Goal: Information Seeking & Learning: Learn about a topic

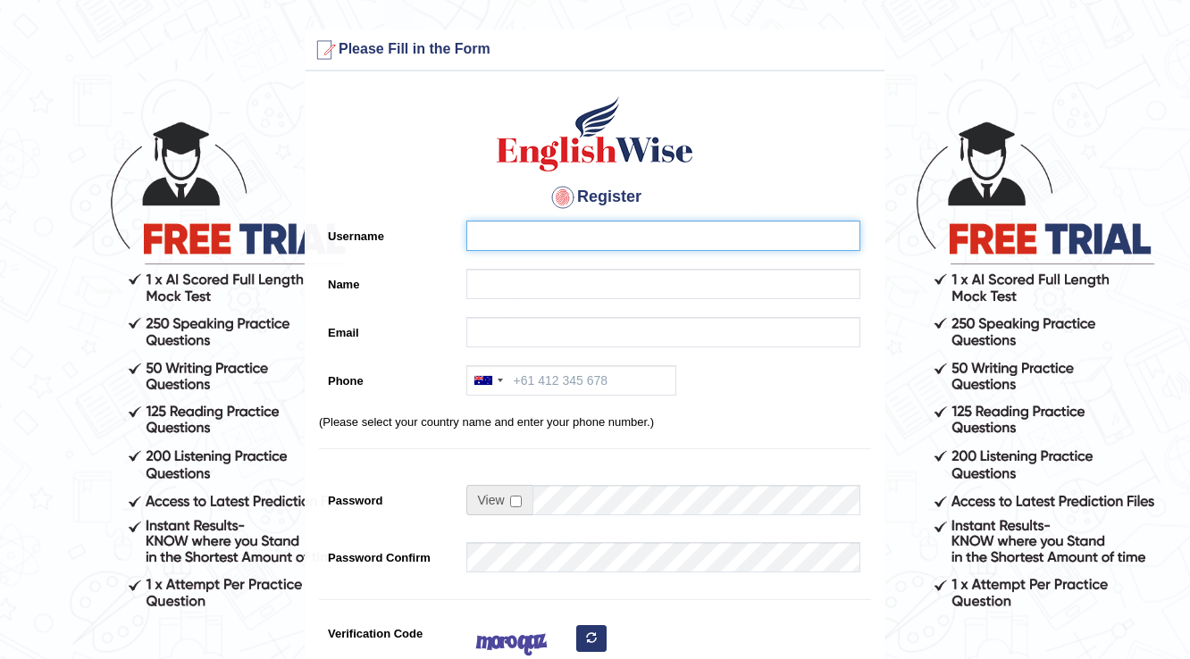
click at [504, 229] on input "Username" at bounding box center [663, 236] width 394 height 30
type input "brenda0281"
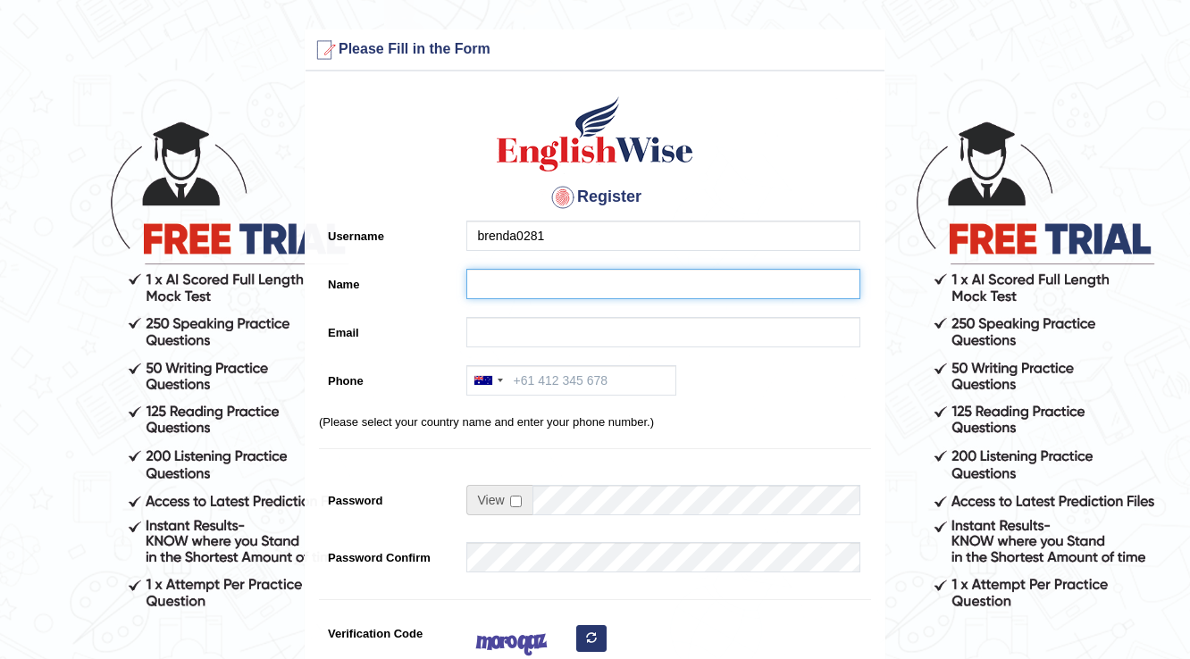
click at [558, 274] on input "Name" at bounding box center [663, 284] width 394 height 30
type input "[PERSON_NAME]"
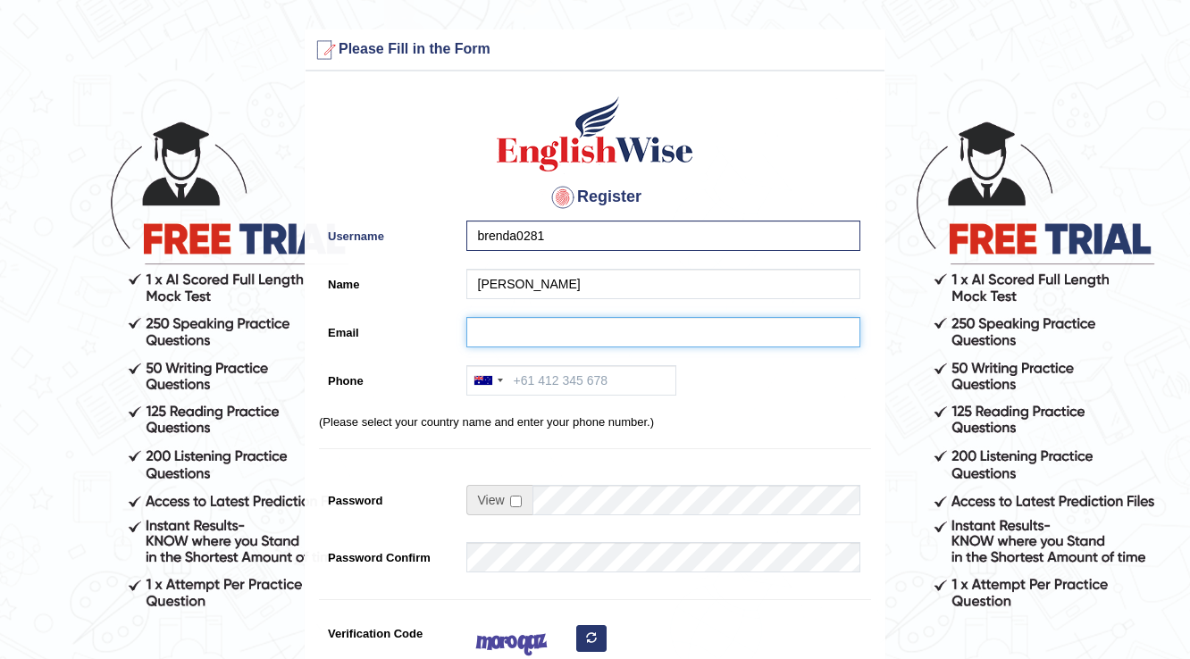
click at [540, 318] on input "Email" at bounding box center [663, 332] width 394 height 30
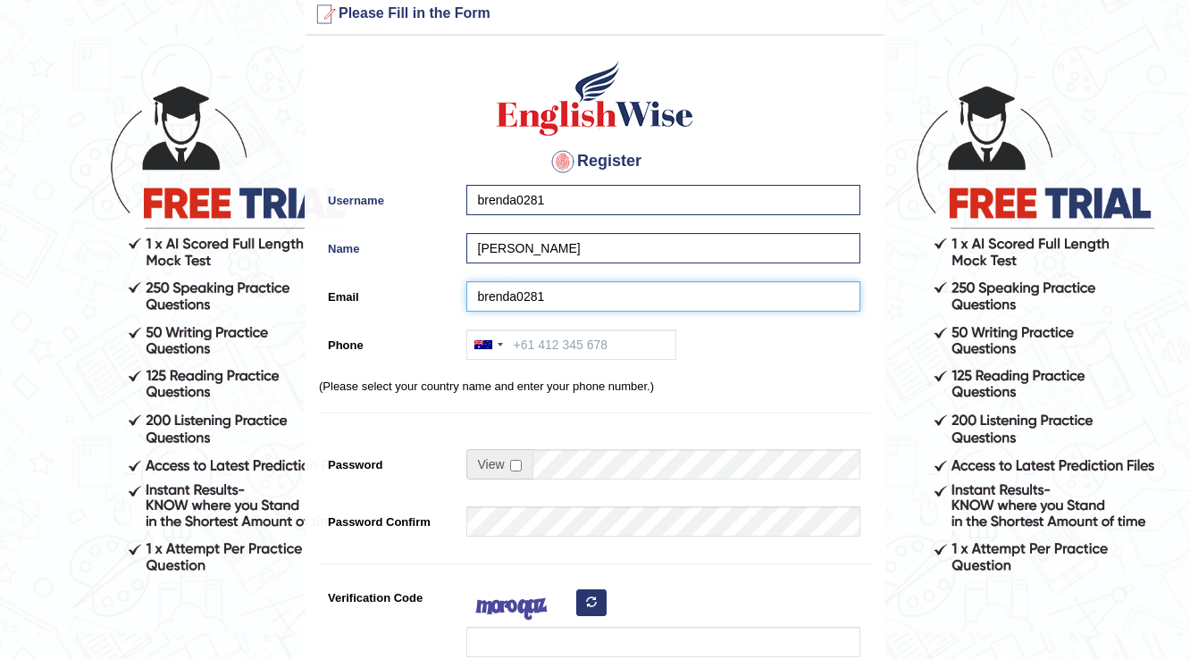
scroll to position [71, 0]
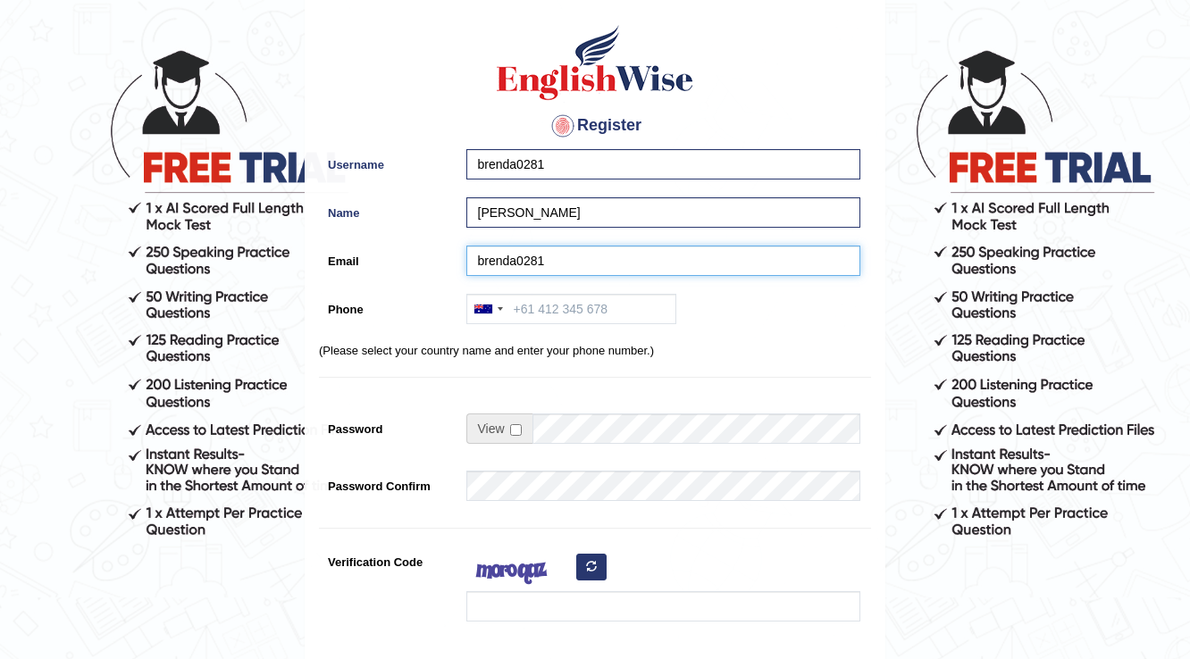
type input "brenda0281"
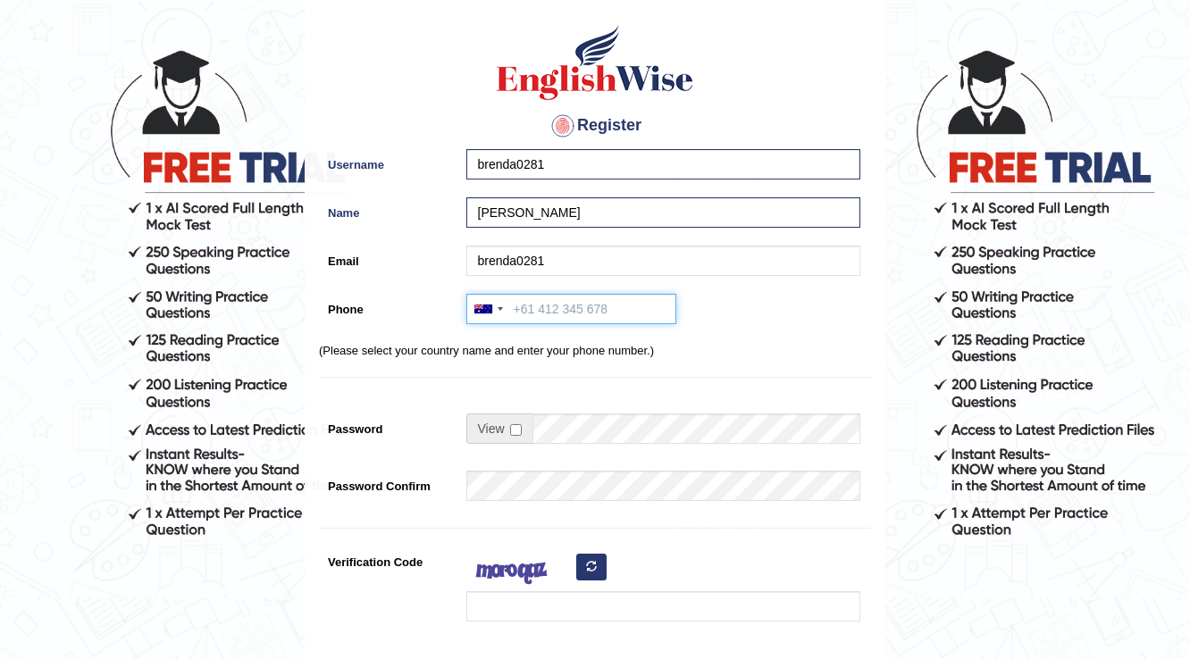
click at [540, 302] on input "Phone" at bounding box center [571, 309] width 210 height 30
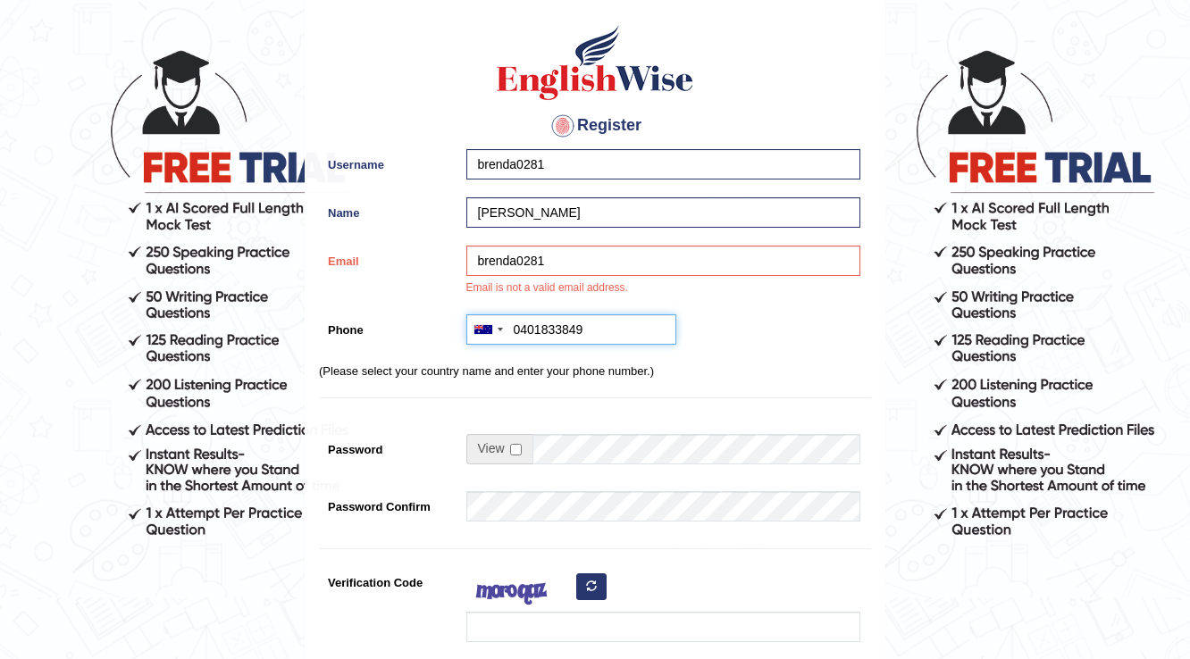
type input "0401833849"
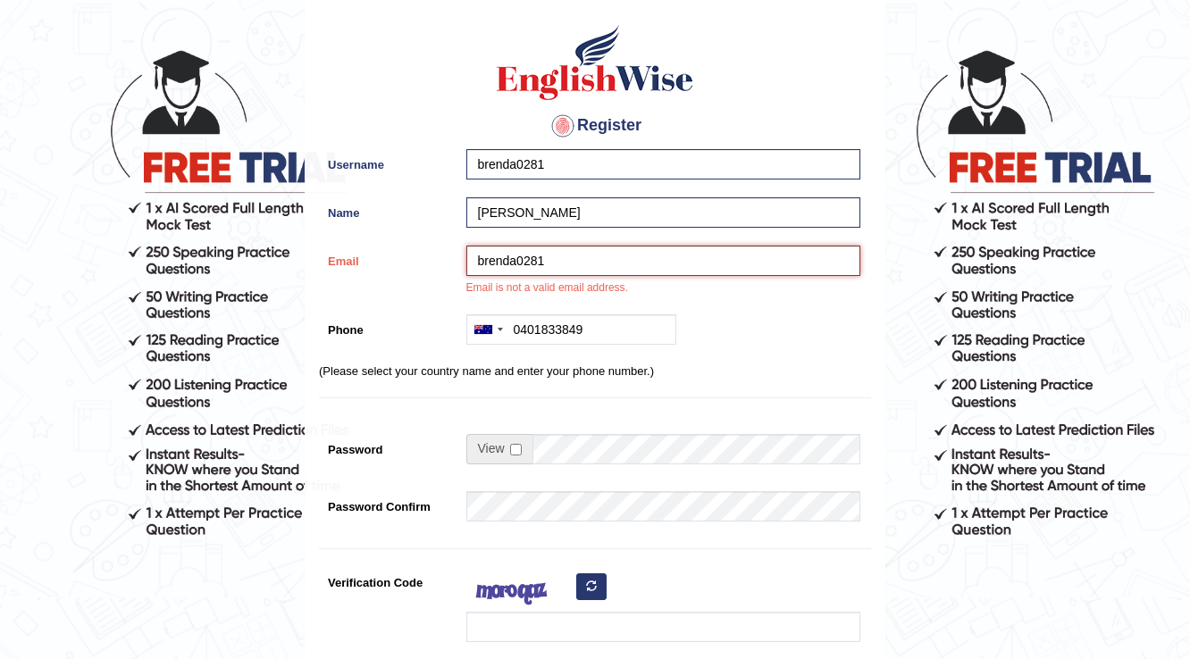
click at [602, 249] on input "brenda0281" at bounding box center [663, 261] width 394 height 30
click at [583, 260] on input "brenda0281" at bounding box center [663, 261] width 394 height 30
type input "brenda0281@hotmail.com"
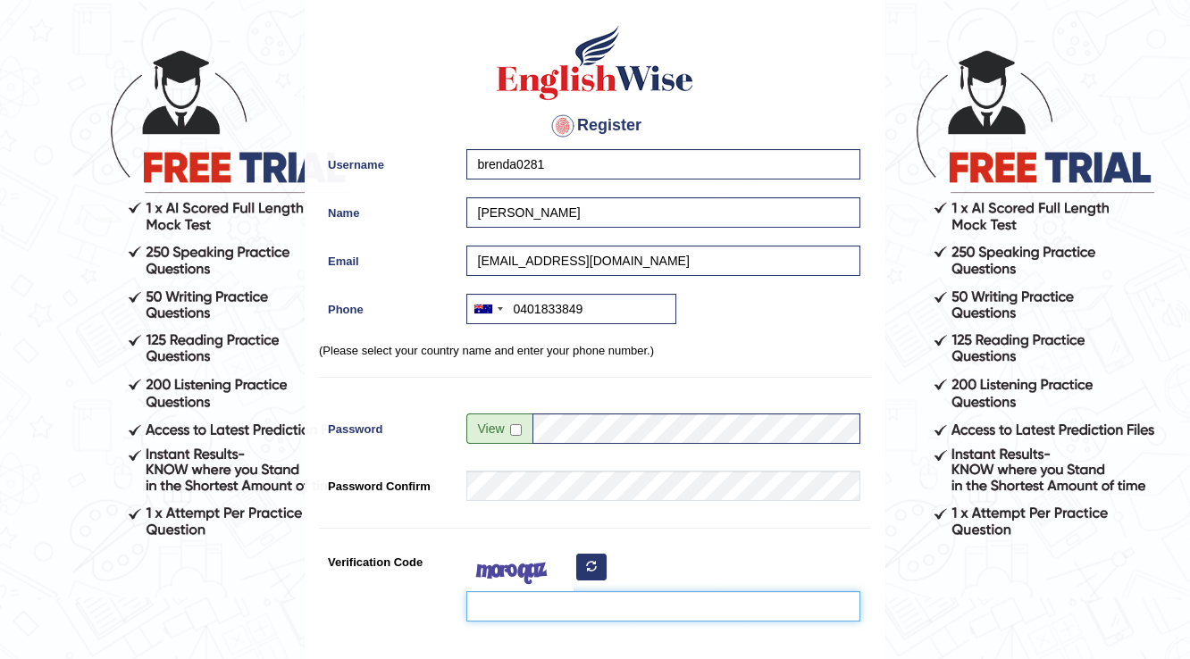
click at [693, 604] on input "Verification Code" at bounding box center [663, 606] width 394 height 30
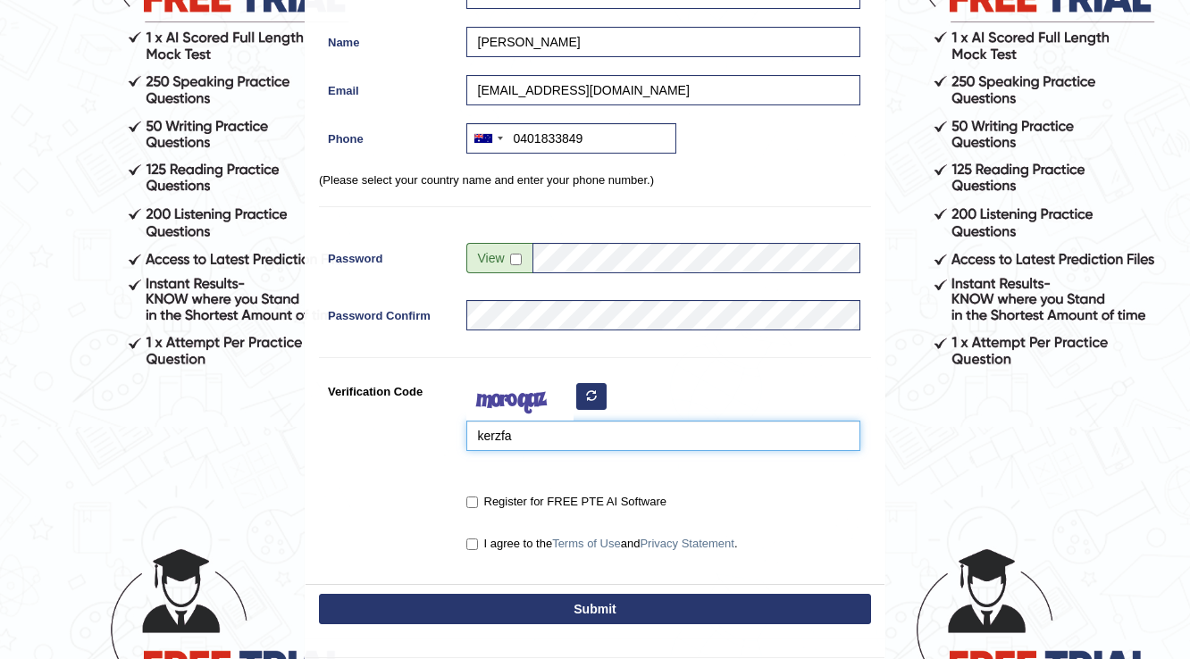
scroll to position [264, 0]
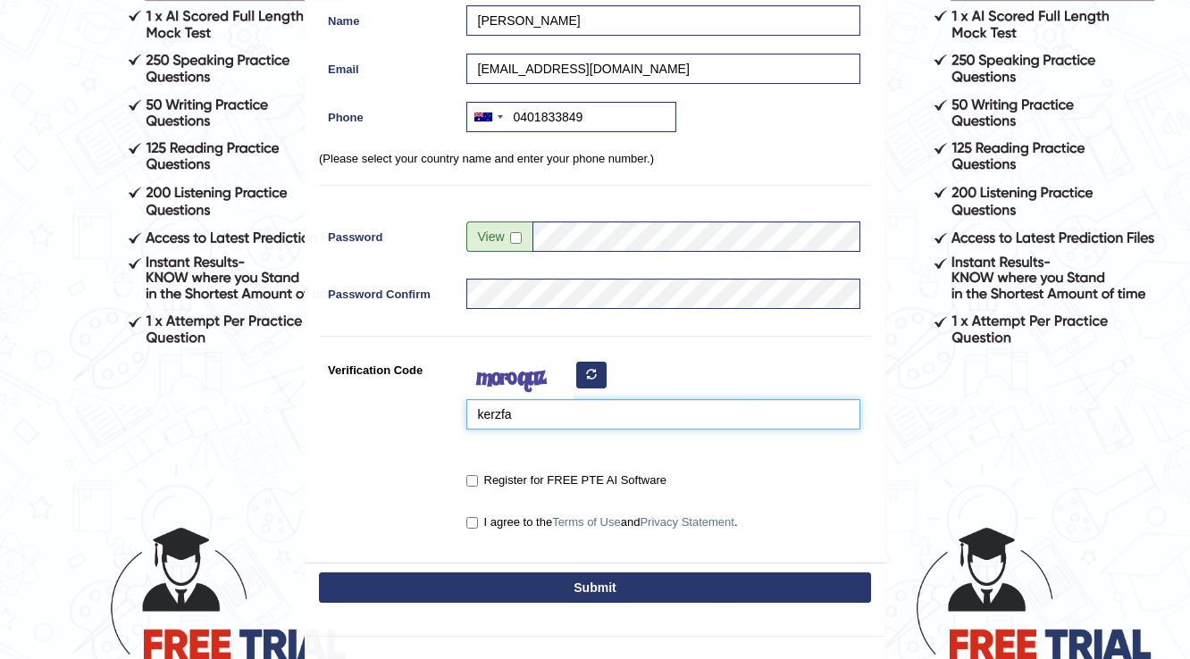
type input "kerzfa"
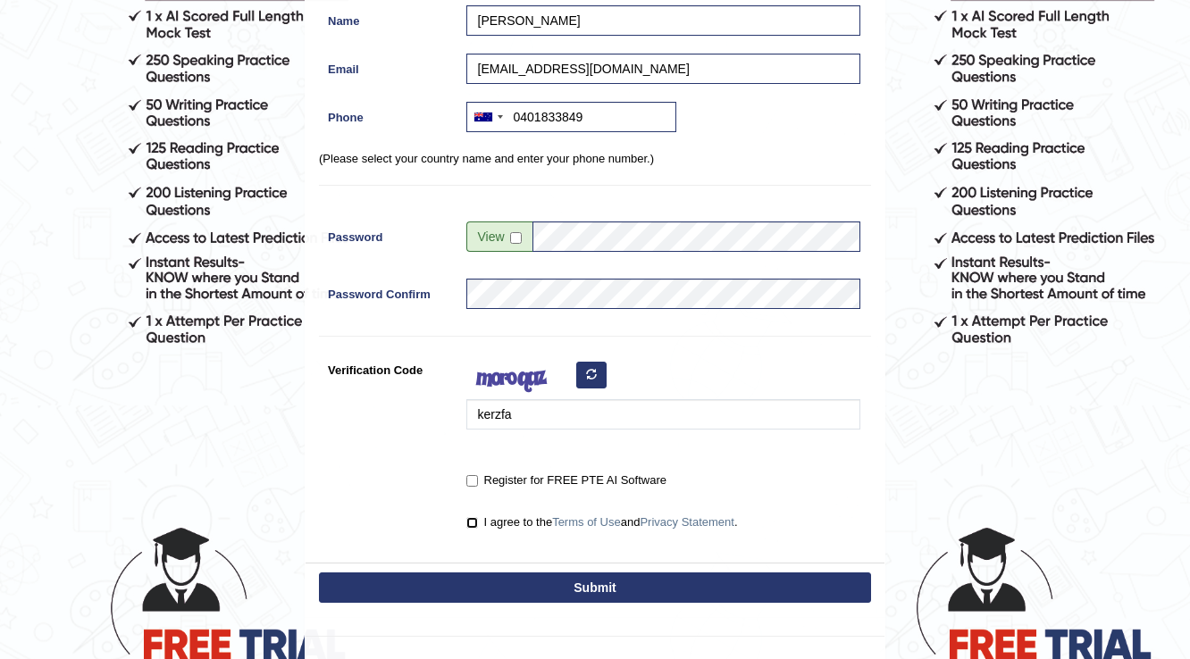
click at [473, 517] on input "I agree to the Terms of Use and Privacy Statement ." at bounding box center [472, 523] width 12 height 12
checkbox input "true"
click at [474, 482] on input "Register for FREE PTE AI Software" at bounding box center [472, 481] width 12 height 12
checkbox input "true"
click at [516, 591] on button "Submit" at bounding box center [595, 588] width 552 height 30
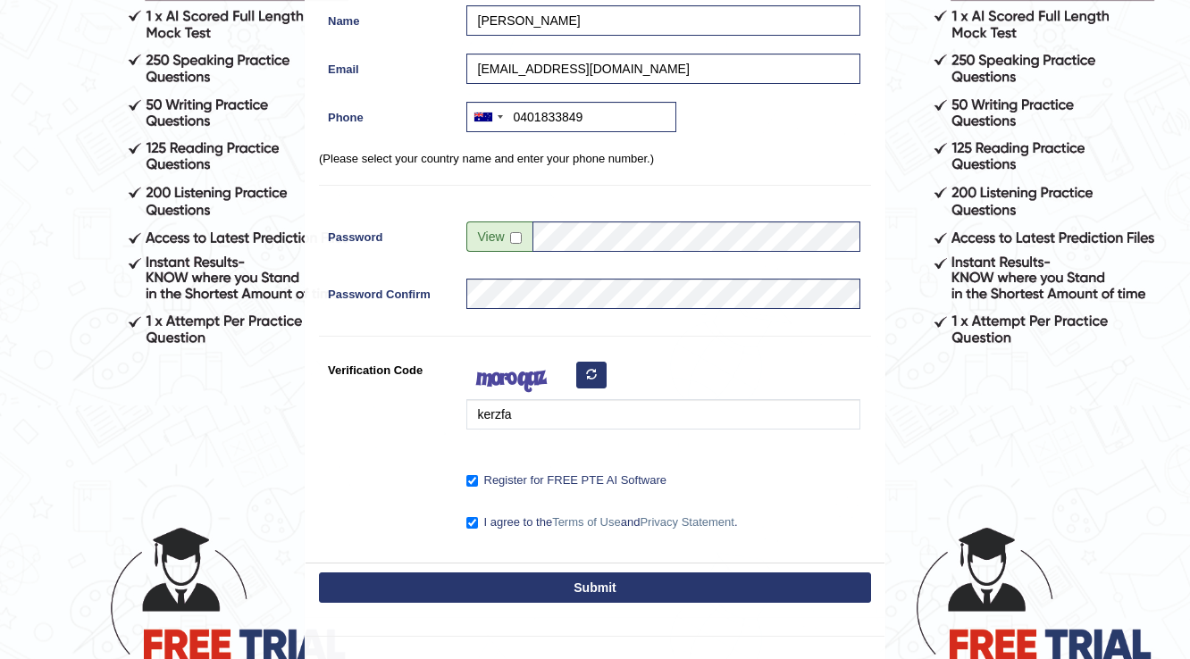
type input "+61401833849"
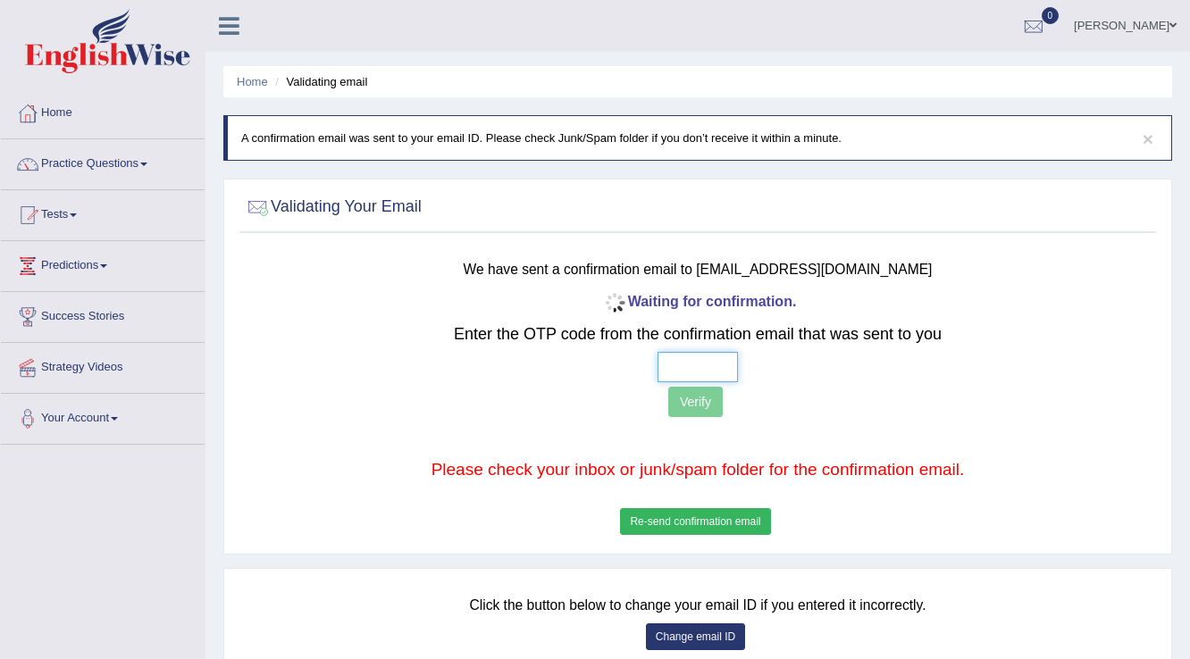
click at [703, 372] on input "text" at bounding box center [698, 367] width 80 height 30
type input "3 4 0 3"
click at [693, 407] on button "Verify" at bounding box center [695, 402] width 55 height 30
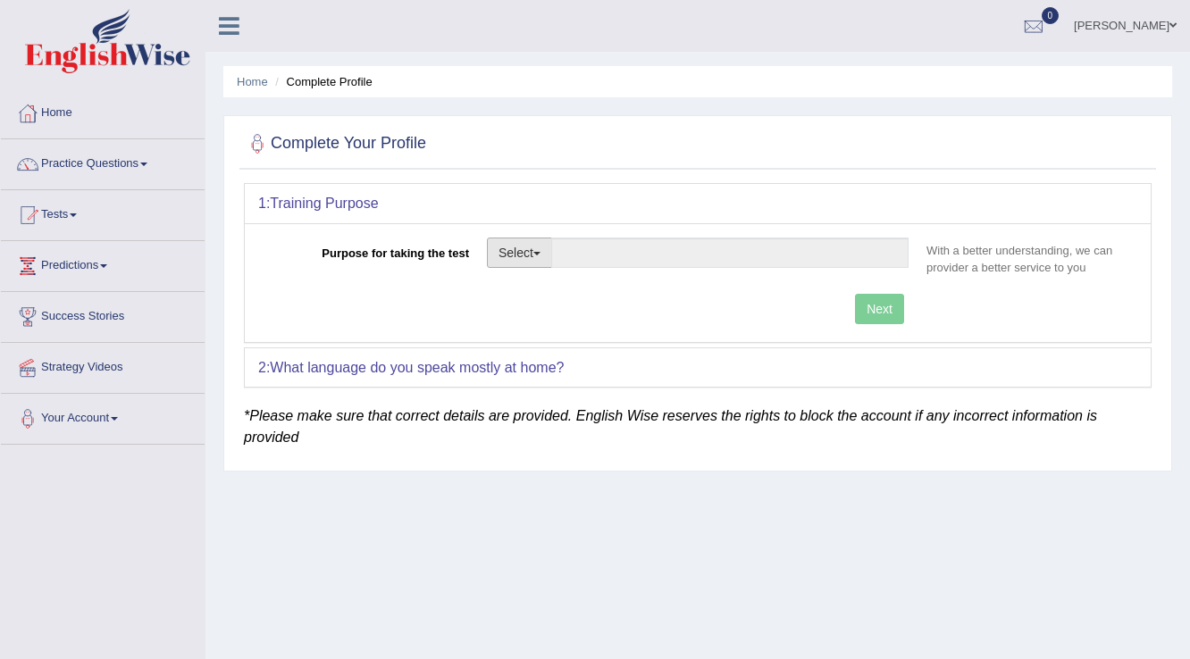
click at [524, 247] on button "Select" at bounding box center [519, 253] width 65 height 30
click at [530, 286] on link "Student Visa" at bounding box center [567, 291] width 159 height 23
type input "Student Visa"
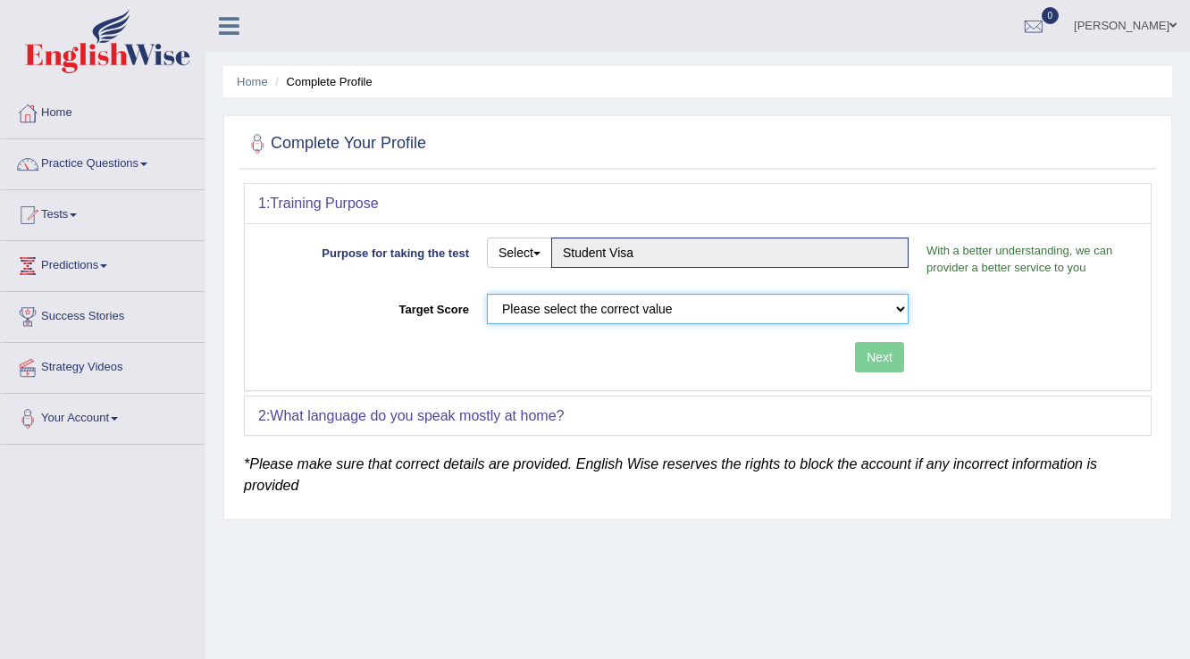
click at [533, 311] on select "Please select the correct value 50 (6 bands) 58 (6.5 bands) 65 (7 bands) 79 (8 …" at bounding box center [698, 309] width 422 height 30
select select "58"
click at [487, 294] on select "Please select the correct value 50 (6 bands) 58 (6.5 bands) 65 (7 bands) 79 (8 …" at bounding box center [698, 309] width 422 height 30
click at [861, 349] on button "Next" at bounding box center [879, 357] width 49 height 30
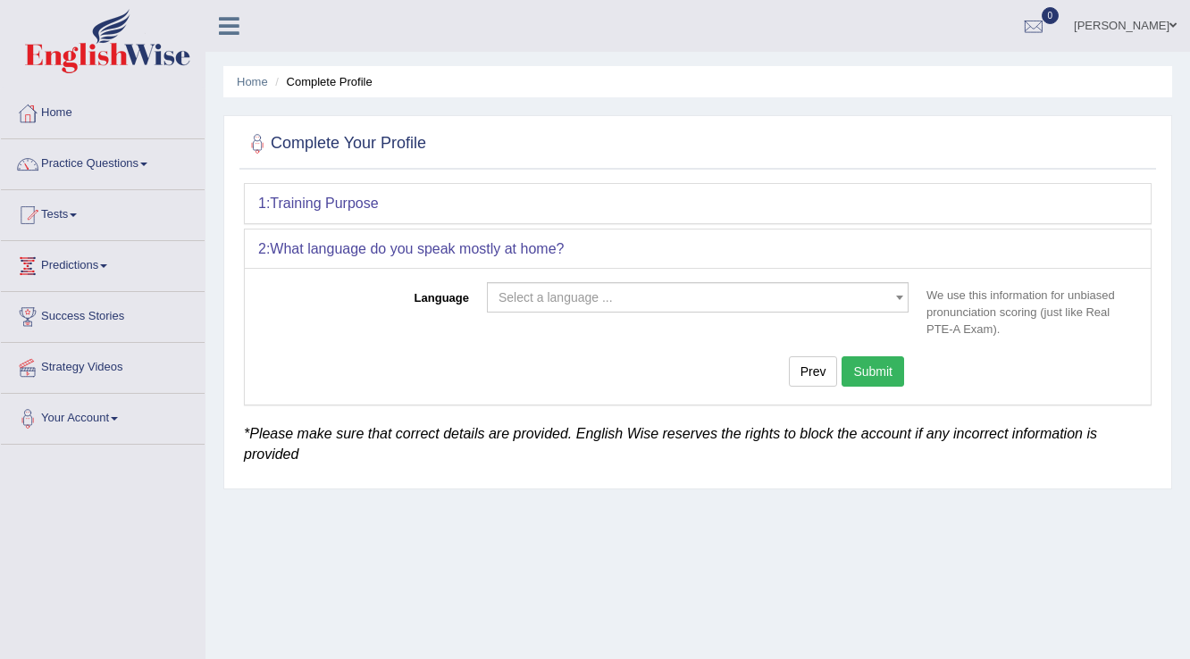
click at [583, 293] on span "Select a language ..." at bounding box center [556, 297] width 114 height 14
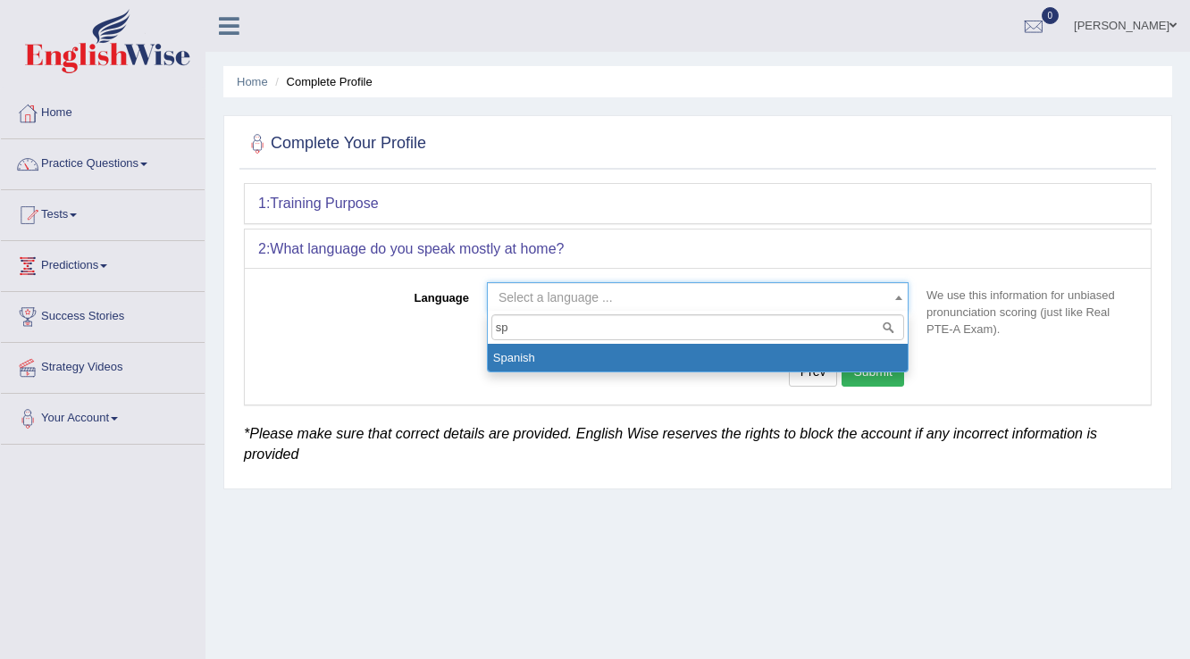
type input "sp"
select select "Spanish"
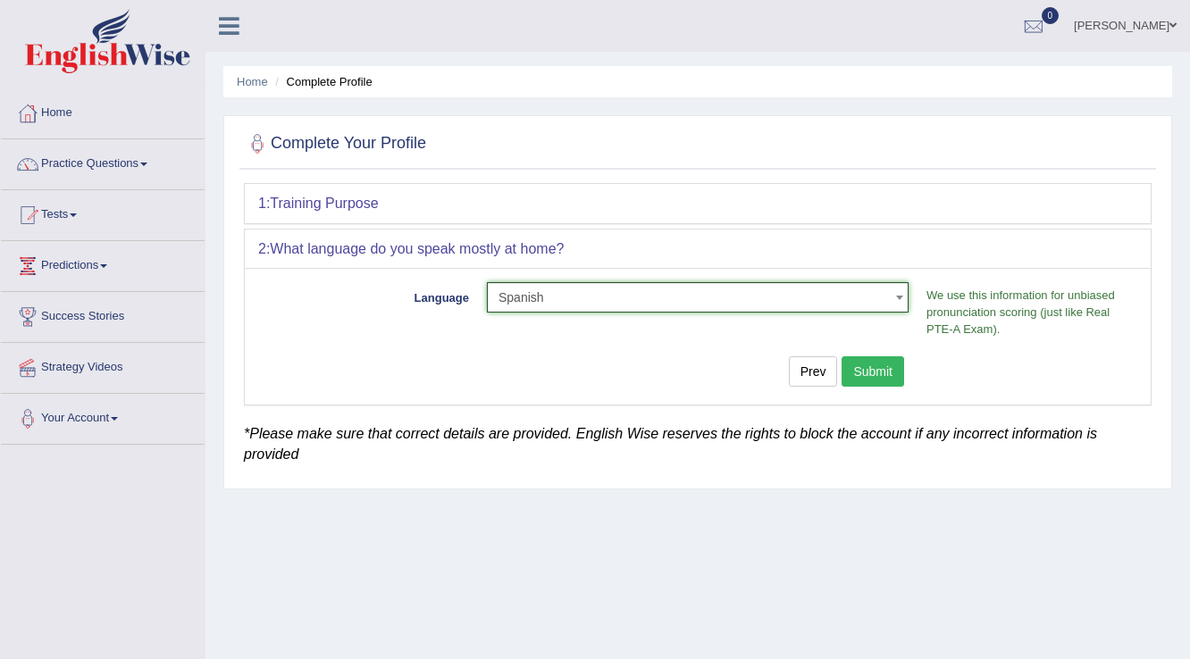
click at [796, 197] on div "1: Training Purpose" at bounding box center [698, 203] width 906 height 39
click at [876, 381] on button "Submit" at bounding box center [873, 371] width 63 height 30
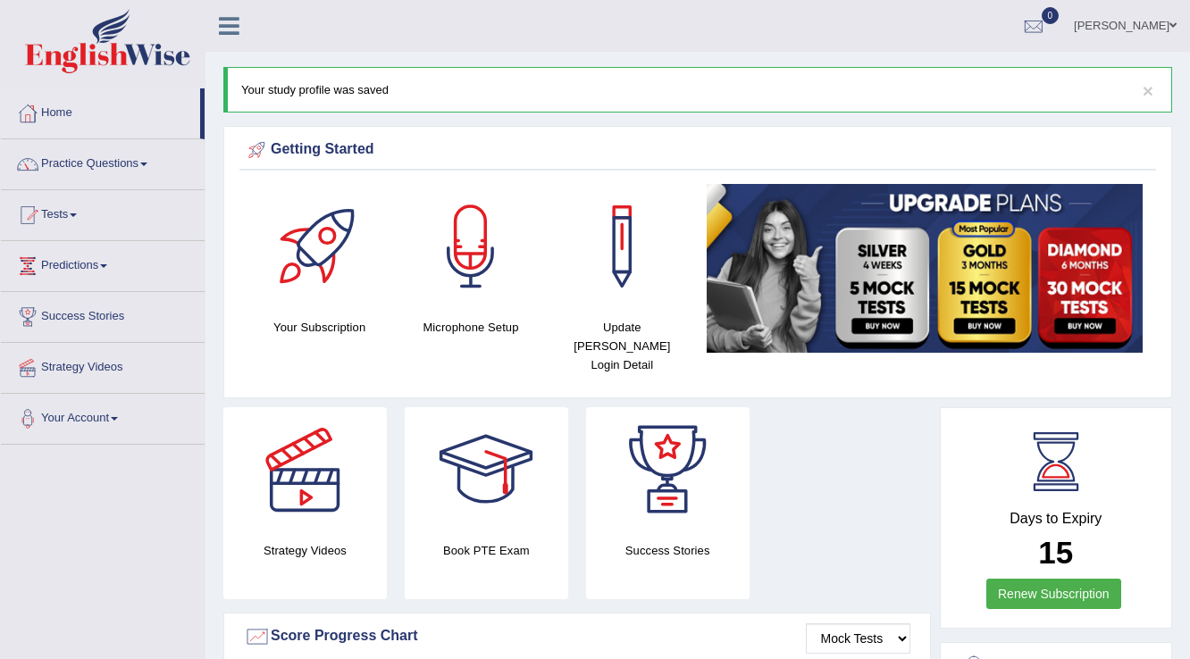
click at [77, 168] on link "Practice Questions" at bounding box center [103, 161] width 204 height 45
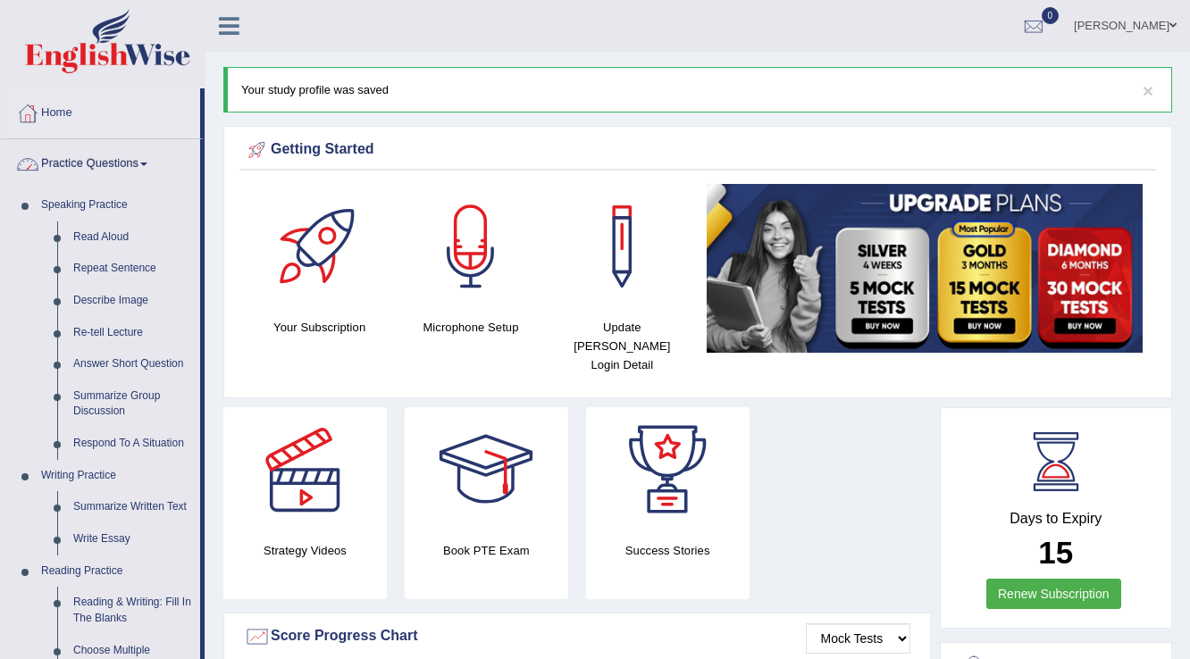
click at [110, 166] on link "Practice Questions" at bounding box center [100, 161] width 199 height 45
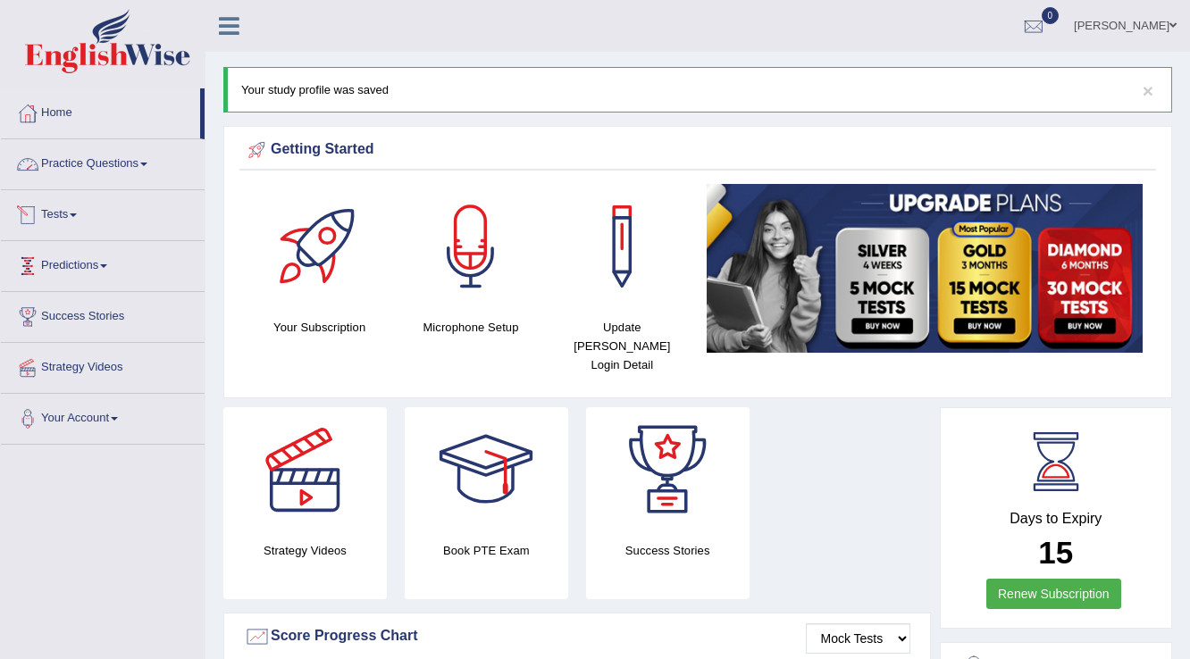
click at [78, 167] on link "Practice Questions" at bounding box center [103, 161] width 204 height 45
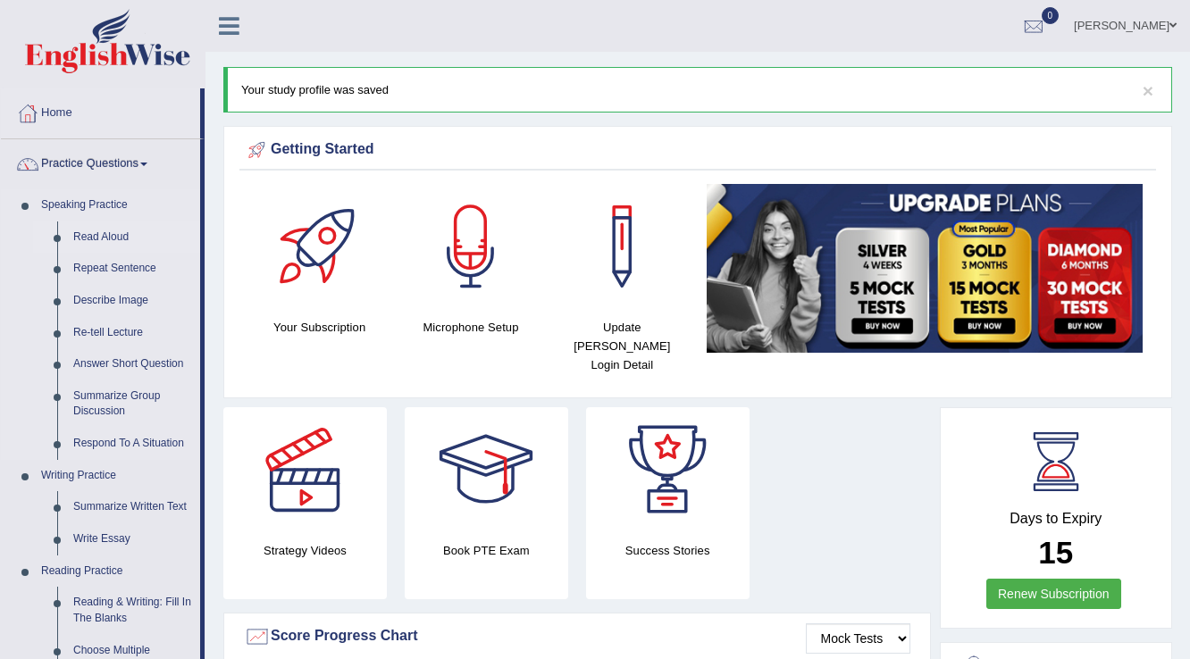
click at [98, 235] on link "Read Aloud" at bounding box center [132, 238] width 135 height 32
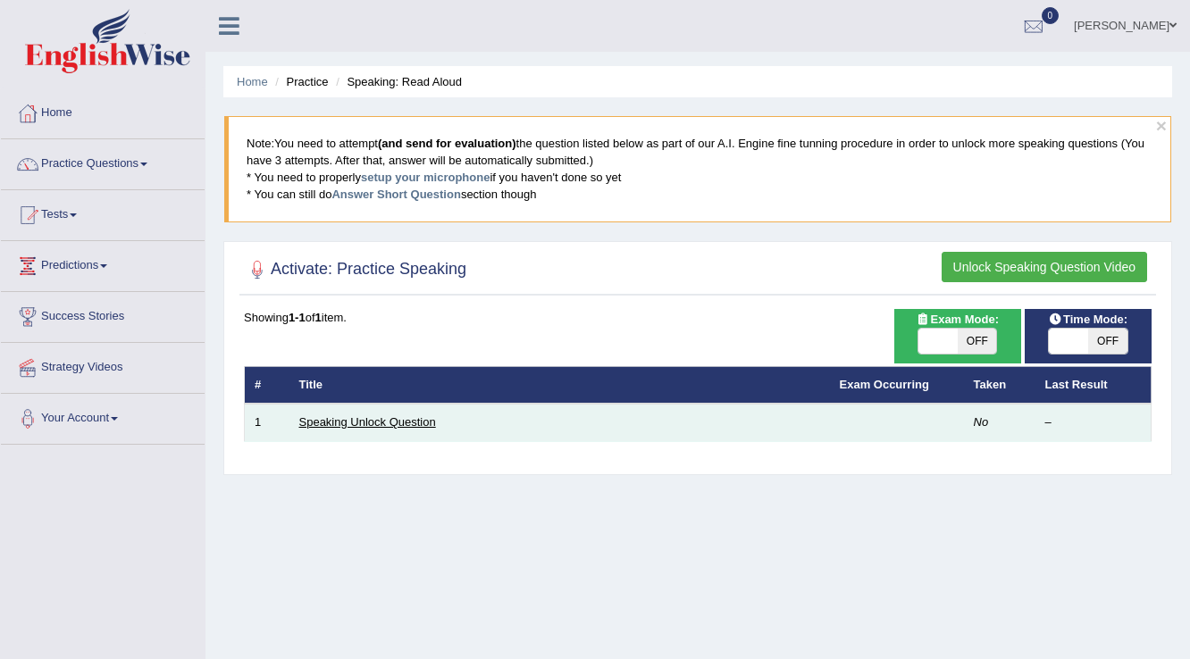
click at [375, 423] on link "Speaking Unlock Question" at bounding box center [367, 421] width 137 height 13
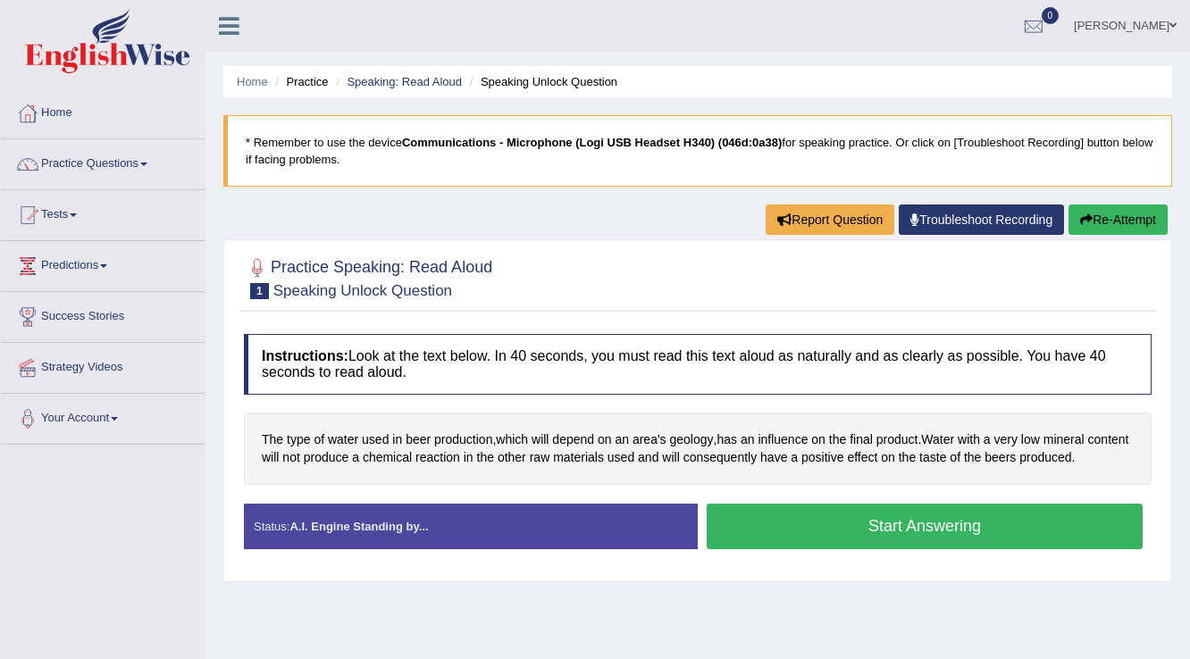
click at [752, 511] on button "Start Answering" at bounding box center [925, 527] width 436 height 46
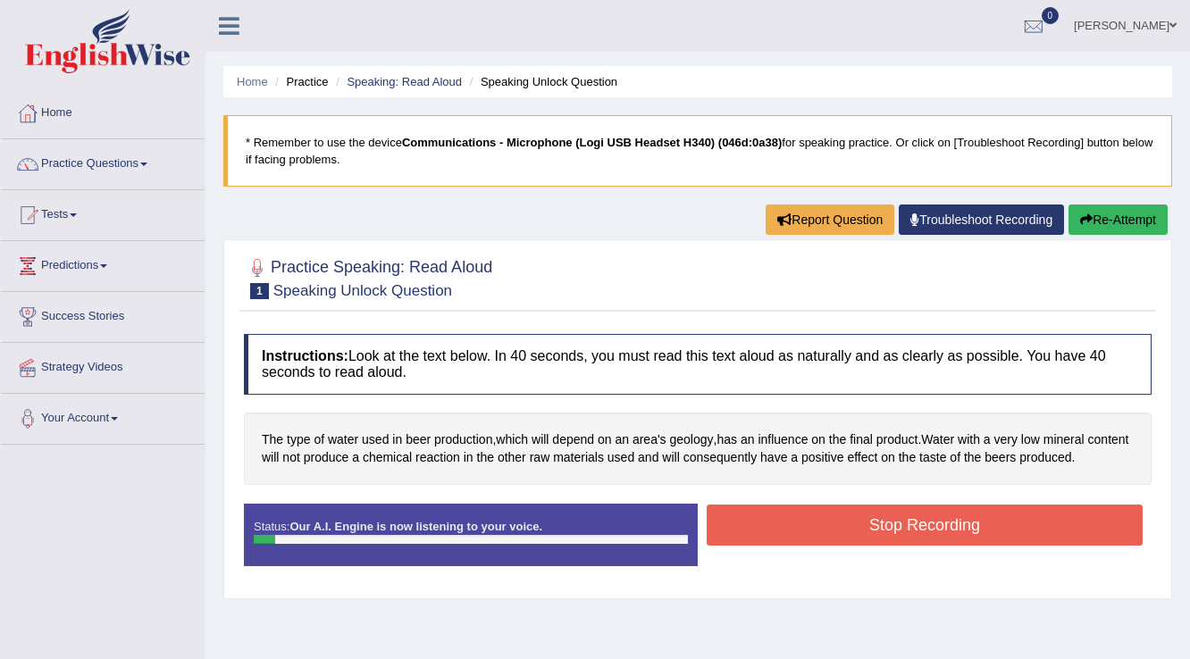
click at [753, 521] on button "Stop Recording" at bounding box center [925, 525] width 436 height 41
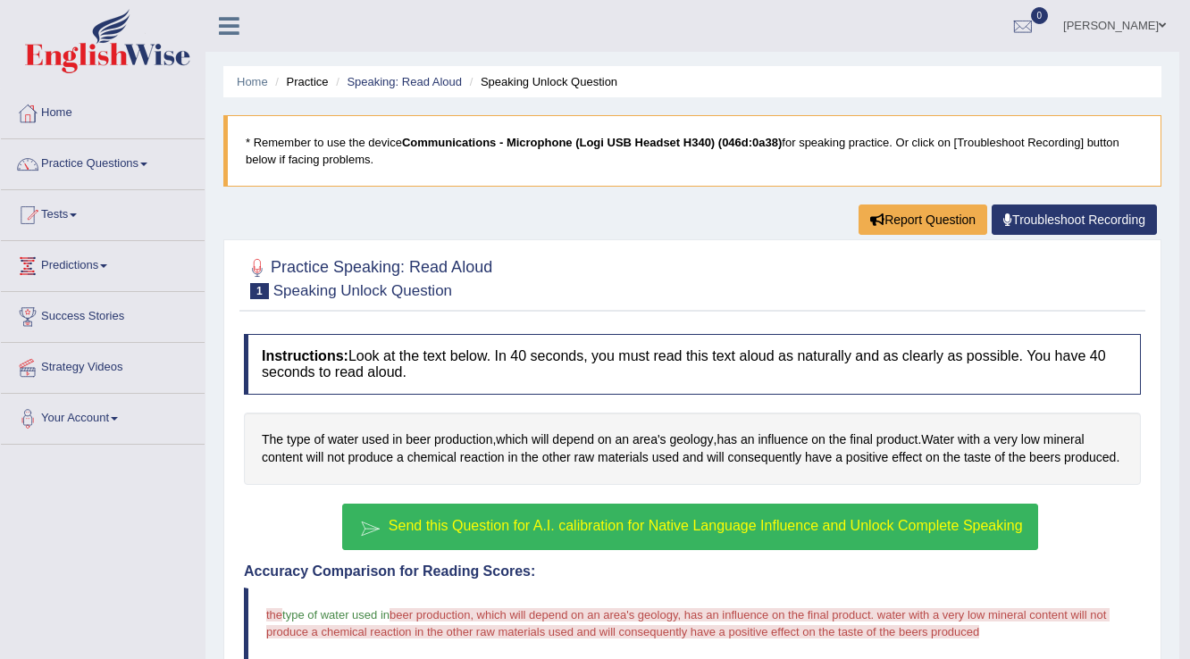
click at [753, 521] on span "Send this Question for A.I. calibration for Native Language Influence and Unloc…" at bounding box center [706, 525] width 634 height 15
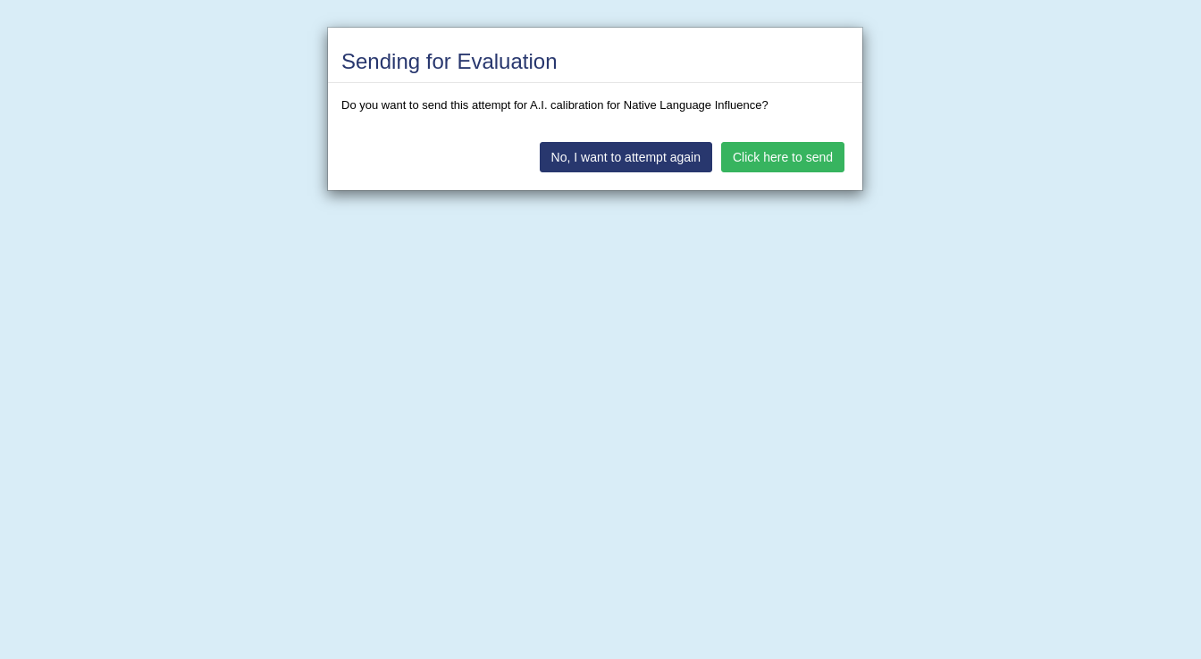
click at [809, 147] on button "Click here to send" at bounding box center [782, 157] width 123 height 30
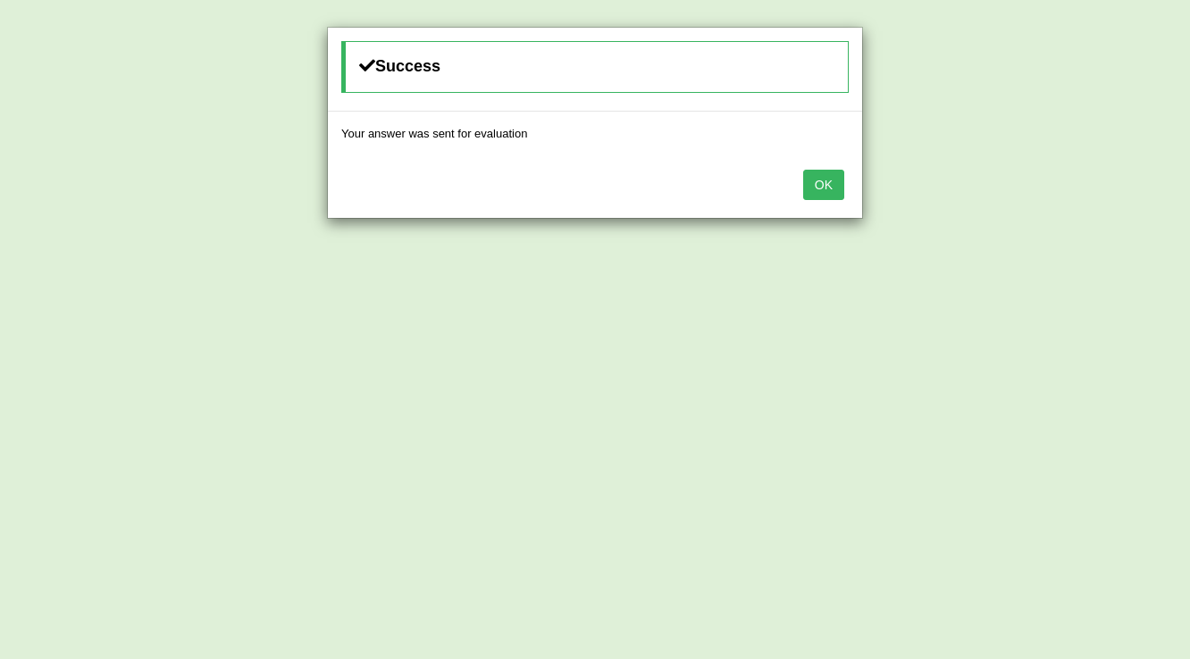
click at [825, 179] on button "OK" at bounding box center [823, 185] width 41 height 30
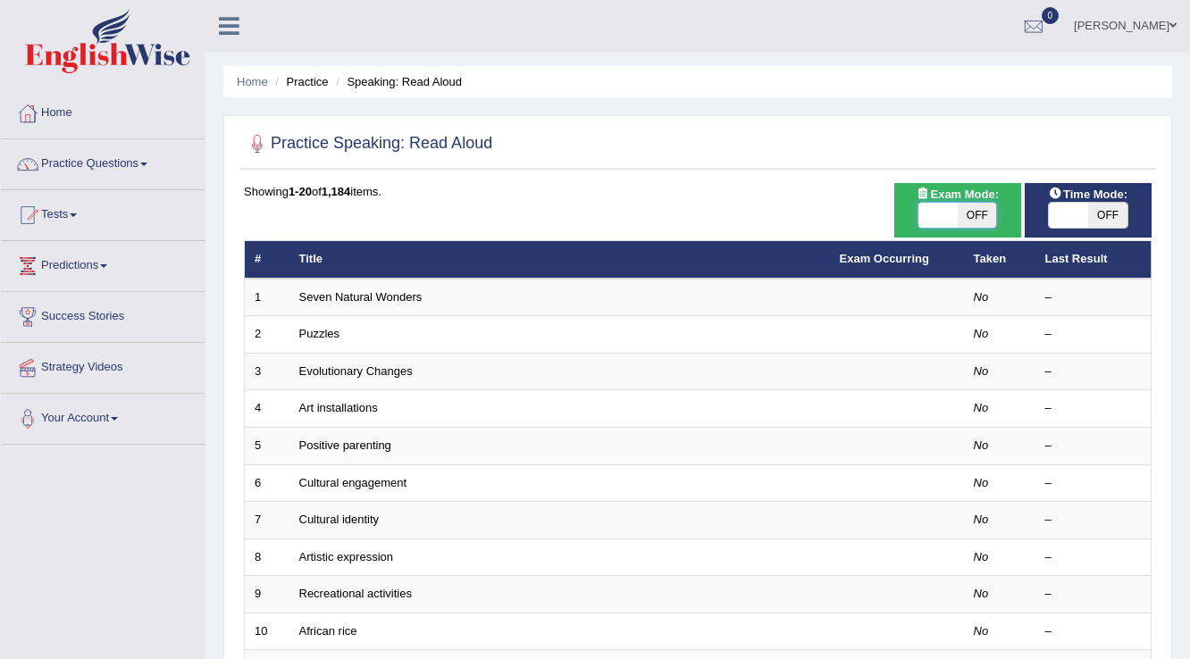
click at [918, 214] on span at bounding box center [937, 215] width 39 height 25
checkbox input "true"
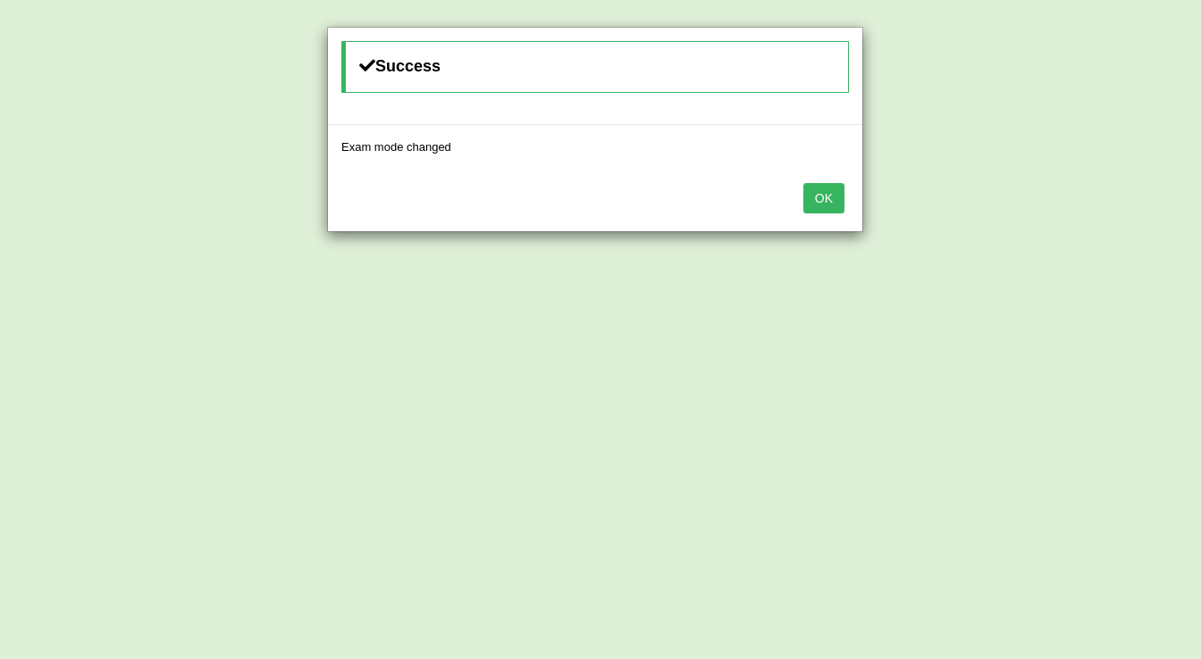
click at [820, 204] on button "OK" at bounding box center [823, 198] width 41 height 30
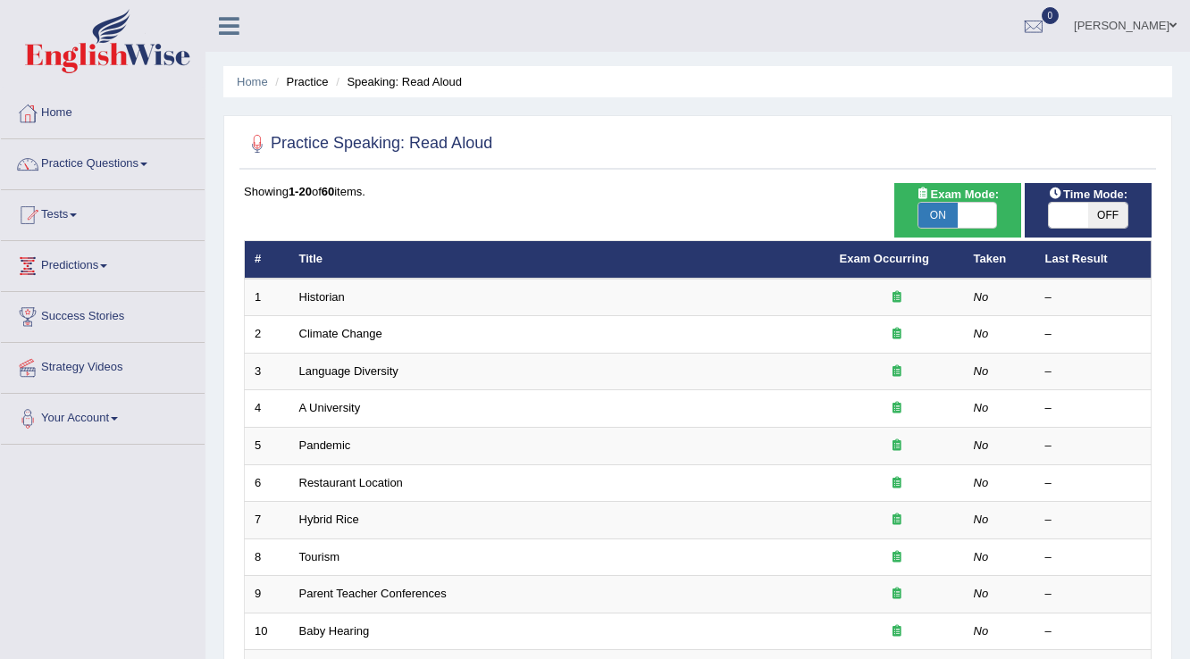
click at [1066, 208] on span at bounding box center [1068, 215] width 39 height 25
checkbox input "true"
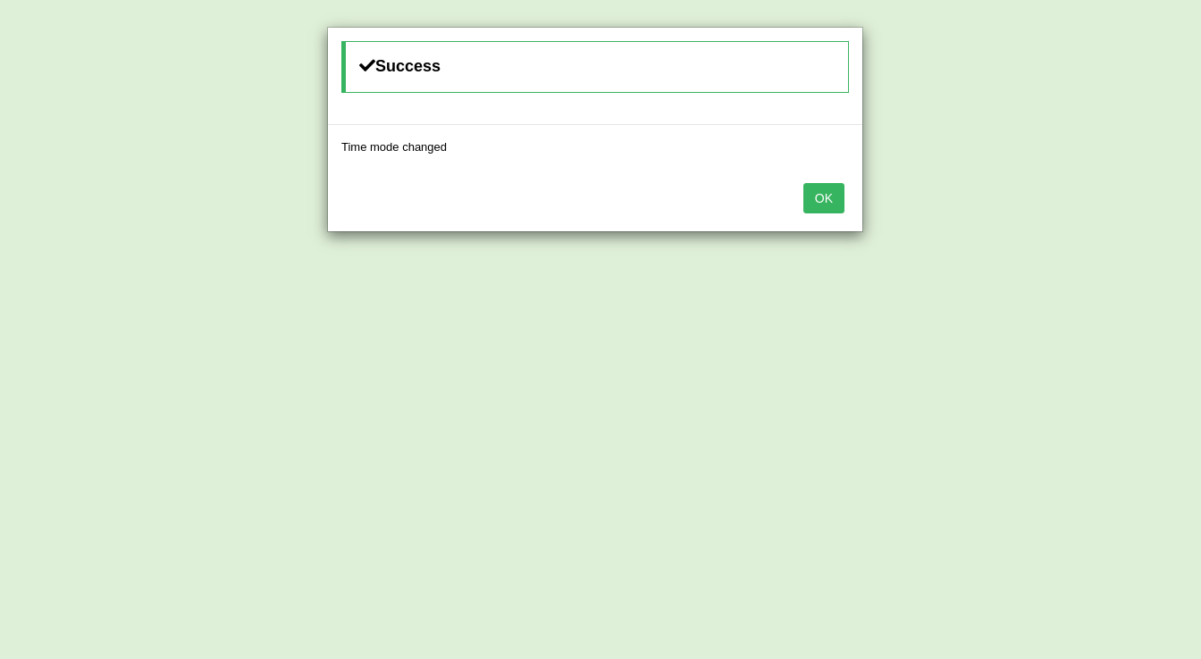
click at [836, 200] on button "OK" at bounding box center [823, 198] width 41 height 30
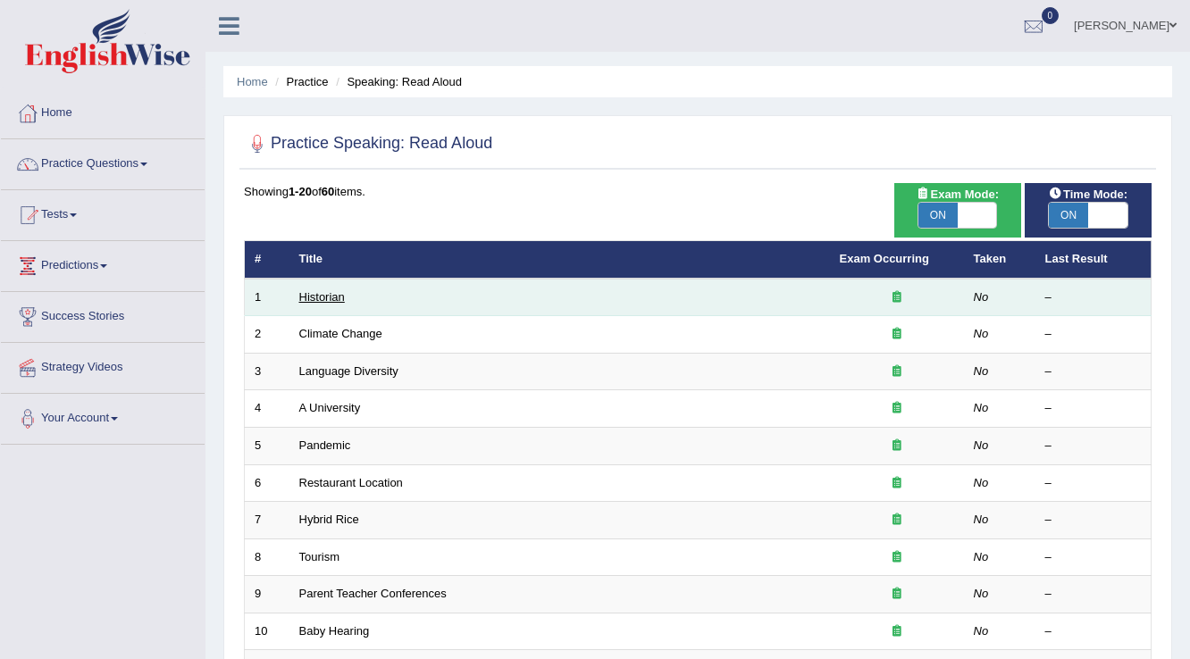
click at [301, 297] on link "Historian" at bounding box center [322, 296] width 46 height 13
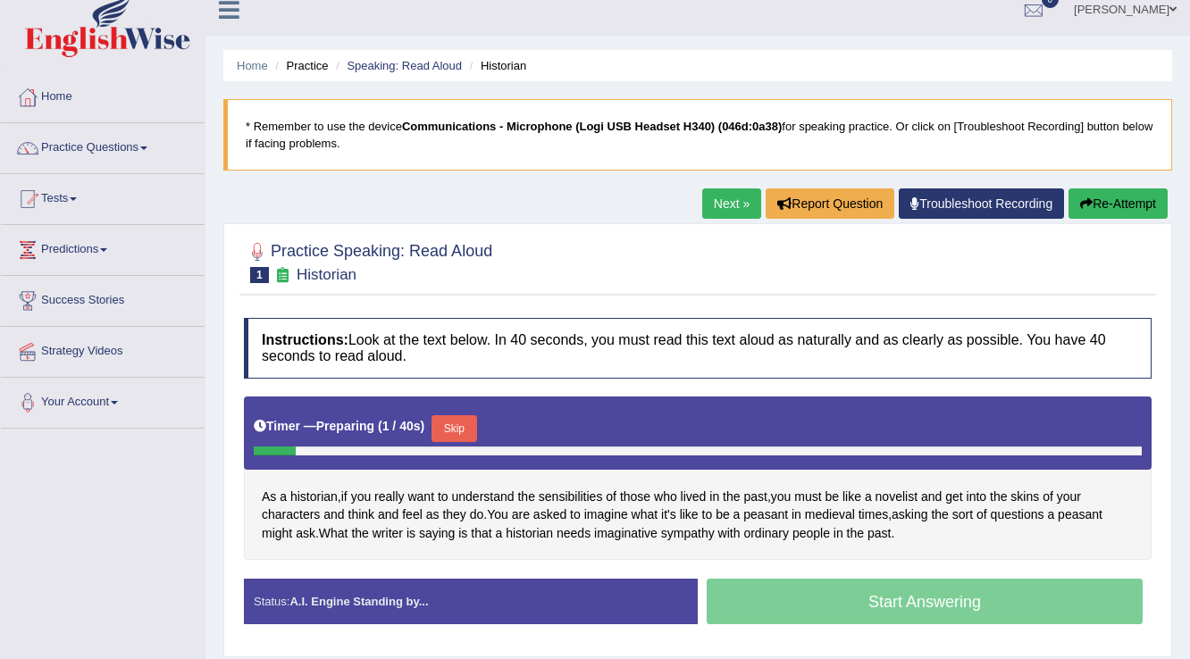
scroll to position [71, 0]
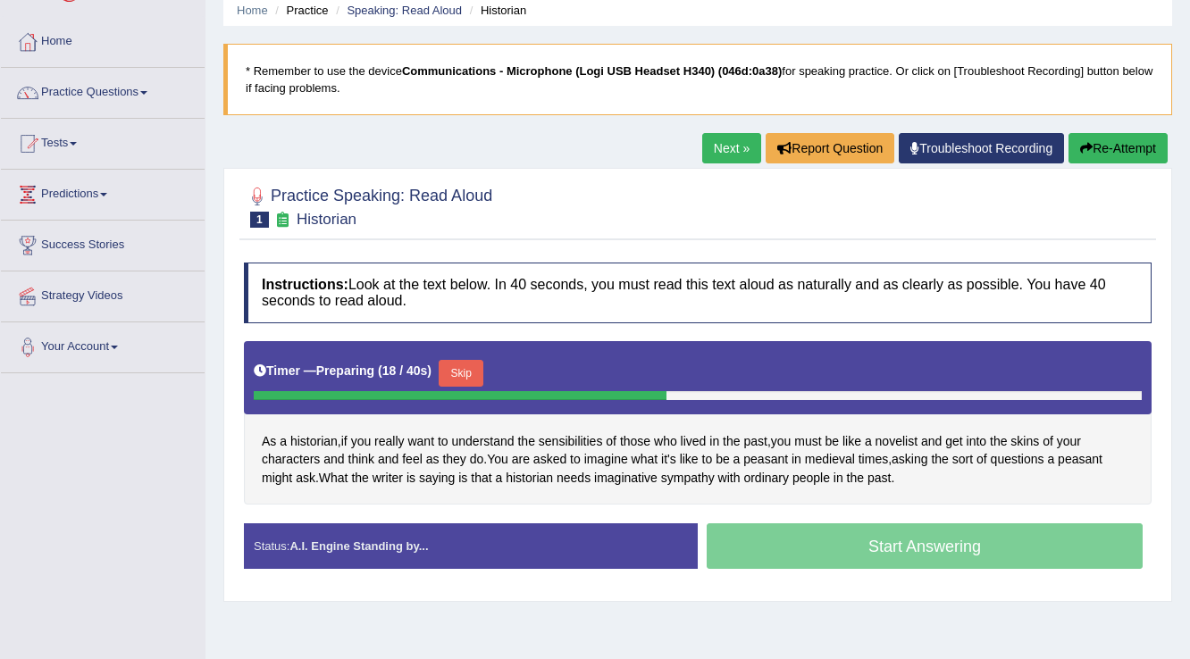
click at [1146, 145] on button "Re-Attempt" at bounding box center [1118, 148] width 99 height 30
click at [1079, 137] on button "Re-Attempt" at bounding box center [1118, 148] width 99 height 30
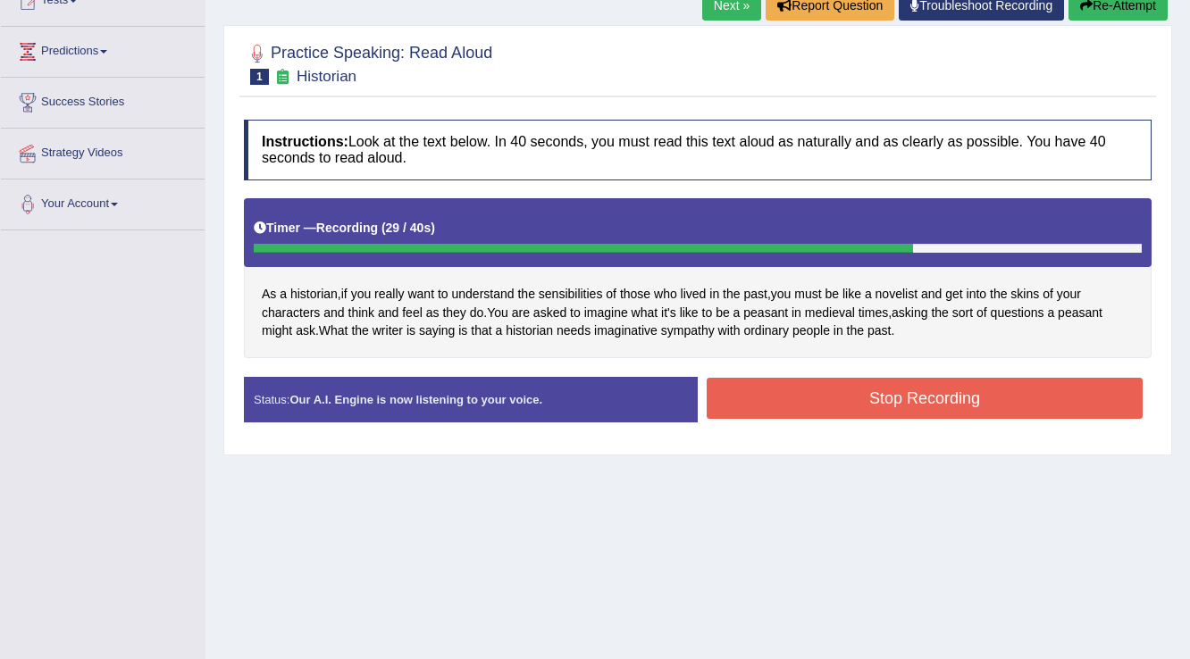
click at [947, 385] on button "Stop Recording" at bounding box center [925, 398] width 436 height 41
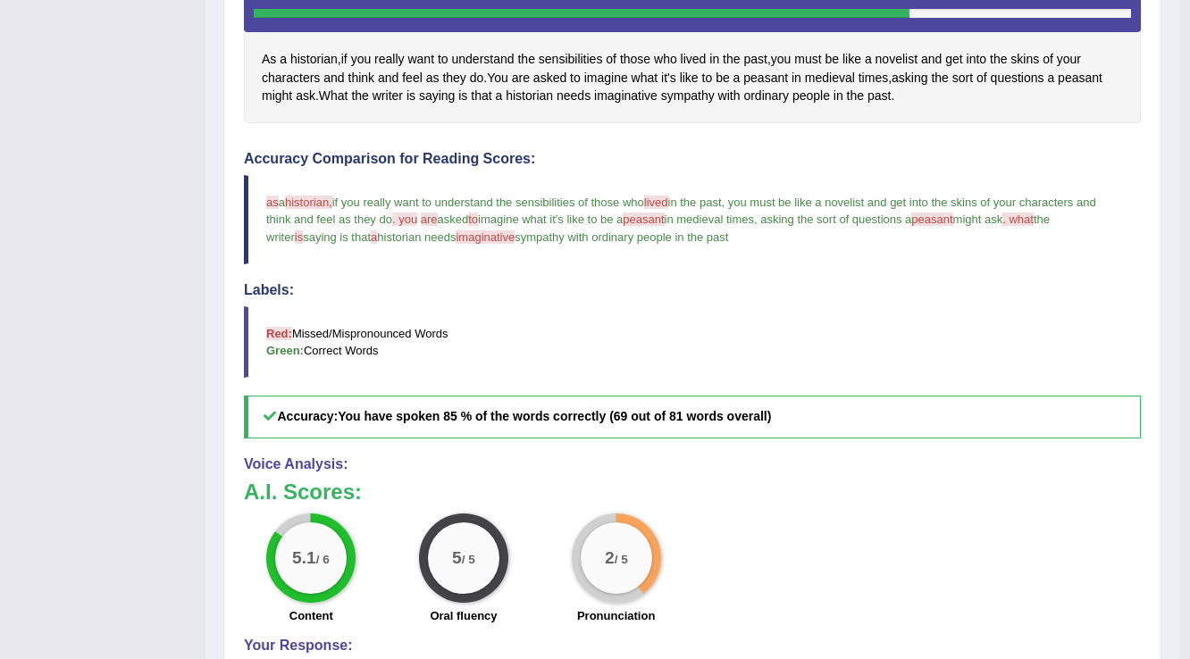
scroll to position [23, 0]
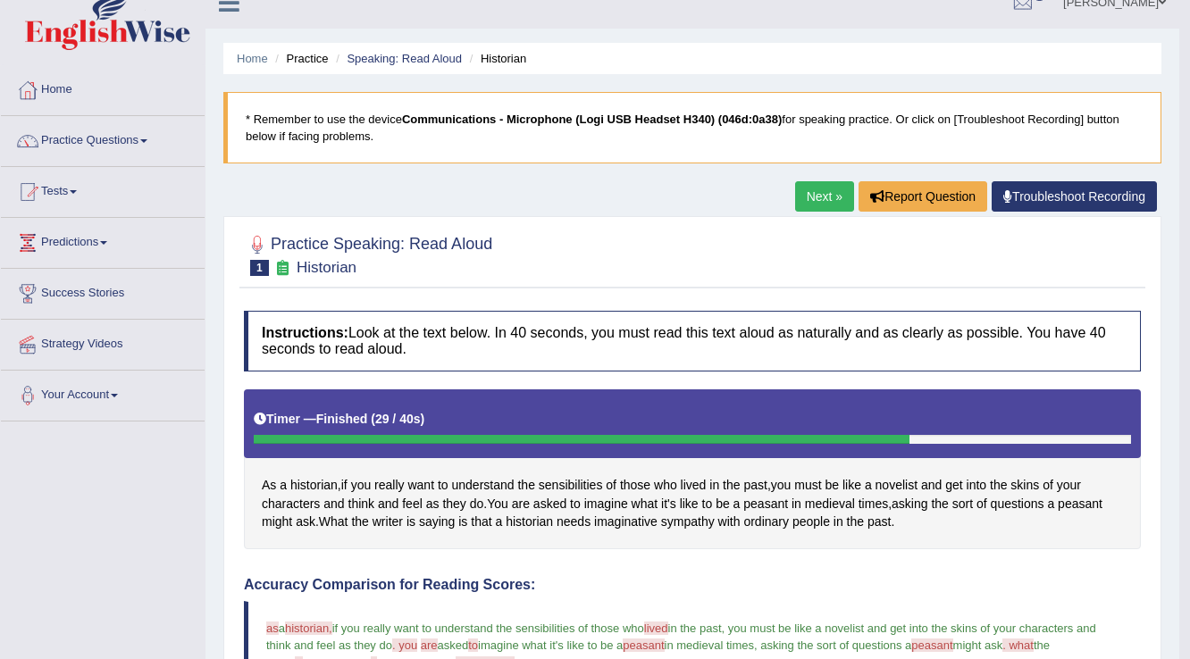
click at [824, 197] on link "Next »" at bounding box center [824, 196] width 59 height 30
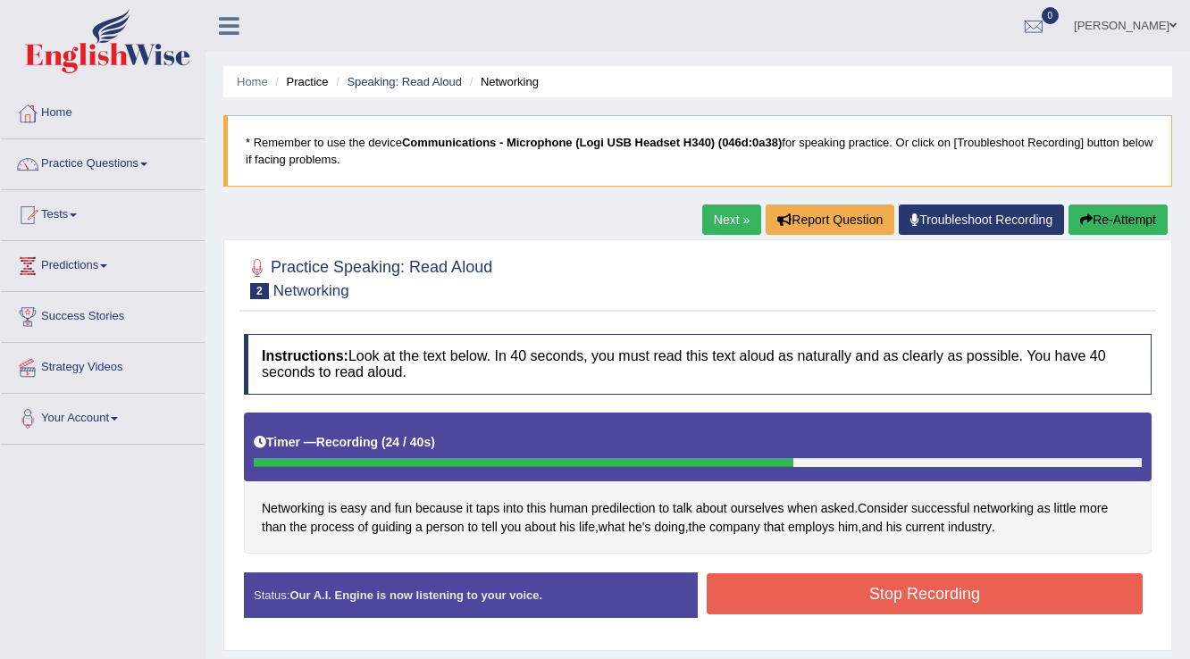
click at [933, 600] on button "Stop Recording" at bounding box center [925, 594] width 436 height 41
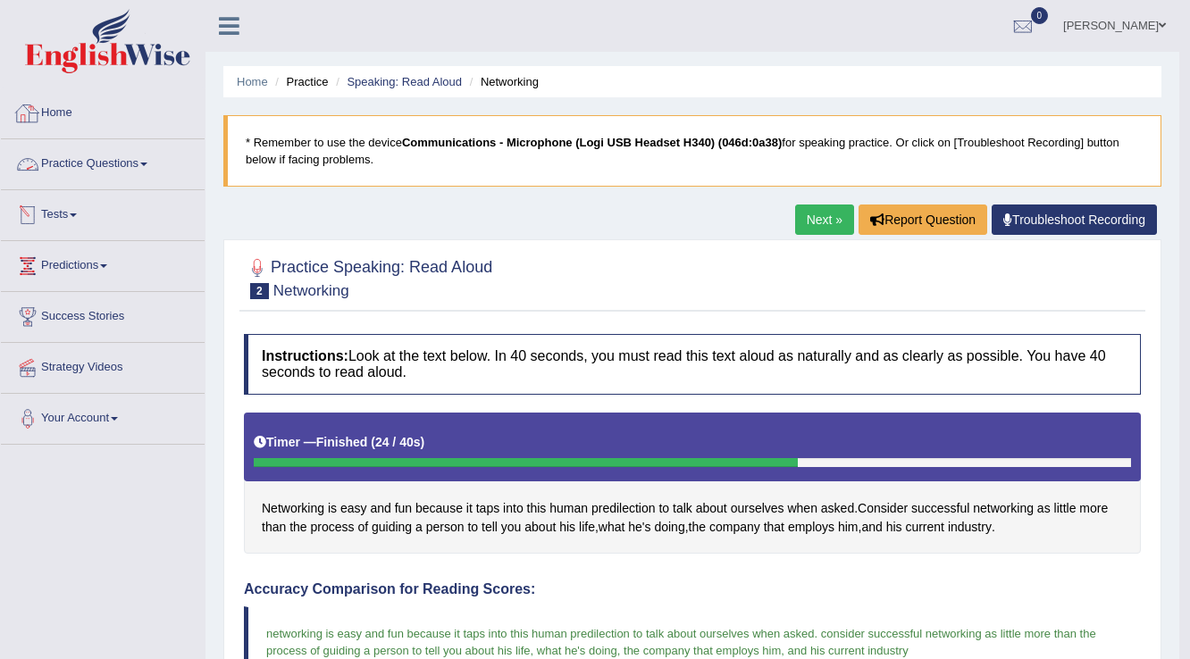
click at [92, 168] on link "Practice Questions" at bounding box center [103, 161] width 204 height 45
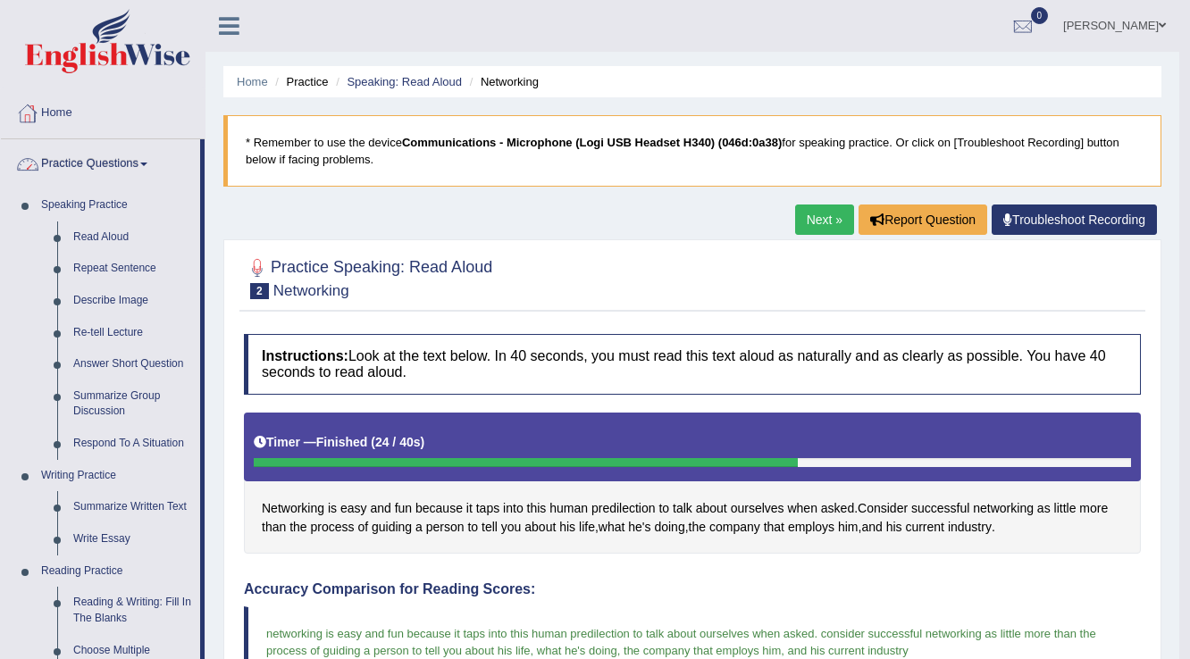
scroll to position [214, 0]
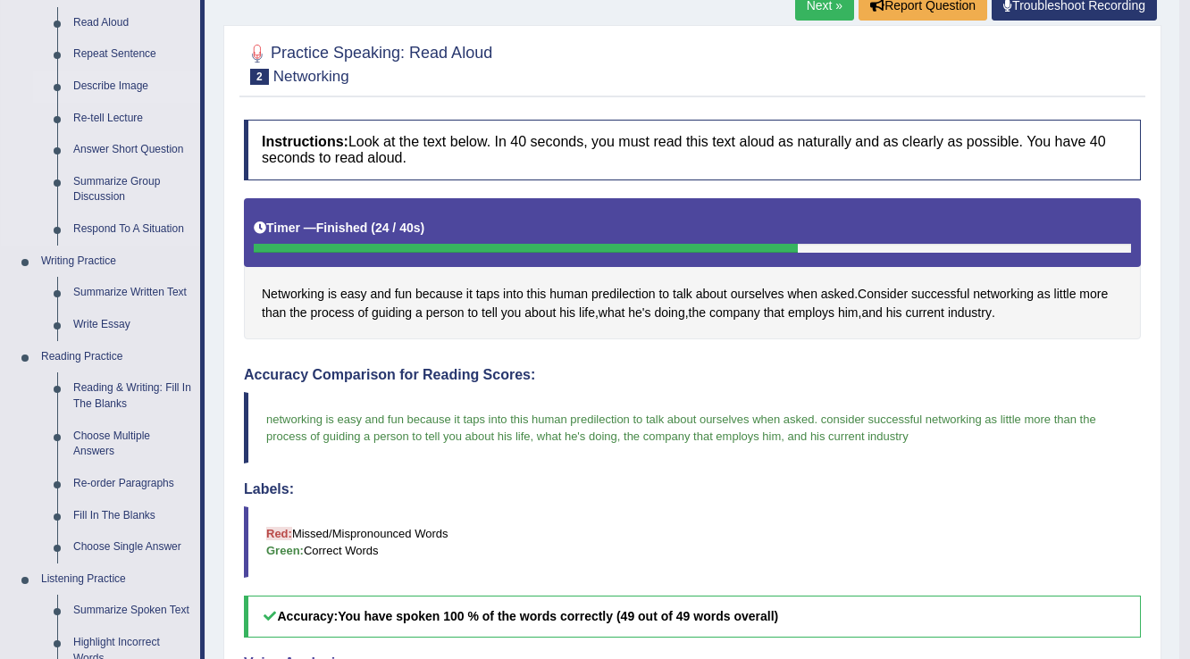
click at [96, 82] on link "Describe Image" at bounding box center [132, 87] width 135 height 32
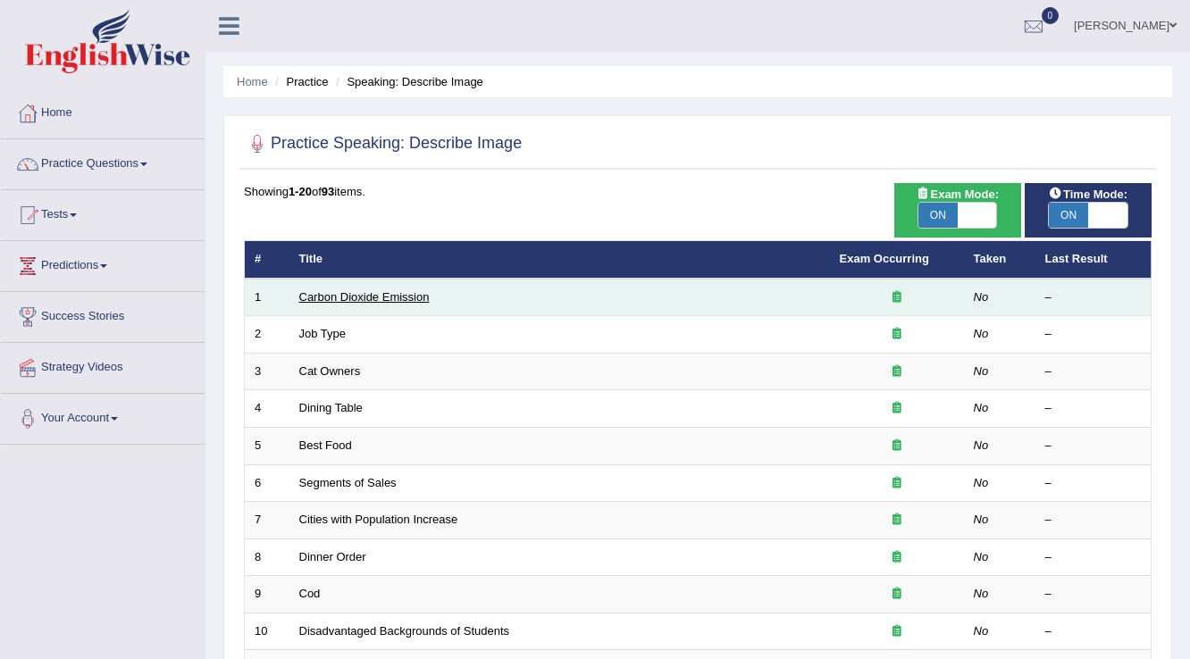
click at [369, 297] on link "Carbon Dioxide Emission" at bounding box center [364, 296] width 130 height 13
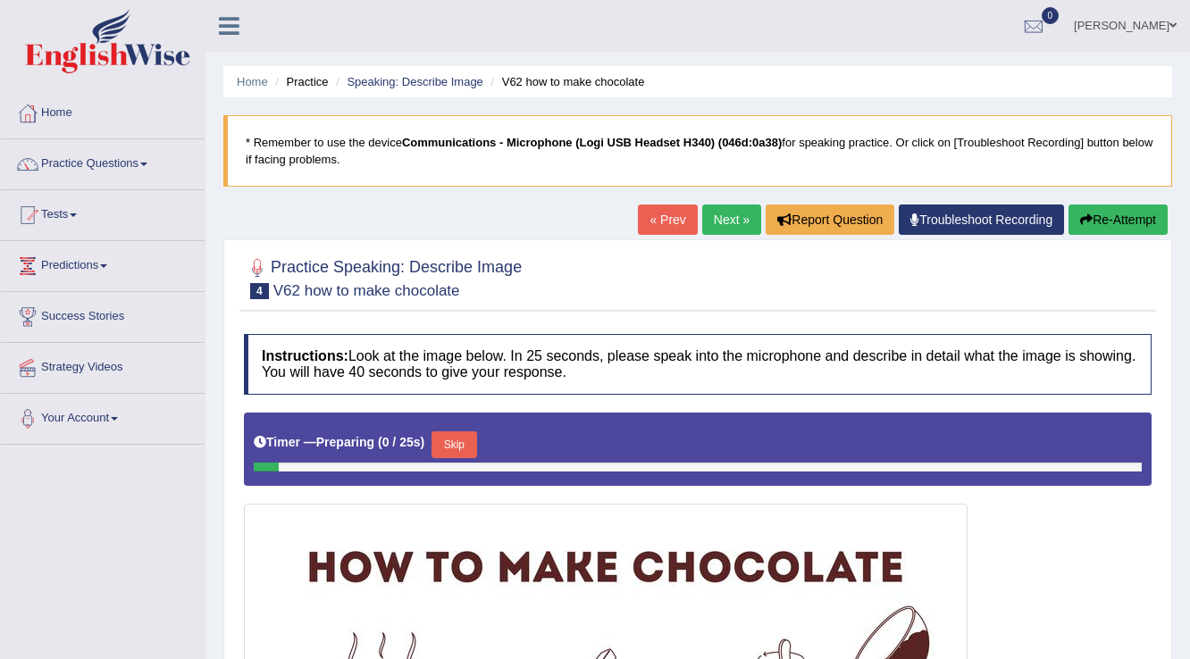
click at [718, 231] on link "Next »" at bounding box center [731, 220] width 59 height 30
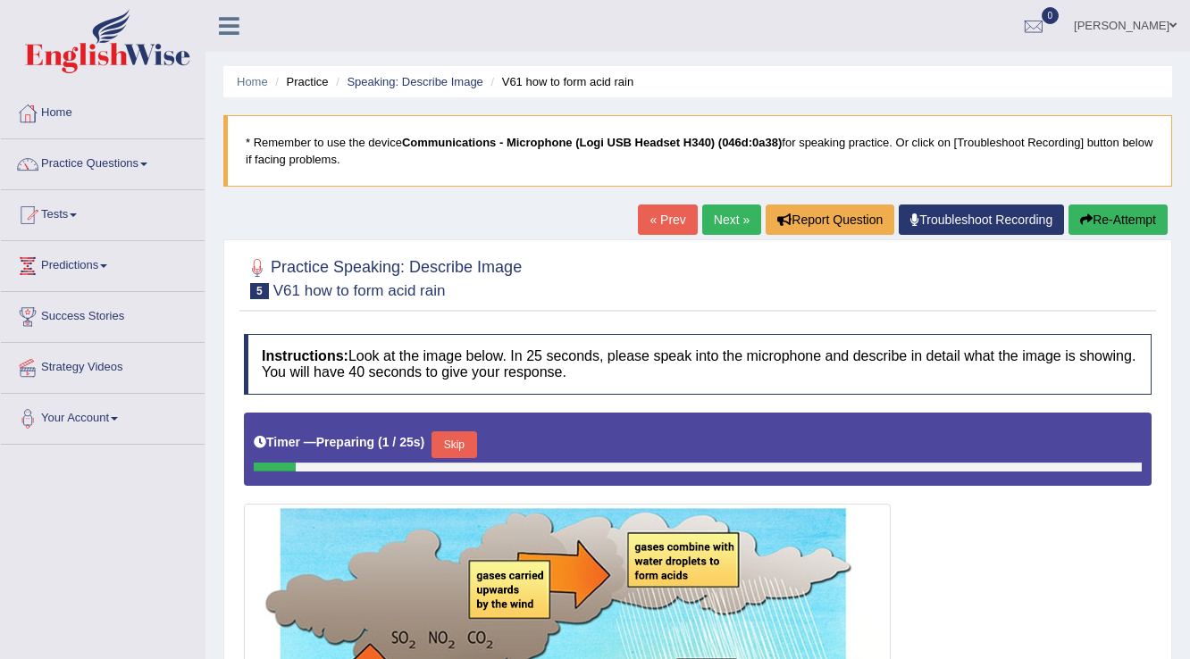
click at [716, 222] on link "Next »" at bounding box center [731, 220] width 59 height 30
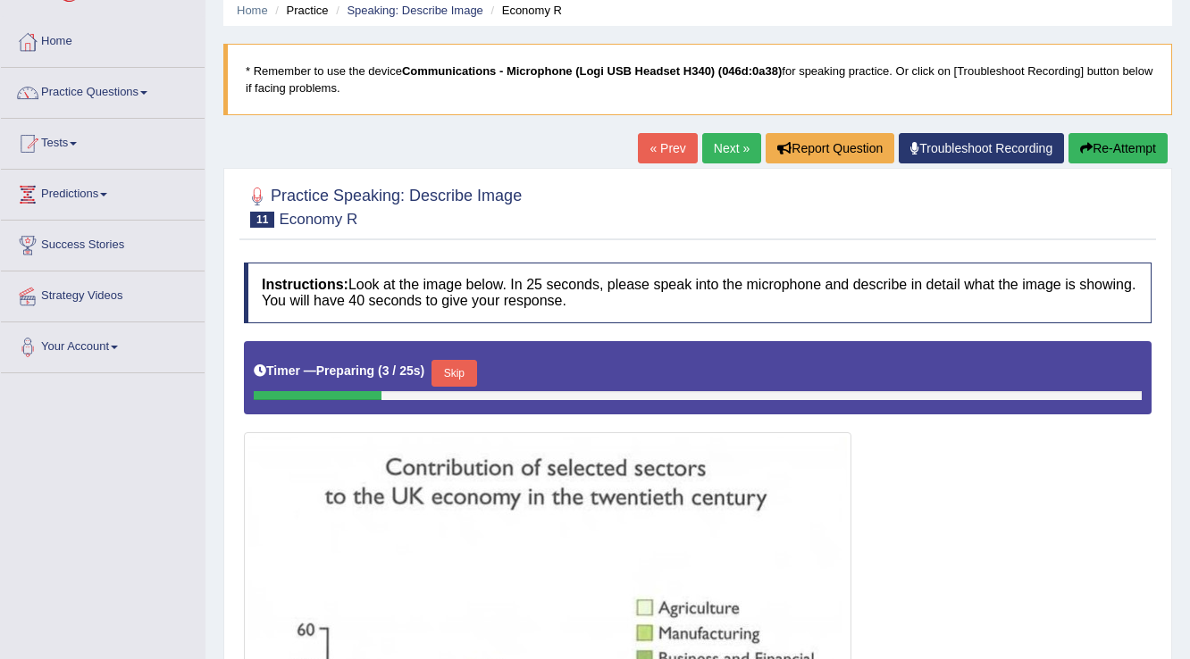
scroll to position [71, 0]
click at [1123, 150] on button "Re-Attempt" at bounding box center [1118, 148] width 99 height 30
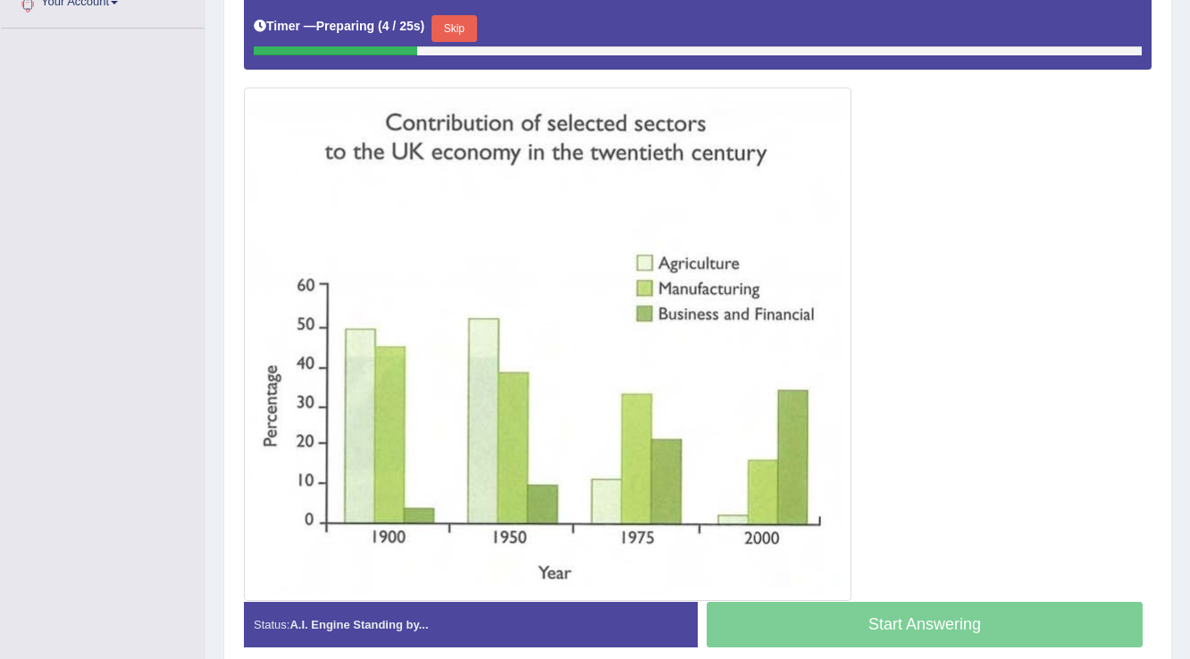
scroll to position [421, 0]
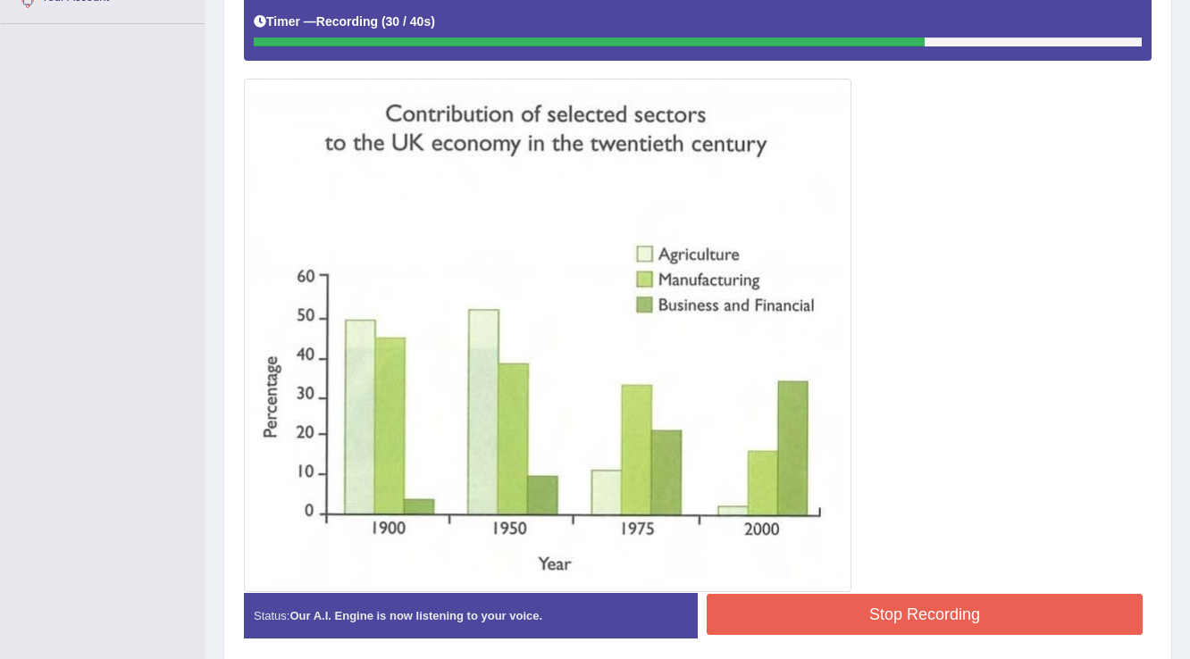
click at [868, 625] on button "Stop Recording" at bounding box center [925, 614] width 436 height 41
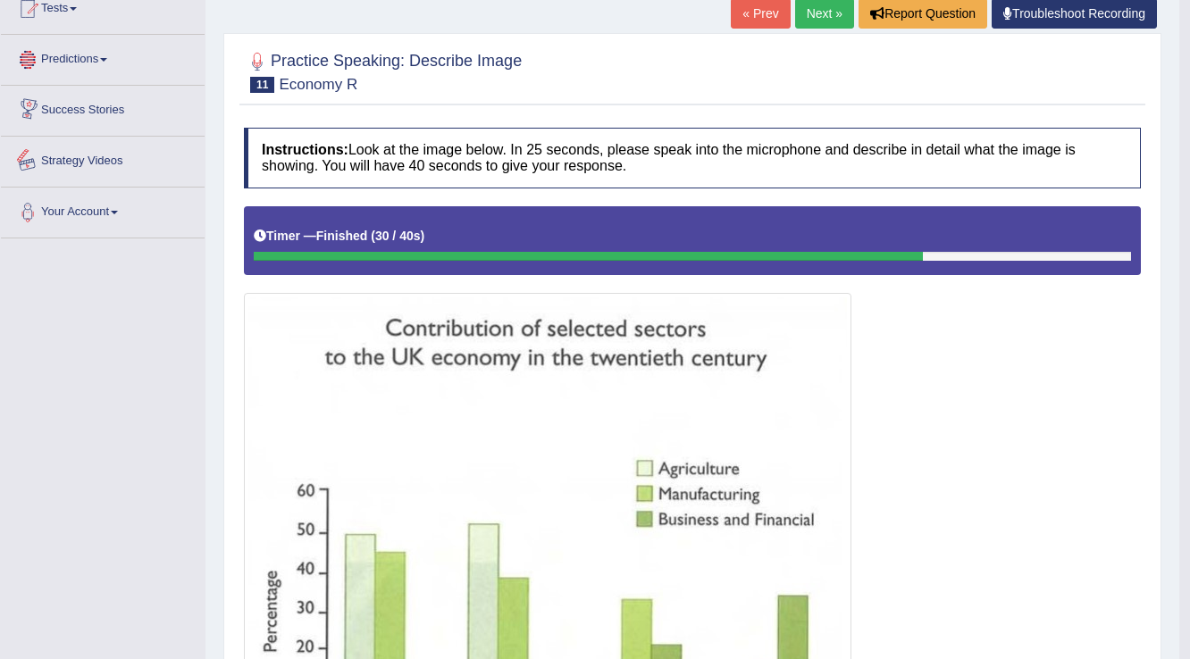
scroll to position [0, 0]
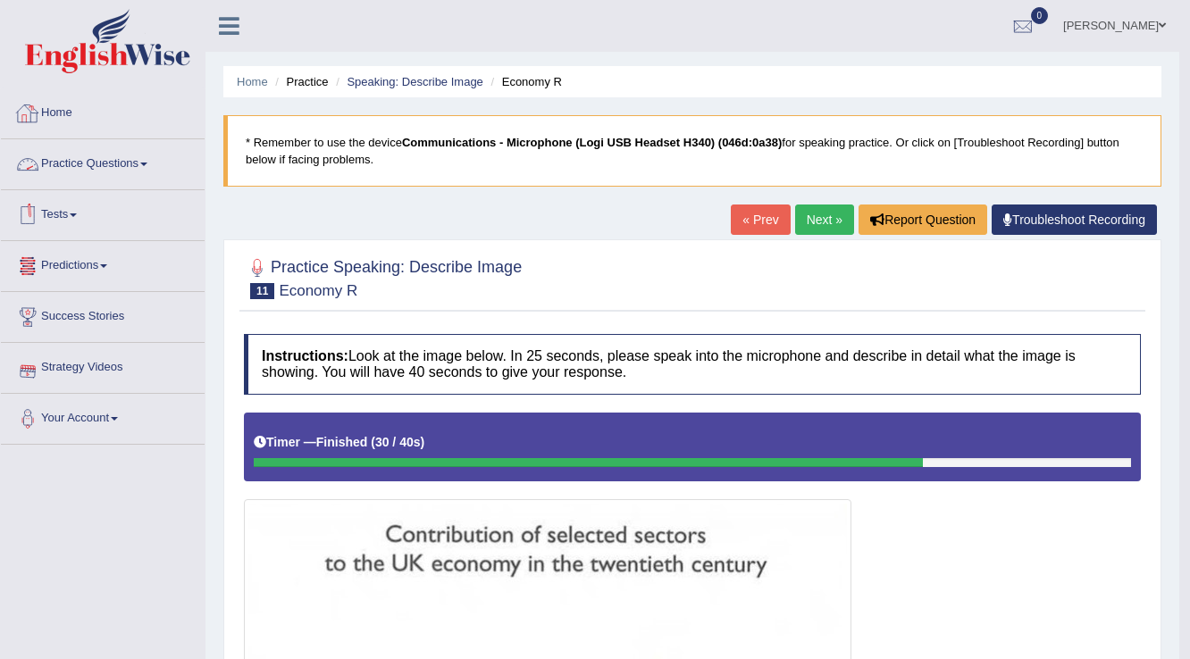
click at [110, 150] on link "Practice Questions" at bounding box center [103, 161] width 204 height 45
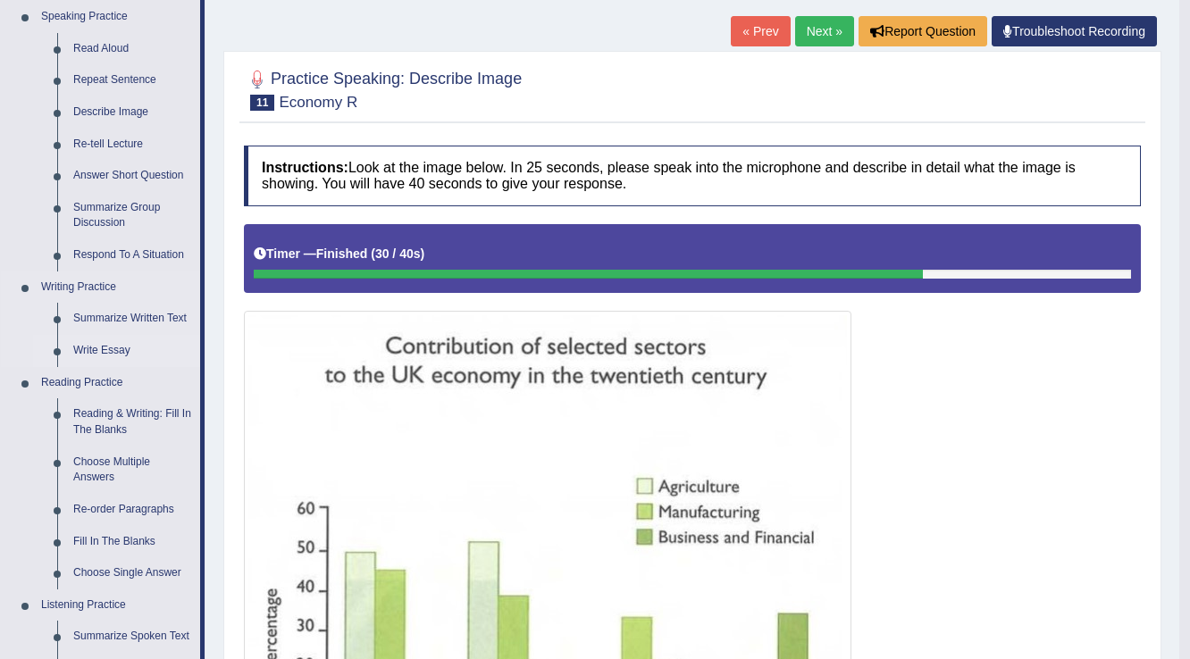
scroll to position [214, 0]
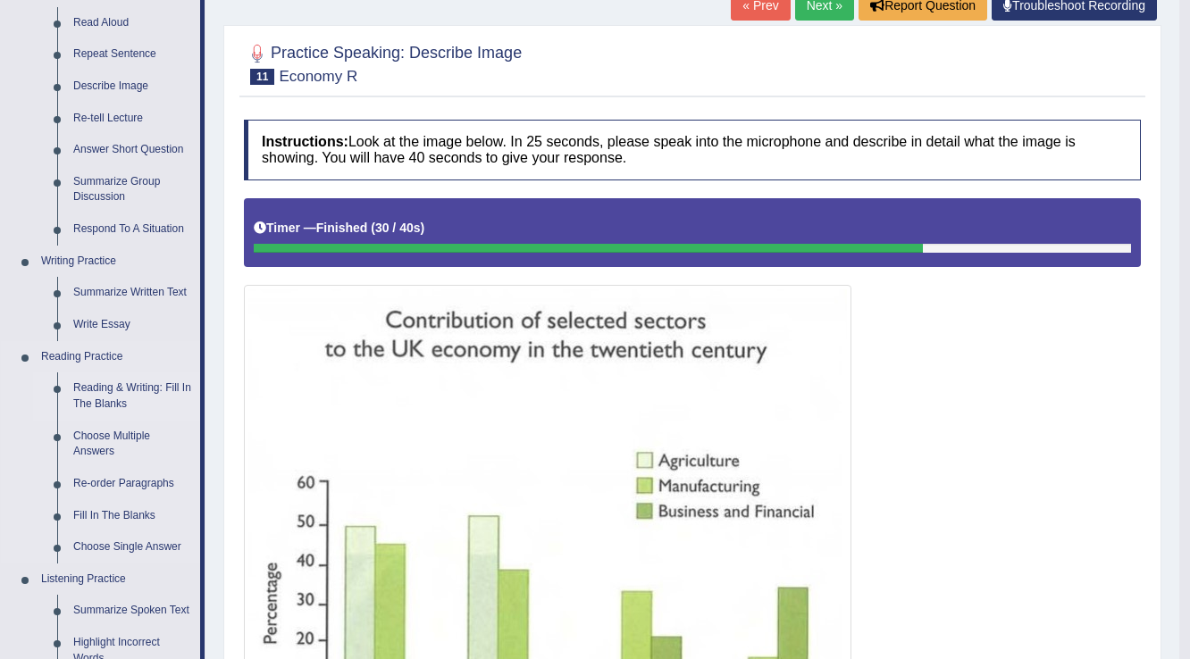
click at [117, 400] on link "Reading & Writing: Fill In The Blanks" at bounding box center [132, 396] width 135 height 47
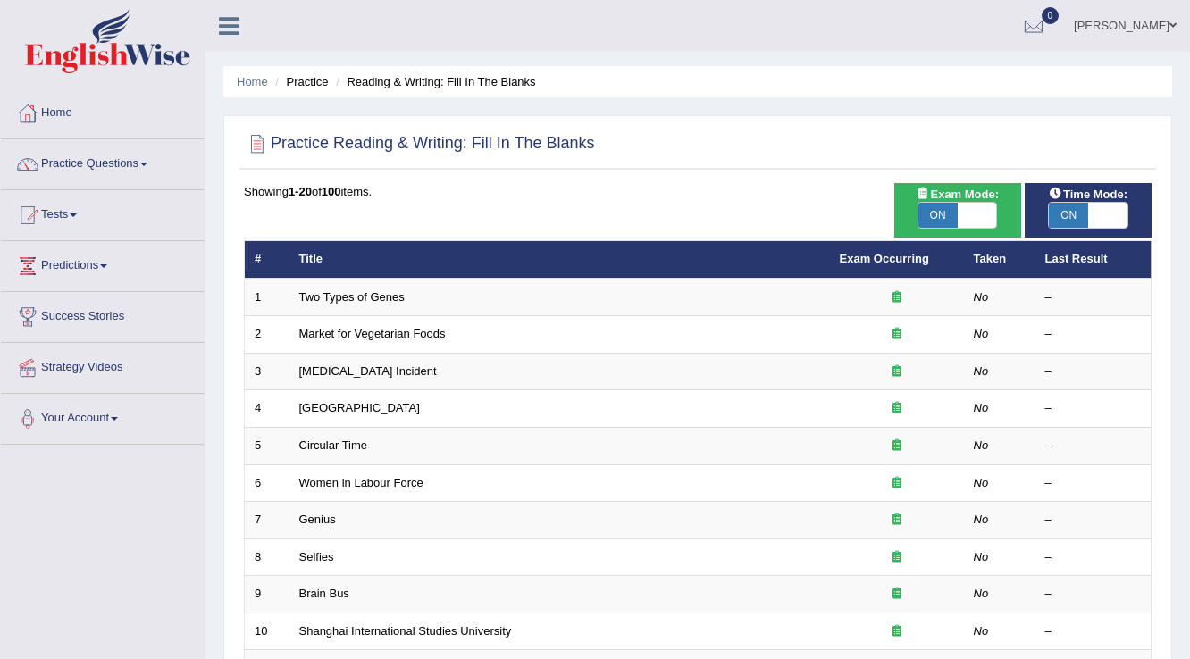
click at [1094, 214] on span at bounding box center [1107, 215] width 39 height 25
checkbox input "false"
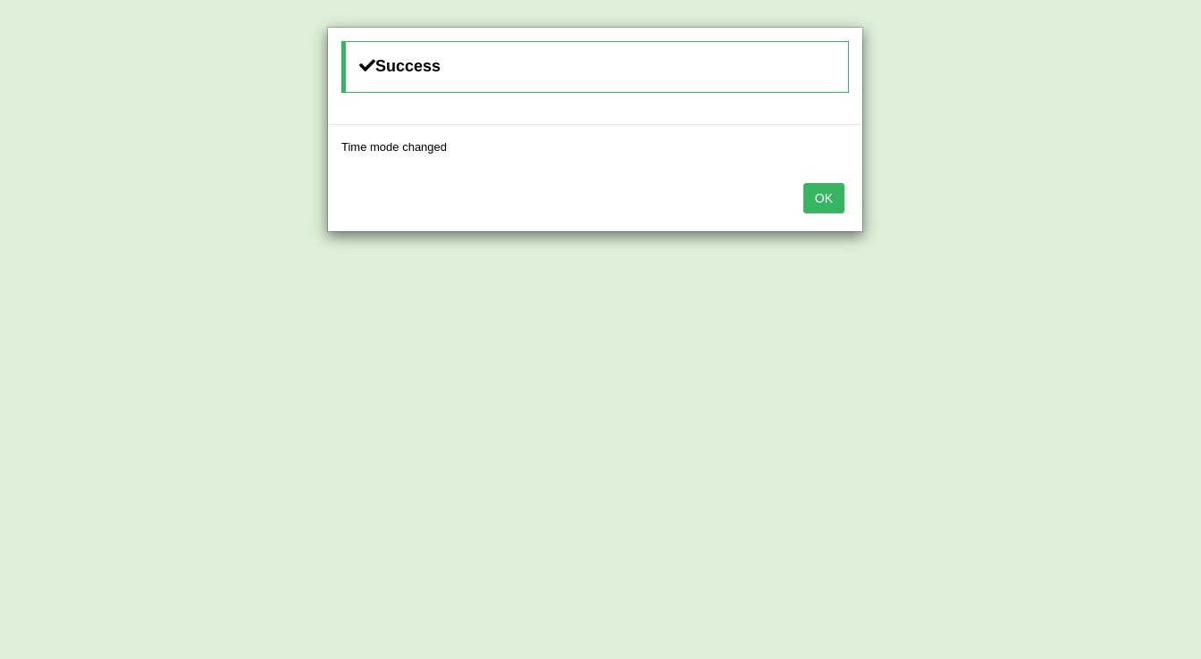
click at [835, 202] on button "OK" at bounding box center [823, 198] width 41 height 30
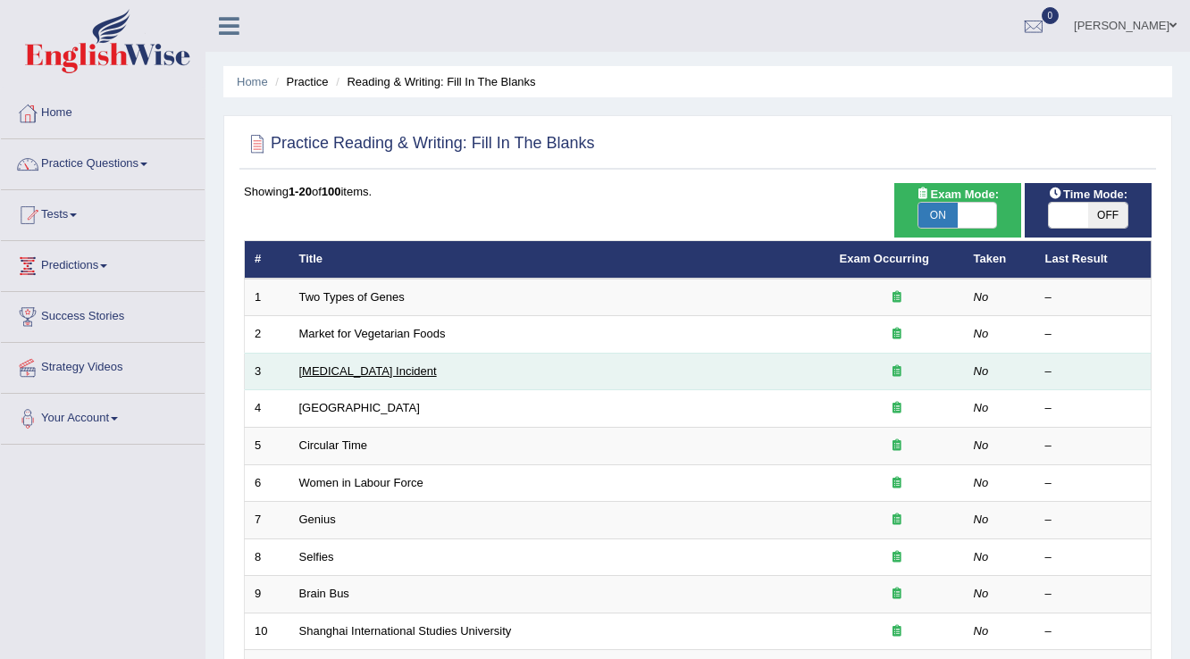
click at [375, 372] on link "Lightning Strike Incident" at bounding box center [368, 371] width 138 height 13
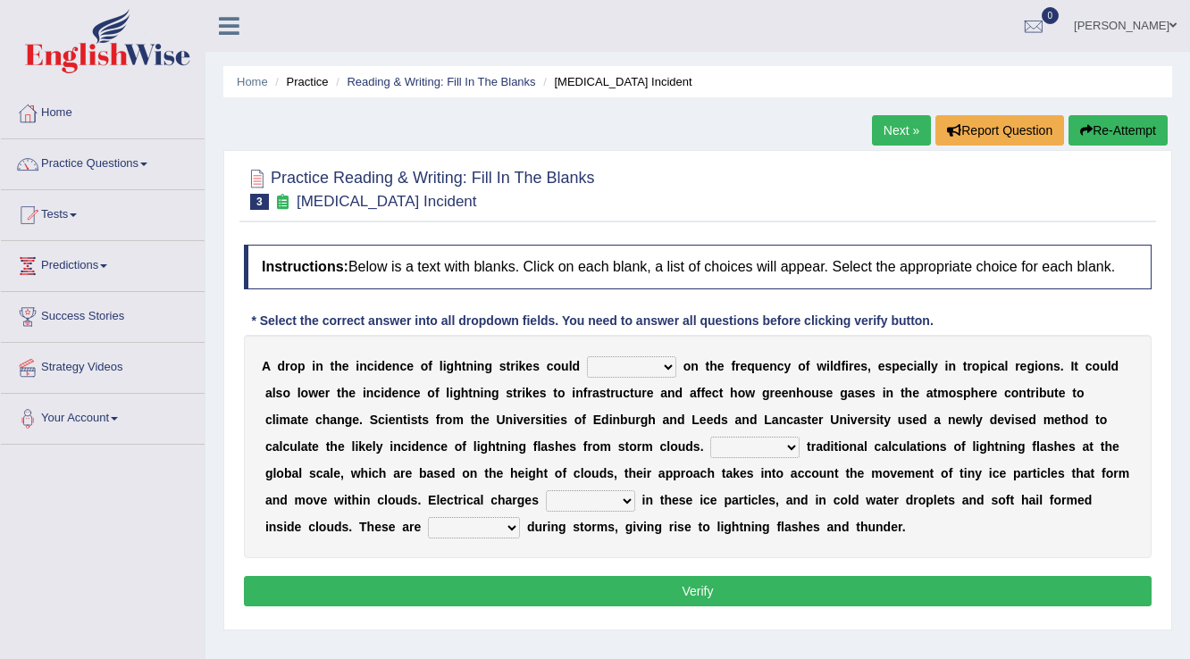
click at [642, 368] on select "dwell focus impact depend" at bounding box center [631, 366] width 89 height 21
click at [587, 356] on select "dwell focus impact depend" at bounding box center [631, 366] width 89 height 21
click at [641, 365] on select "dwell focus impact depend" at bounding box center [631, 366] width 89 height 21
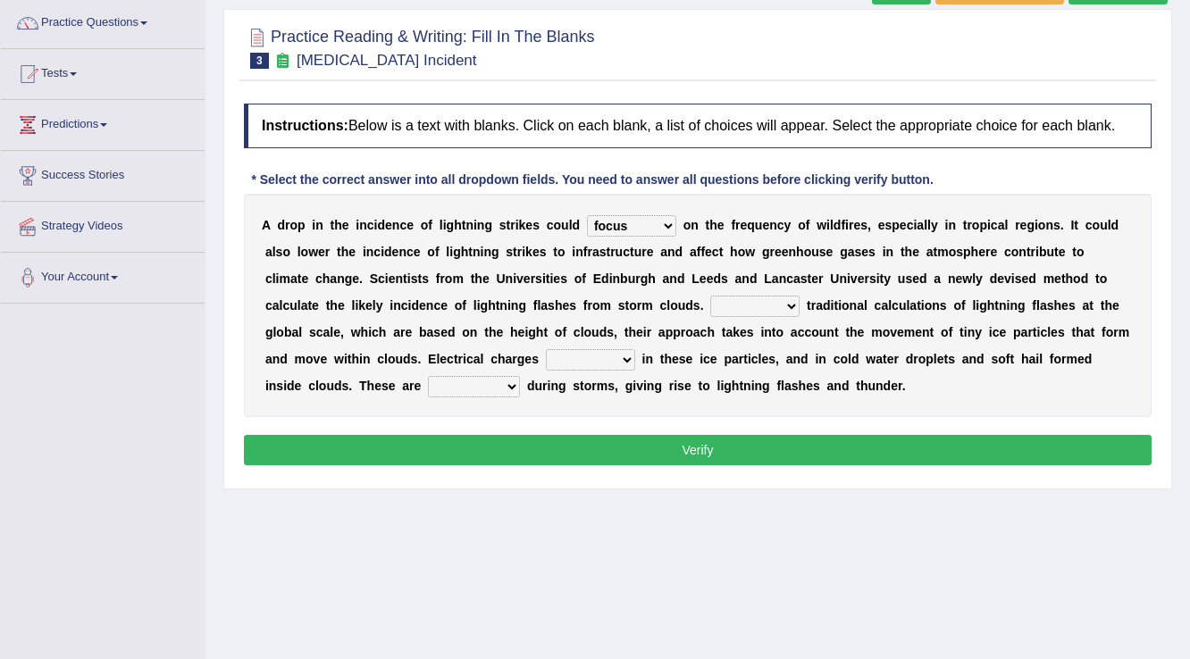
scroll to position [143, 0]
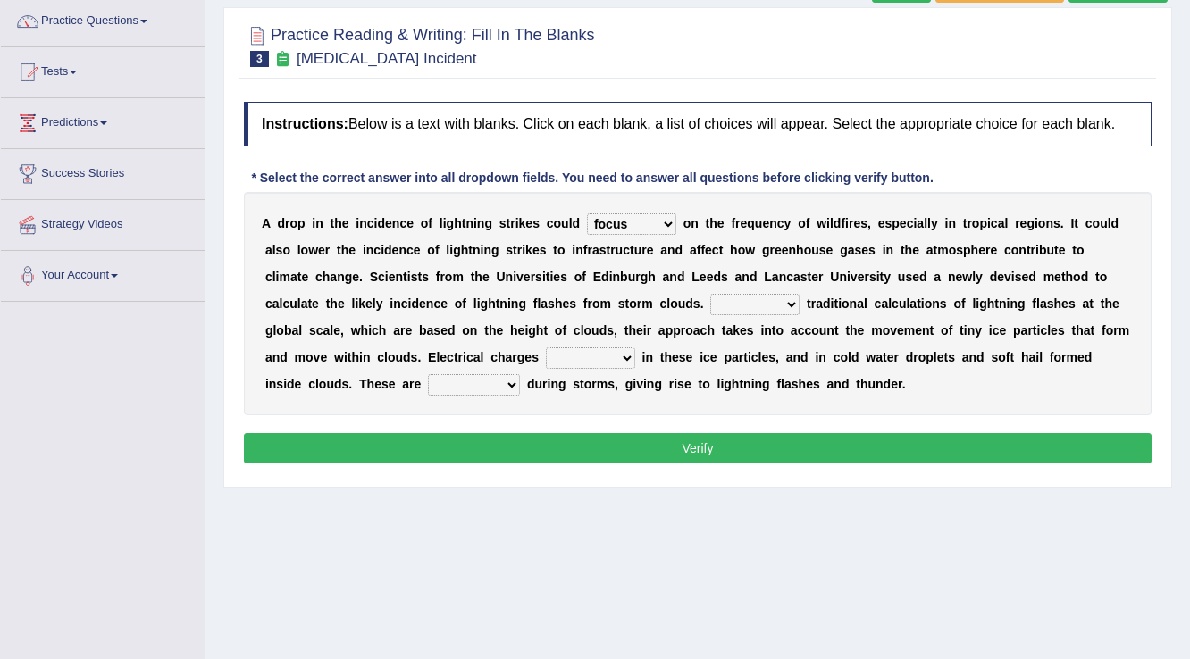
click at [624, 222] on select "dwell focus impact depend" at bounding box center [631, 224] width 89 height 21
click at [773, 229] on div "A d r o p i n t h e i n c i d e n c e o f l i g h t n i n g s t r i k e s c o u…" at bounding box center [698, 303] width 908 height 223
click at [658, 223] on select "dwell focus impact depend" at bounding box center [631, 224] width 89 height 21
select select "impact"
click at [587, 214] on select "dwell focus impact depend" at bounding box center [631, 224] width 89 height 21
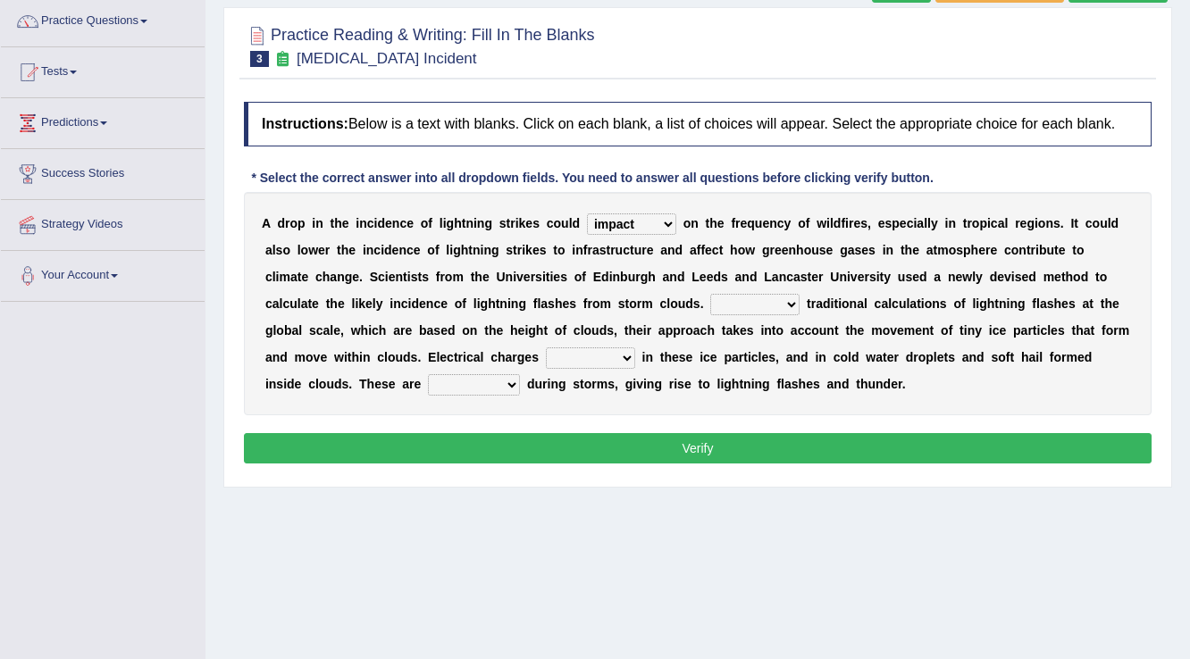
click at [727, 303] on select "Unlike Unless Except Besides" at bounding box center [754, 304] width 89 height 21
click at [835, 325] on b "t" at bounding box center [837, 330] width 4 height 14
click at [600, 348] on select "run off build up mess up zoom in" at bounding box center [590, 358] width 89 height 21
select select "run off"
click at [546, 348] on select "run off build up mess up zoom in" at bounding box center [590, 358] width 89 height 21
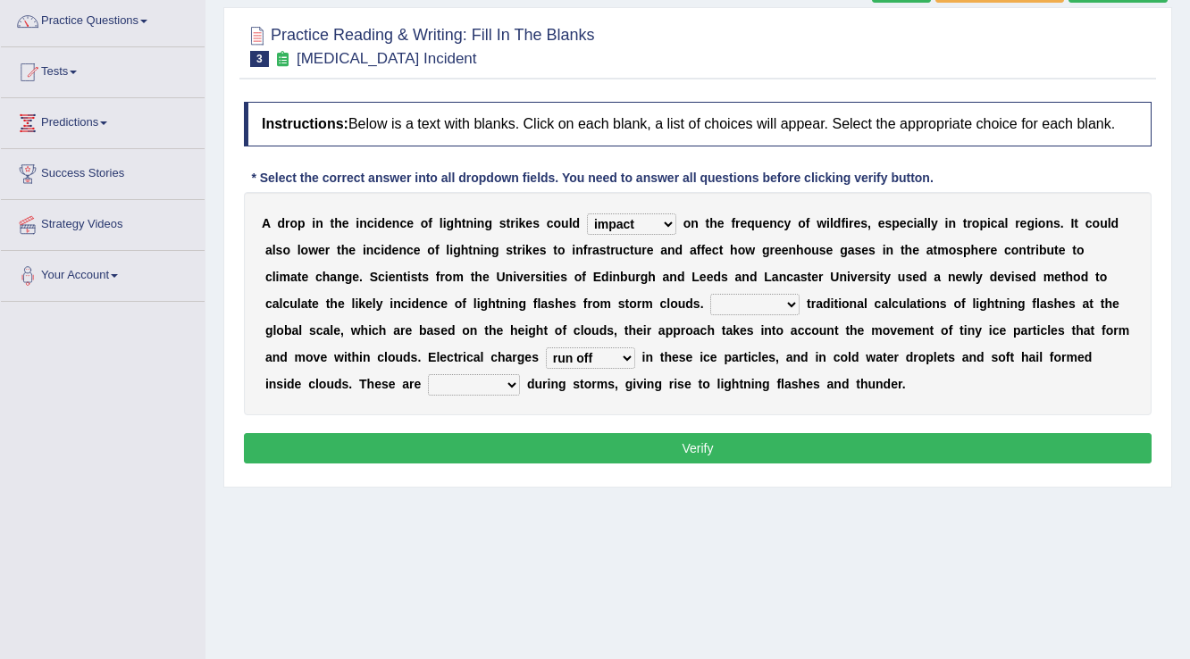
click at [461, 381] on select "collected diverted rounded discharged" at bounding box center [474, 384] width 92 height 21
click at [428, 374] on select "collected diverted rounded discharged" at bounding box center [474, 384] width 92 height 21
click at [457, 379] on select "collected diverted rounded discharged" at bounding box center [474, 384] width 92 height 21
select select "discharged"
click at [428, 374] on select "collected diverted rounded discharged" at bounding box center [474, 384] width 92 height 21
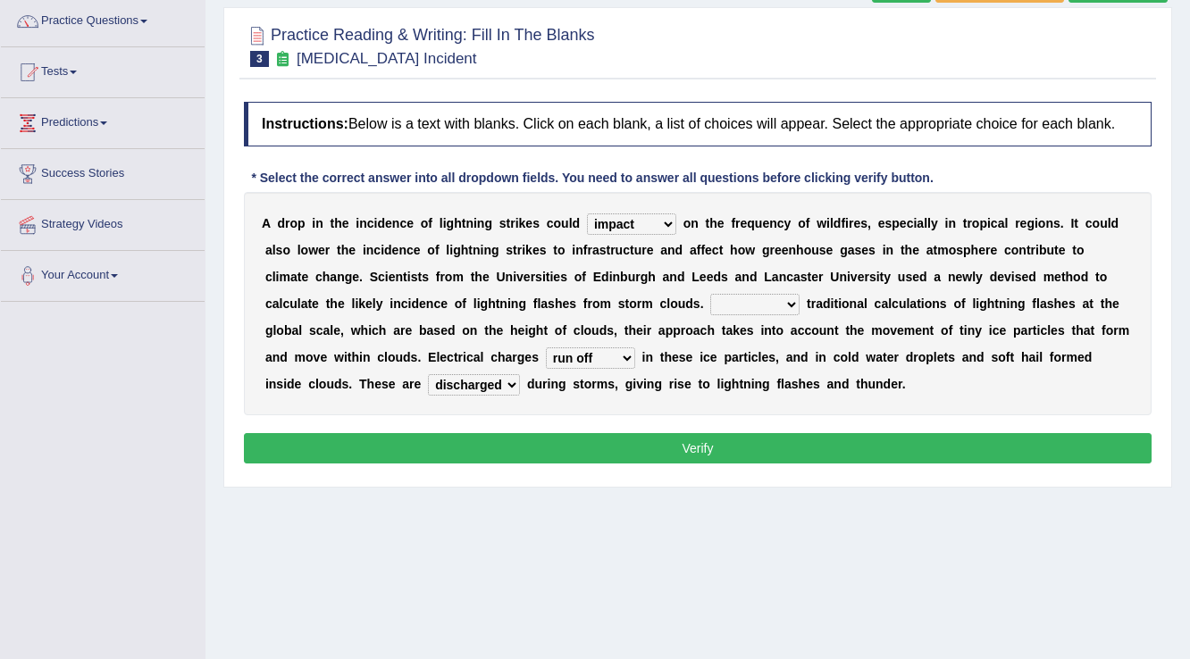
click at [730, 301] on select "Unlike Unless Except Besides" at bounding box center [754, 304] width 89 height 21
click at [733, 289] on div "A d r o p i n t h e i n c i d e n c e o f l i g h t n i n g s t r i k e s c o u…" at bounding box center [698, 303] width 908 height 223
click at [730, 298] on select "Unlike Unless Except Besides" at bounding box center [754, 304] width 89 height 21
select select "Besides"
click at [710, 294] on select "Unlike Unless Except Besides" at bounding box center [754, 304] width 89 height 21
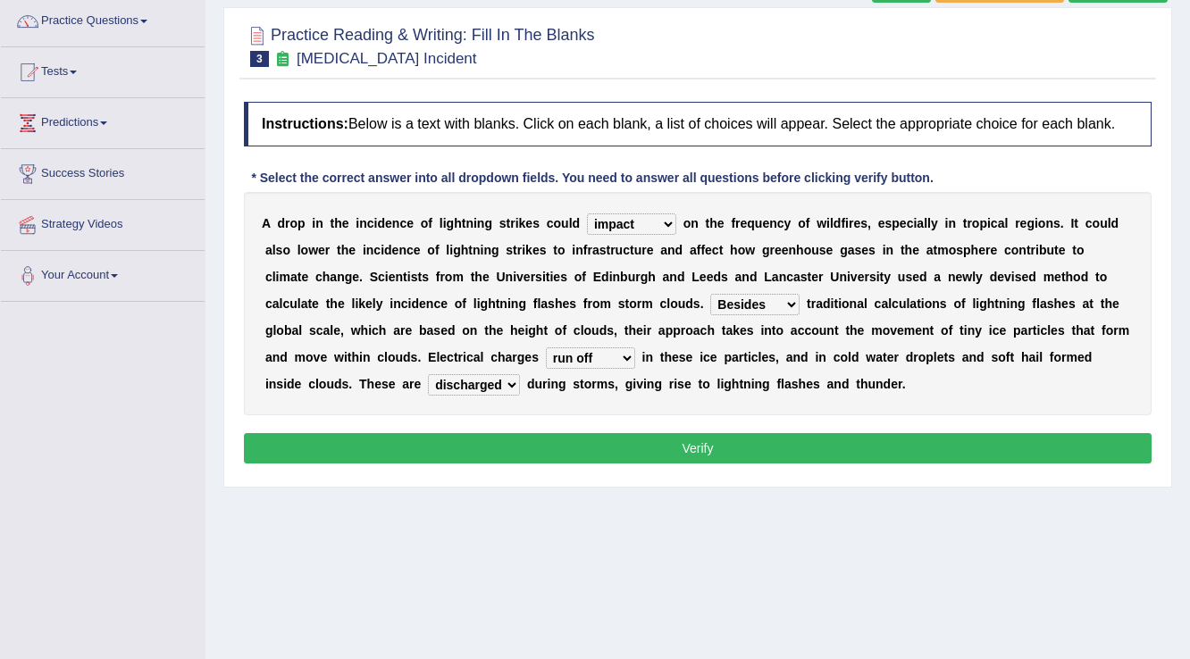
click at [717, 298] on select "Unlike Unless Except Besides" at bounding box center [754, 304] width 89 height 21
click at [718, 298] on select "Unlike Unless Except Besides" at bounding box center [754, 304] width 89 height 21
click at [586, 447] on button "Verify" at bounding box center [698, 448] width 908 height 30
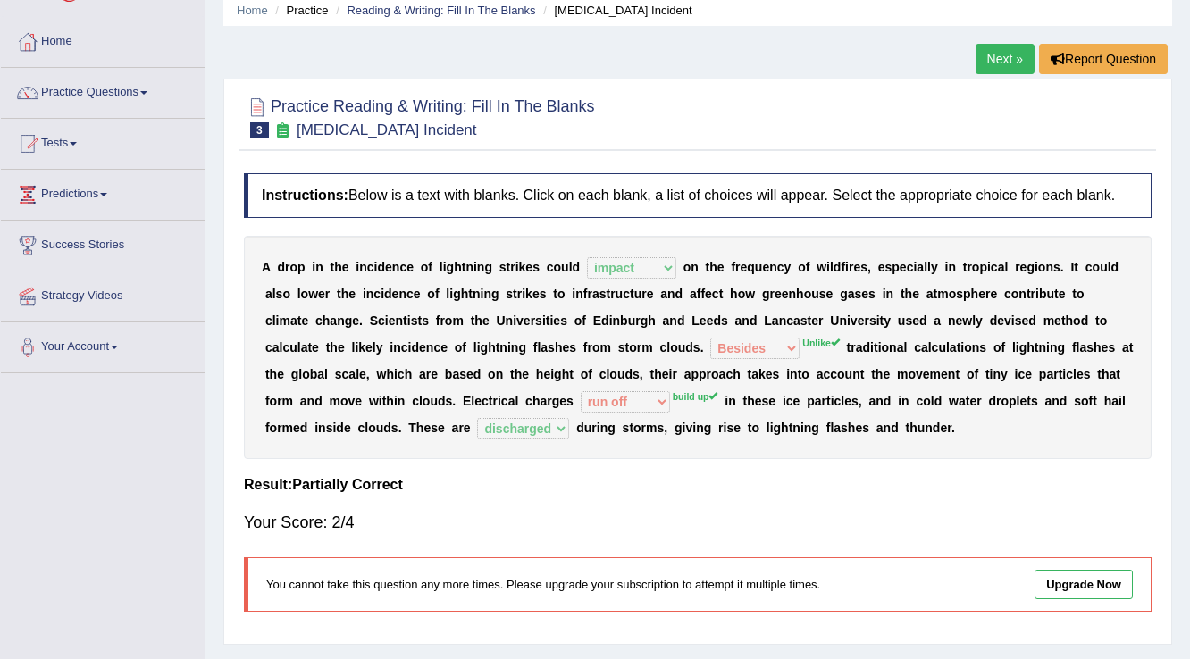
scroll to position [0, 0]
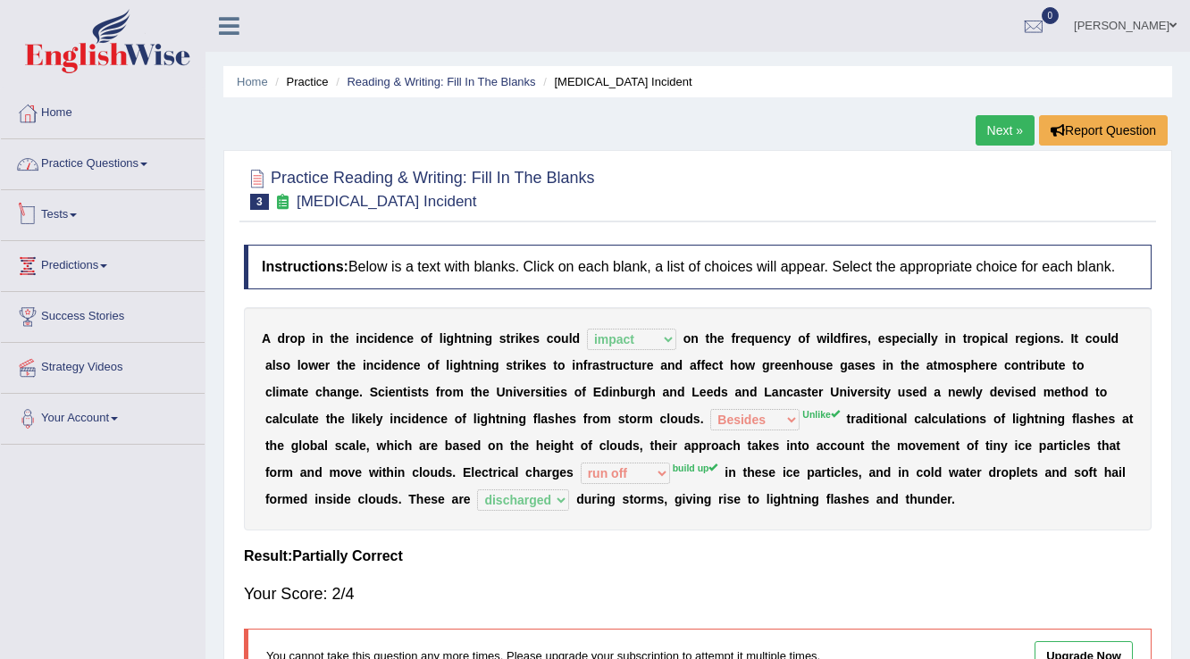
click at [79, 171] on link "Practice Questions" at bounding box center [103, 161] width 204 height 45
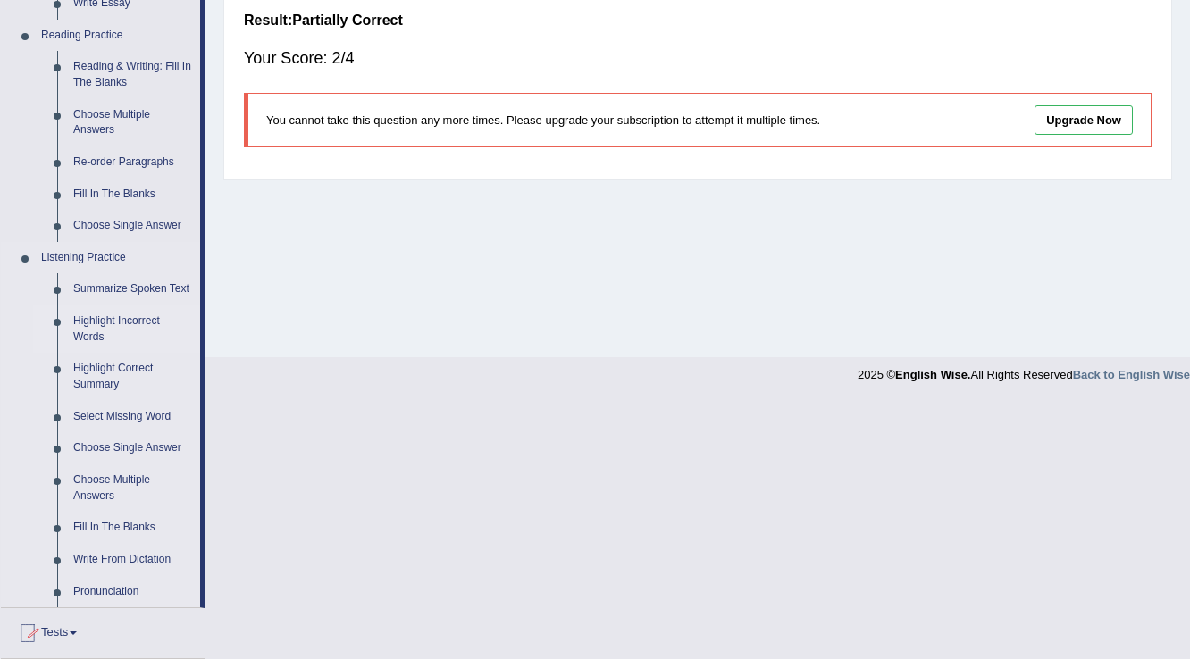
scroll to position [715, 0]
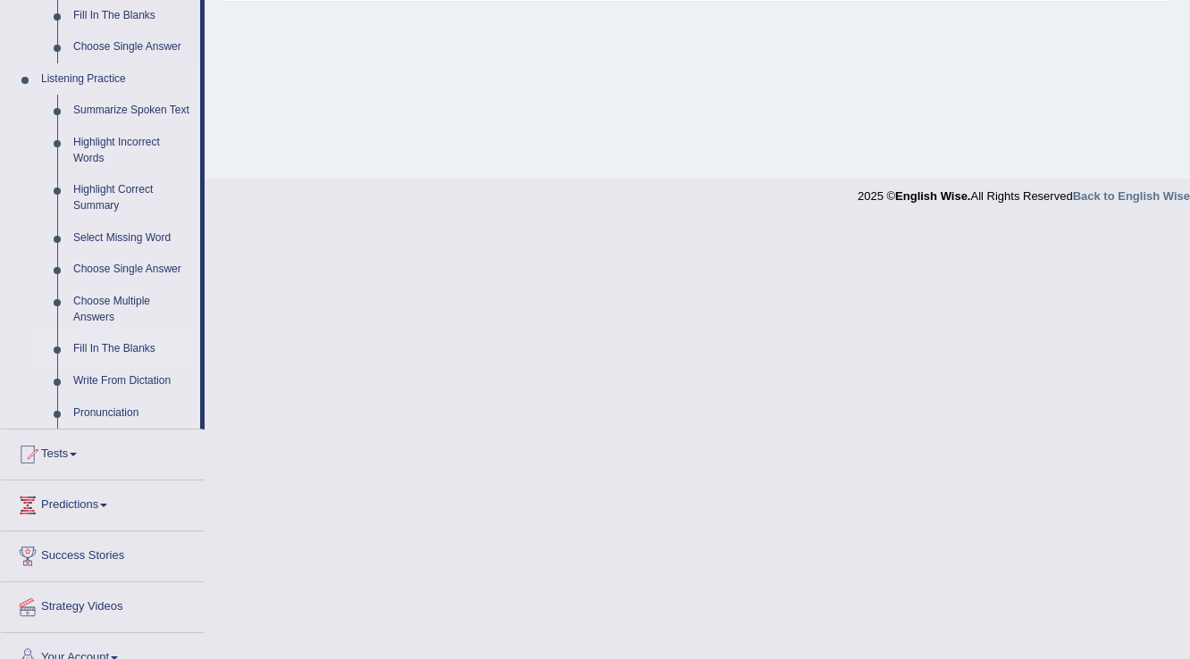
click at [96, 348] on link "Fill In The Blanks" at bounding box center [132, 349] width 135 height 32
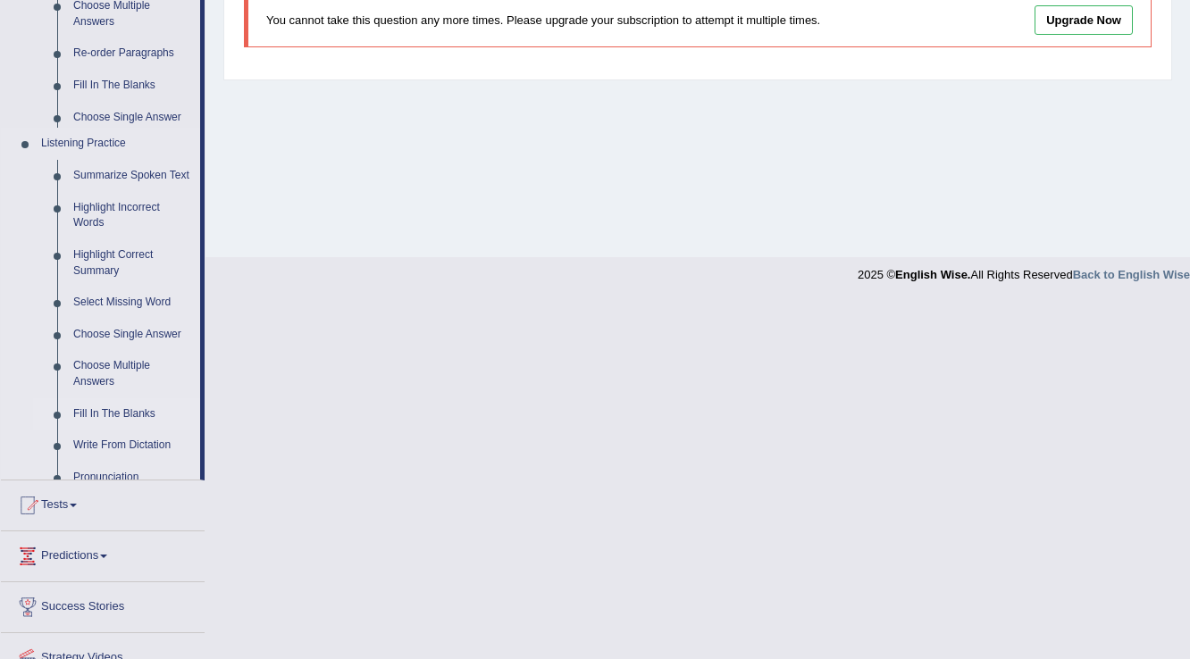
scroll to position [279, 0]
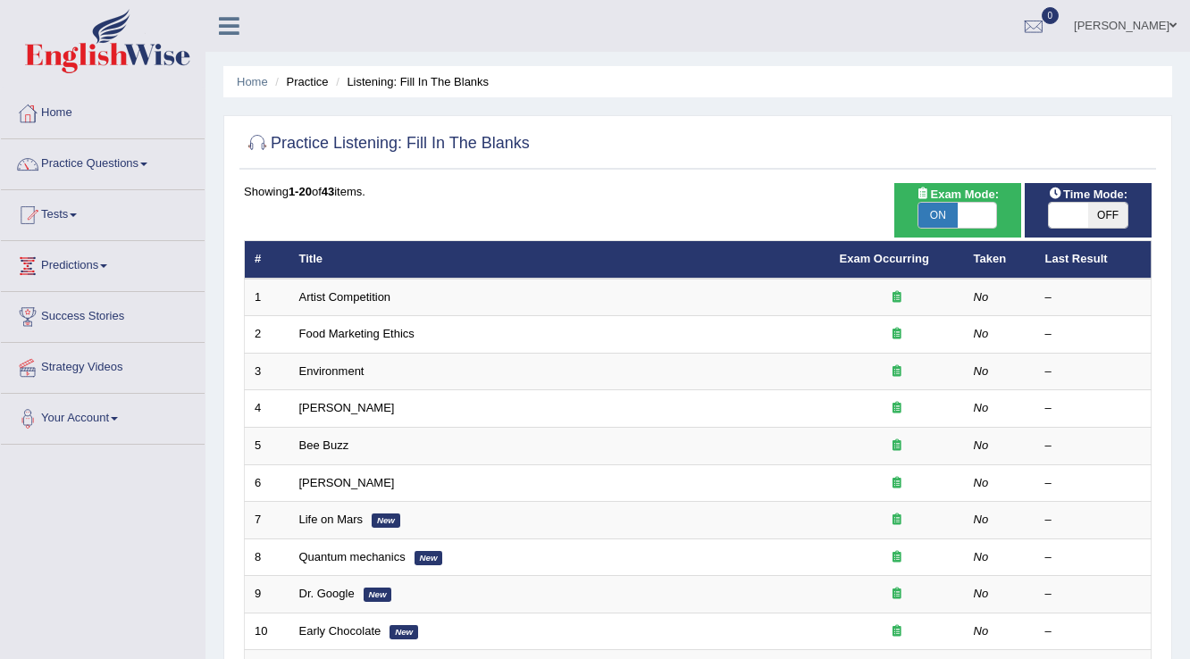
click at [1063, 208] on span at bounding box center [1068, 215] width 39 height 25
checkbox input "true"
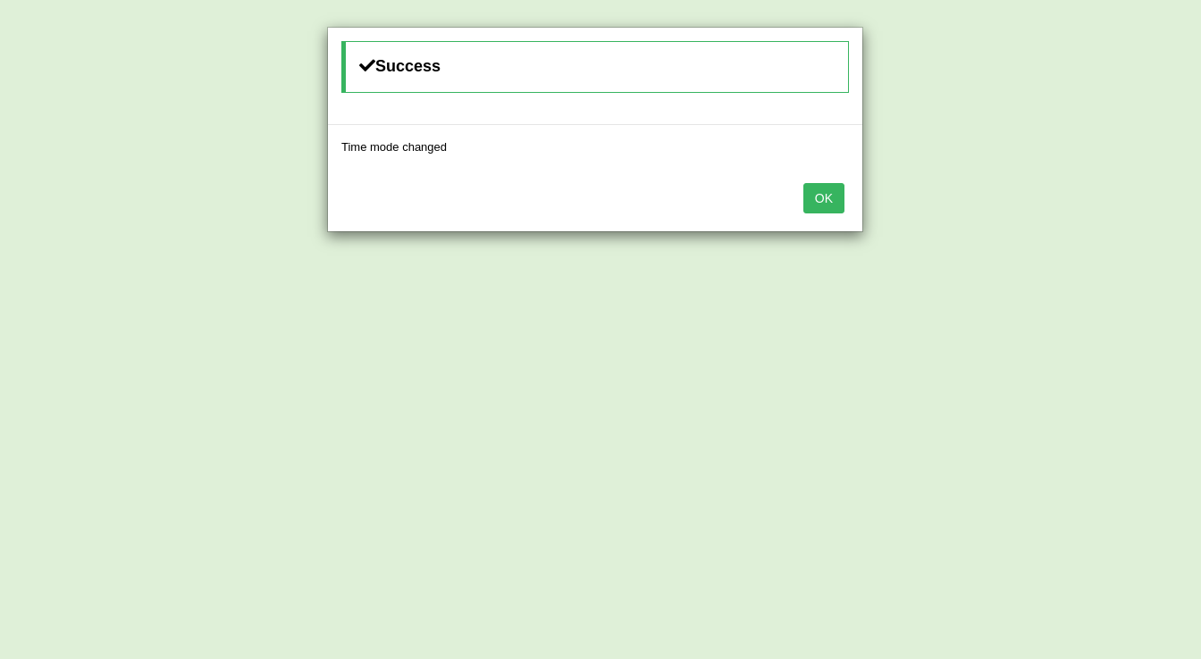
click at [808, 199] on button "OK" at bounding box center [823, 198] width 41 height 30
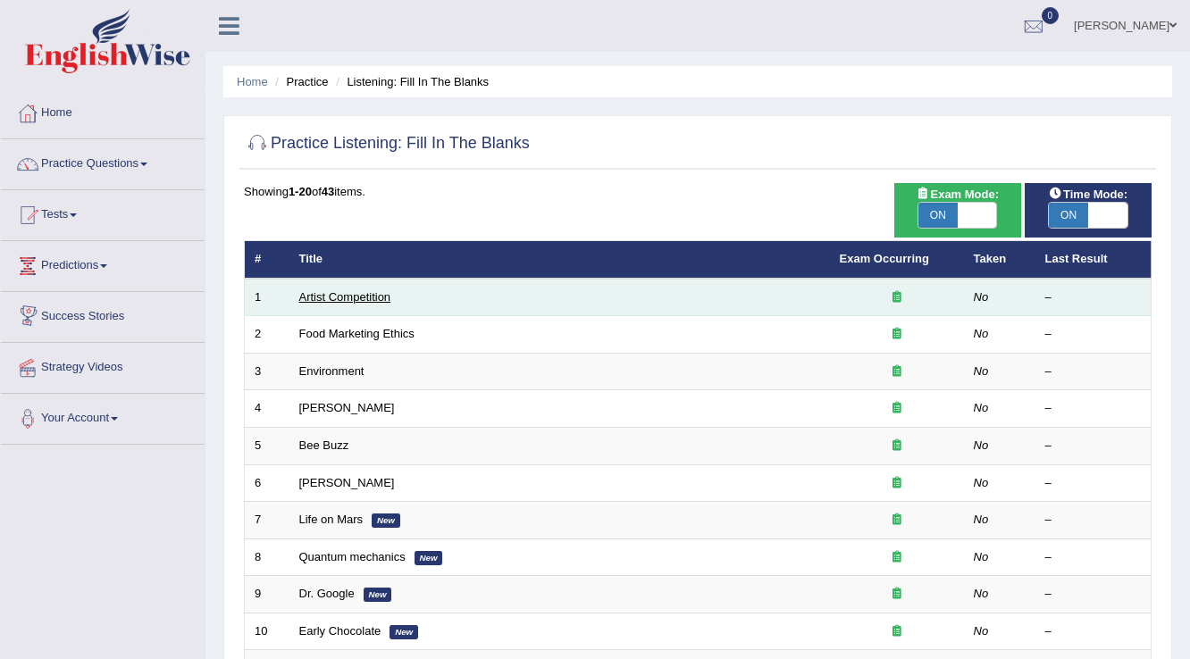
click at [340, 296] on link "Artist Competition" at bounding box center [345, 296] width 92 height 13
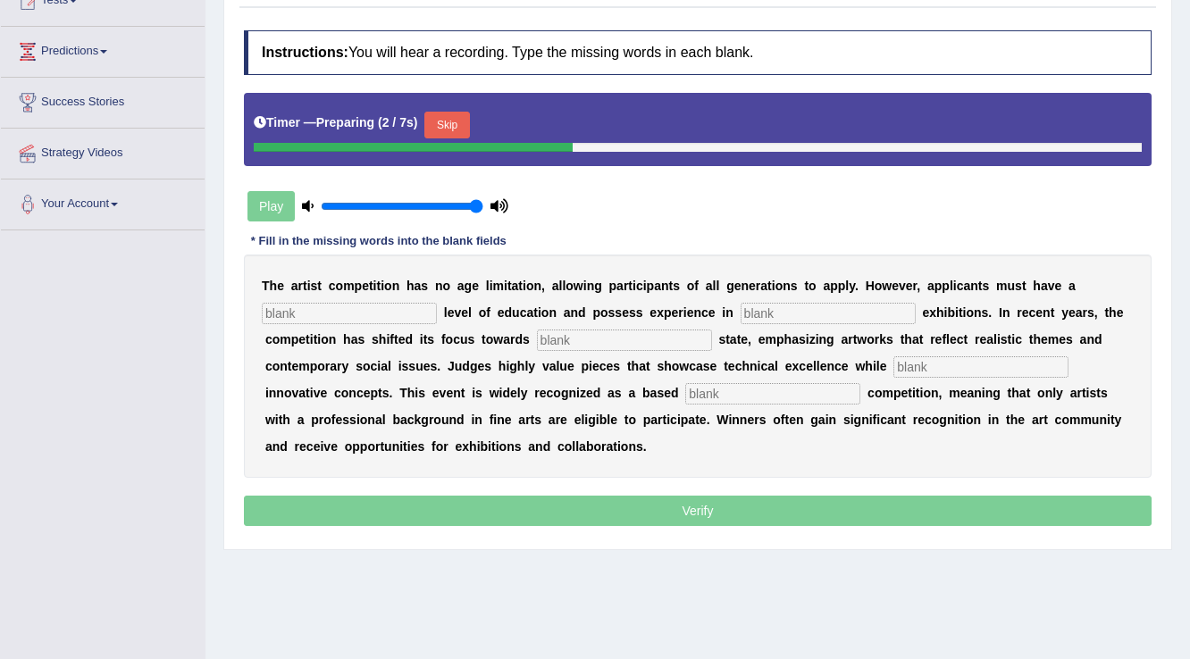
click at [311, 307] on input "text" at bounding box center [349, 313] width 175 height 21
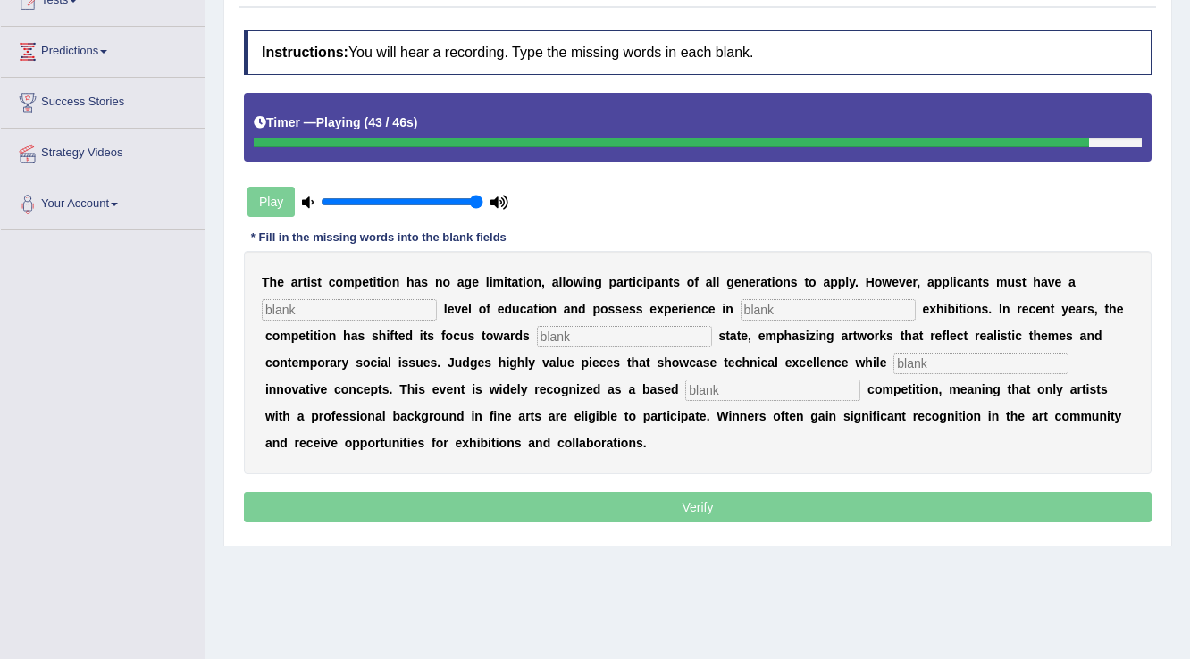
click at [343, 308] on input "text" at bounding box center [349, 309] width 175 height 21
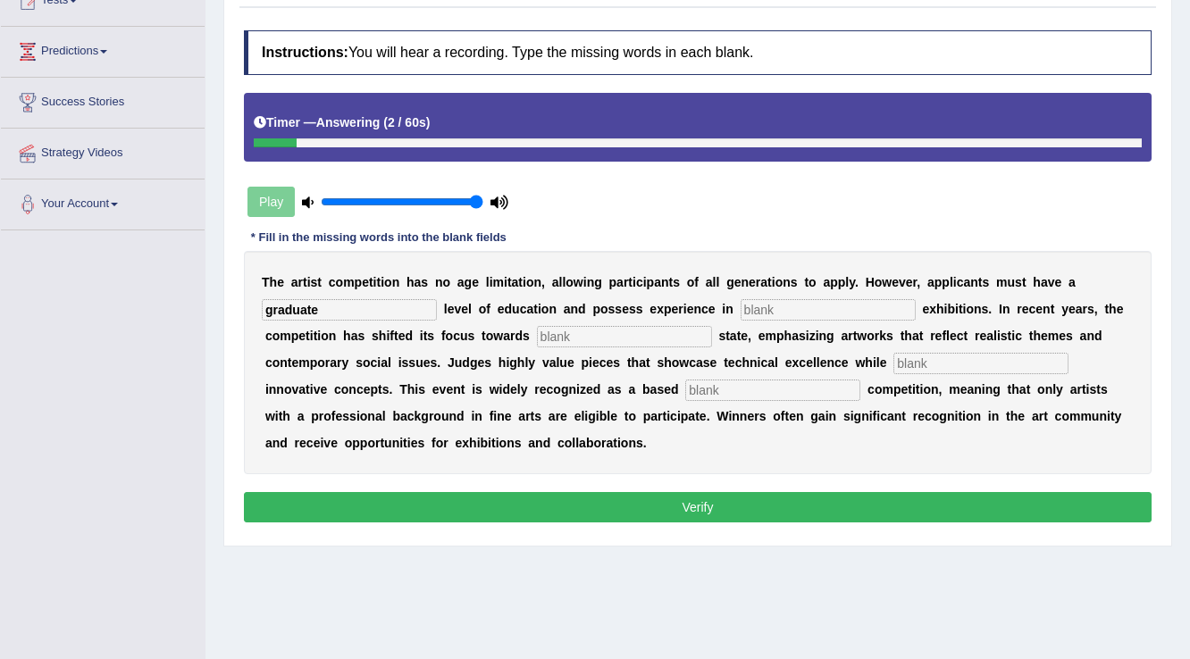
type input "graduate"
click at [884, 305] on input "text" at bounding box center [828, 309] width 175 height 21
type input "sculture"
click at [658, 336] on input "text" at bounding box center [624, 336] width 175 height 21
type input "real"
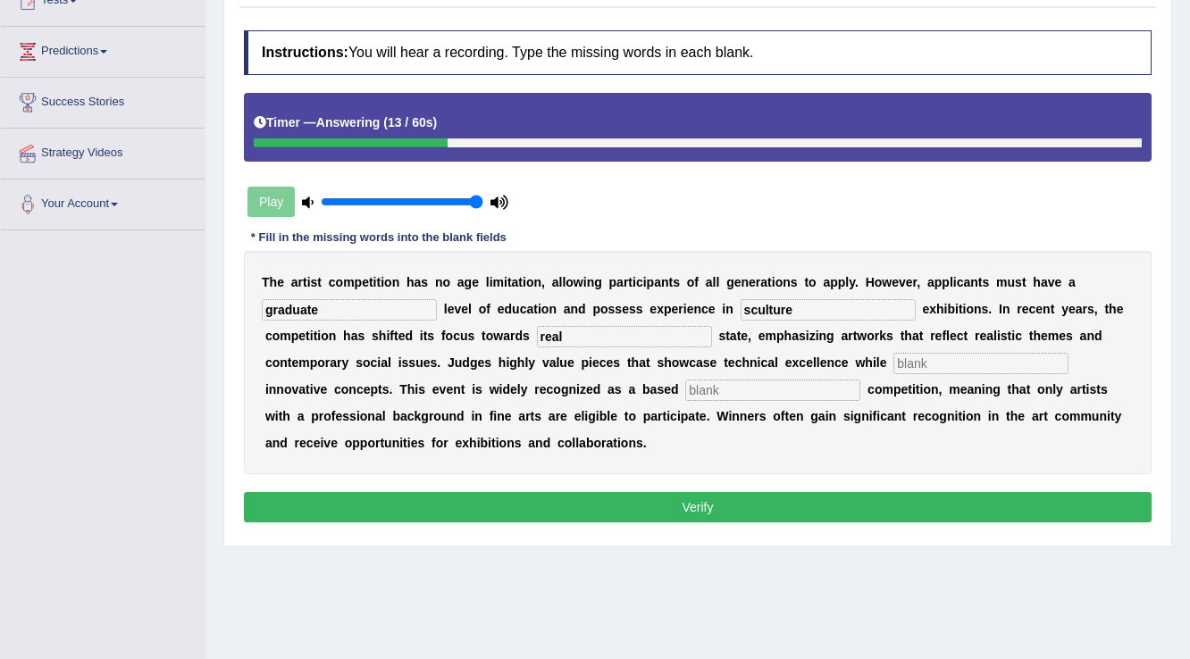
click at [926, 361] on input "text" at bounding box center [980, 363] width 175 height 21
type input "incorporate"
click at [776, 386] on input "text" at bounding box center [772, 390] width 175 height 21
type input "profession"
click at [612, 504] on button "Verify" at bounding box center [698, 507] width 908 height 30
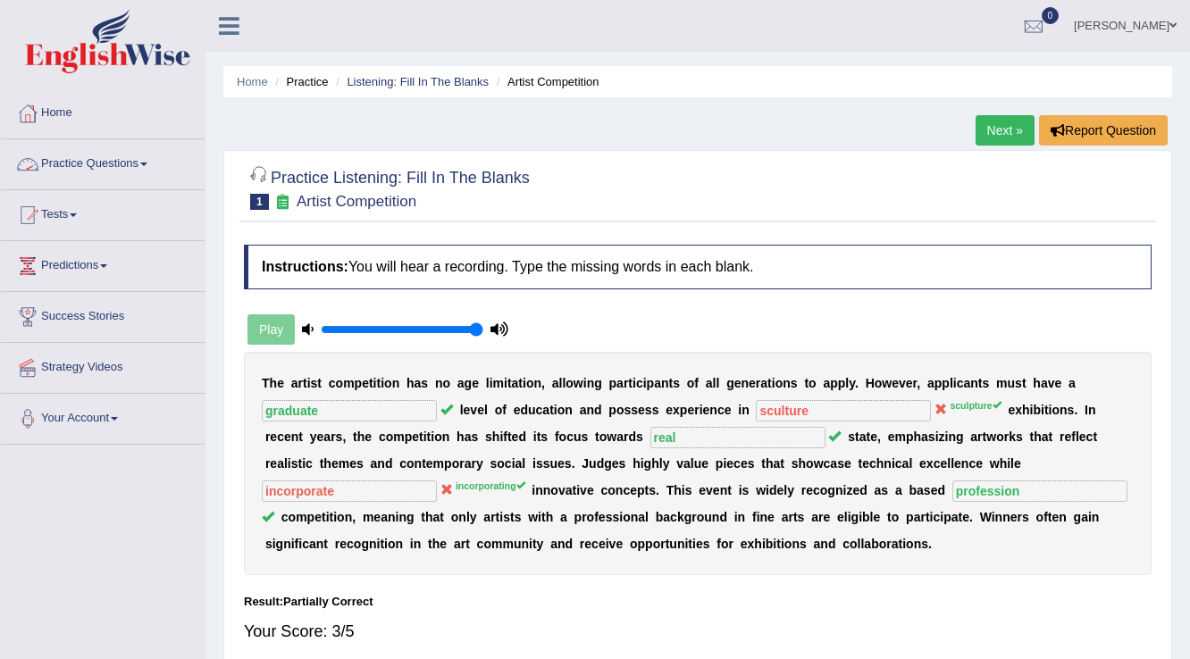
click at [97, 164] on link "Practice Questions" at bounding box center [103, 161] width 204 height 45
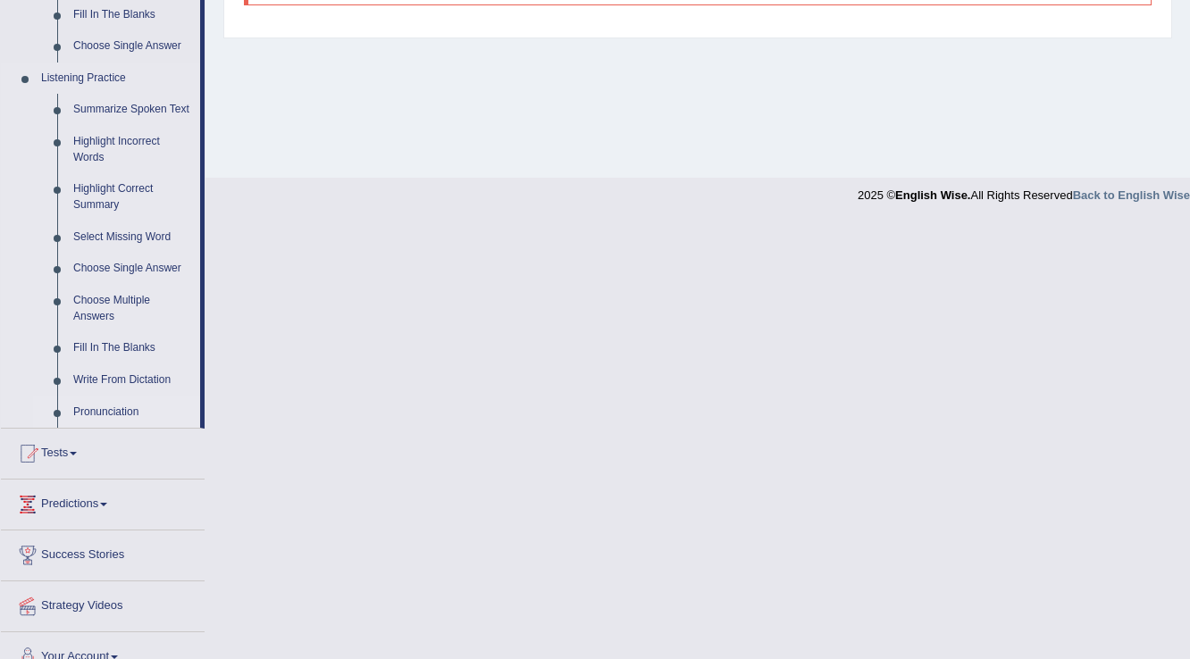
scroll to position [739, 0]
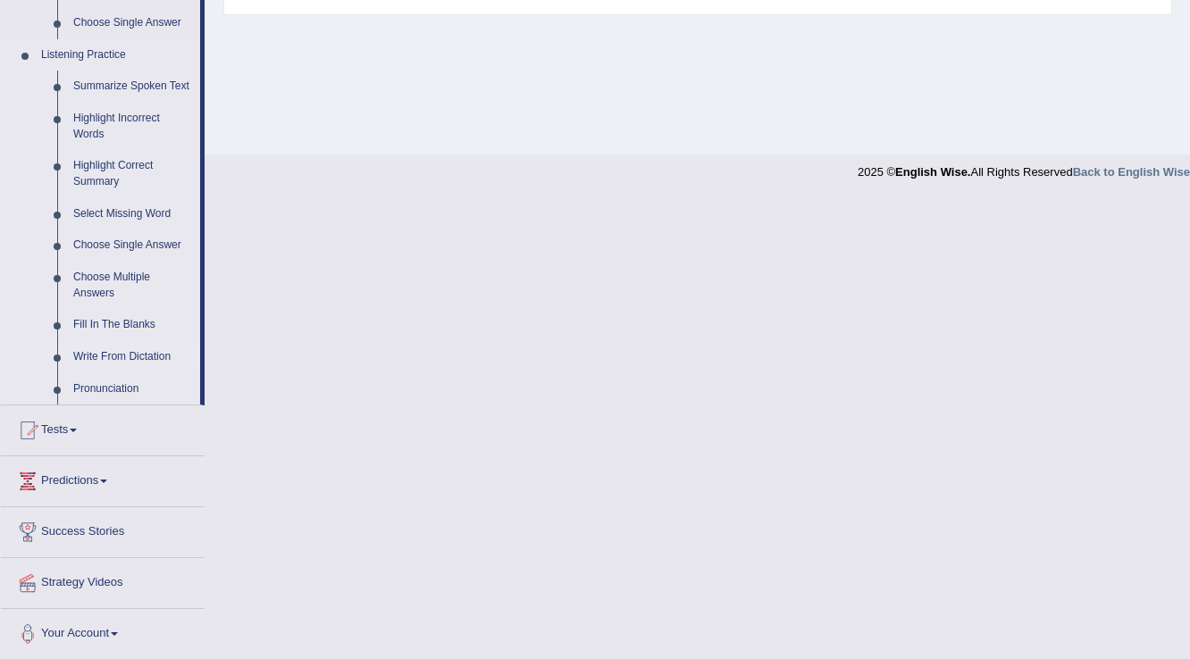
click at [122, 356] on link "Write From Dictation" at bounding box center [132, 357] width 135 height 32
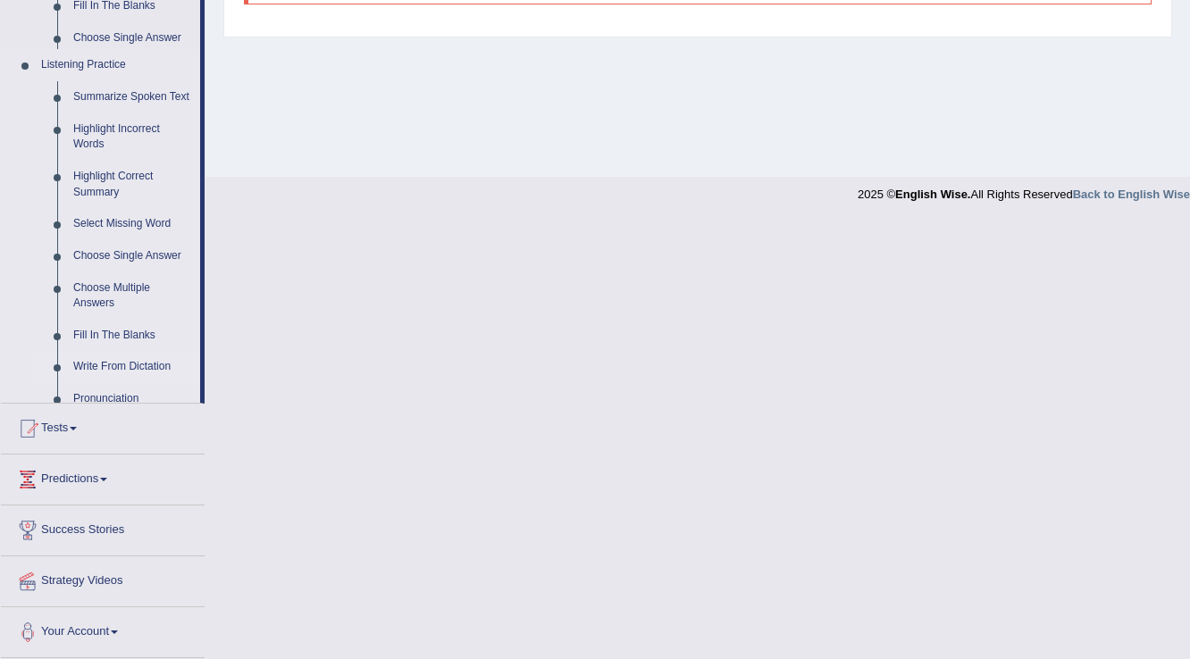
scroll to position [279, 0]
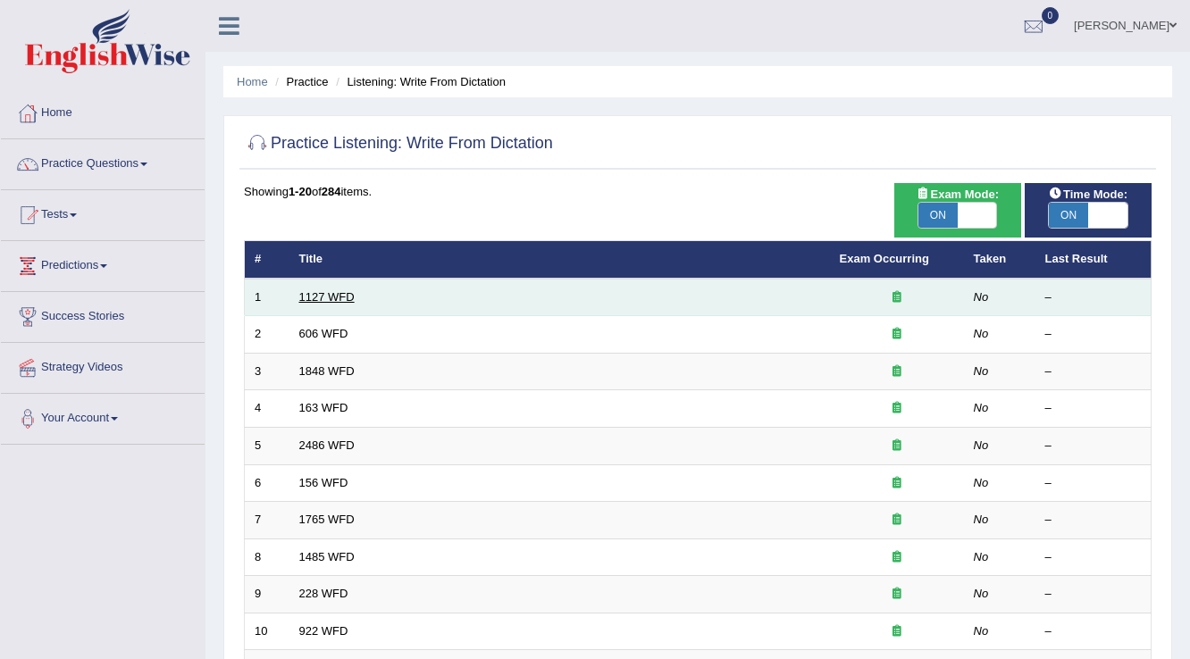
click at [336, 296] on link "1127 WFD" at bounding box center [326, 296] width 55 height 13
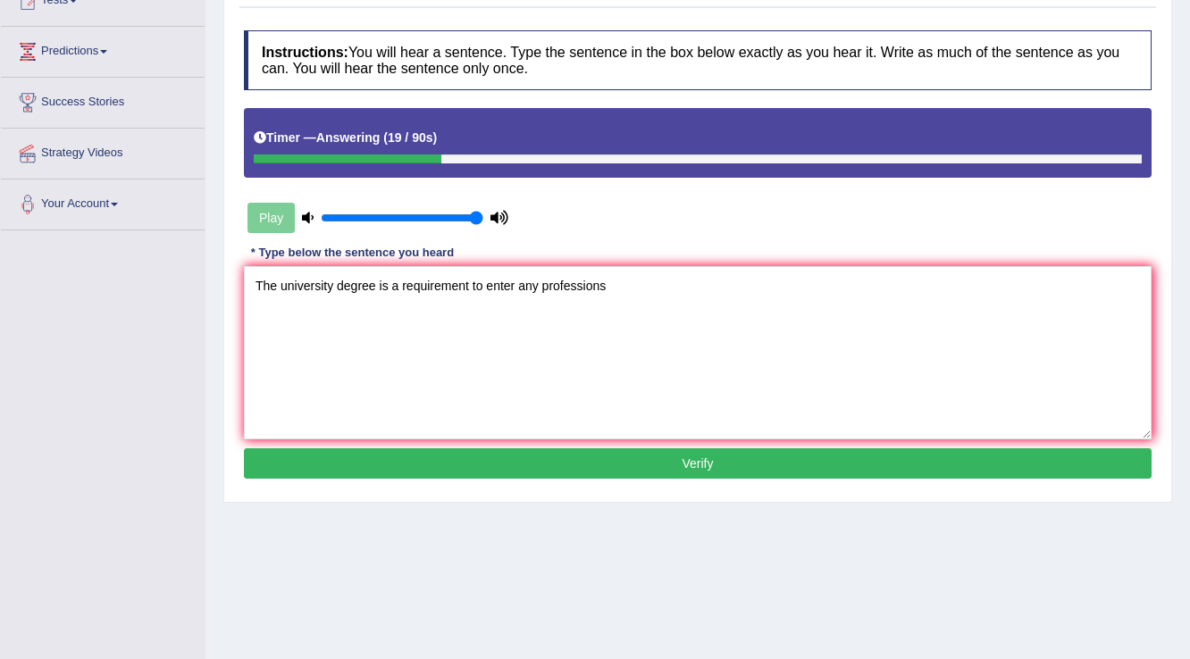
click at [279, 279] on textarea "The university degree is a requirement to enter any professions" at bounding box center [698, 352] width 908 height 173
click at [717, 282] on textarea "A university degree is a requirement to enter any professions" at bounding box center [698, 352] width 908 height 173
type textarea "A university degree is a requirement to enter any professions"
click at [591, 453] on button "Verify" at bounding box center [698, 464] width 908 height 30
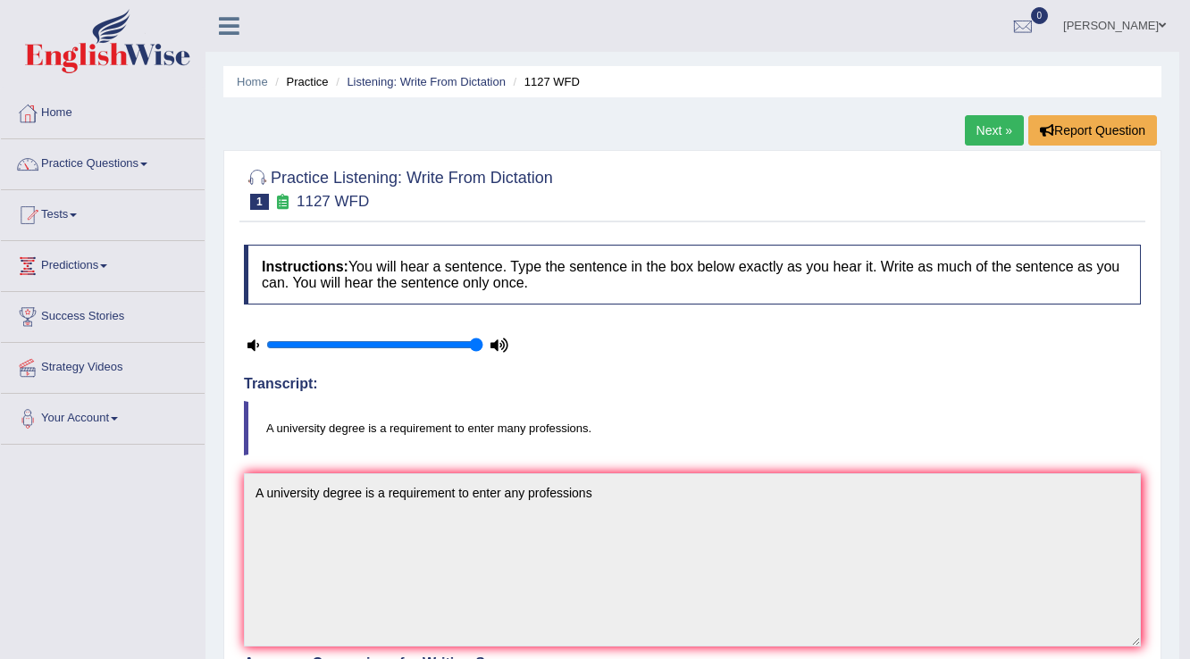
click at [993, 125] on link "Next »" at bounding box center [994, 130] width 59 height 30
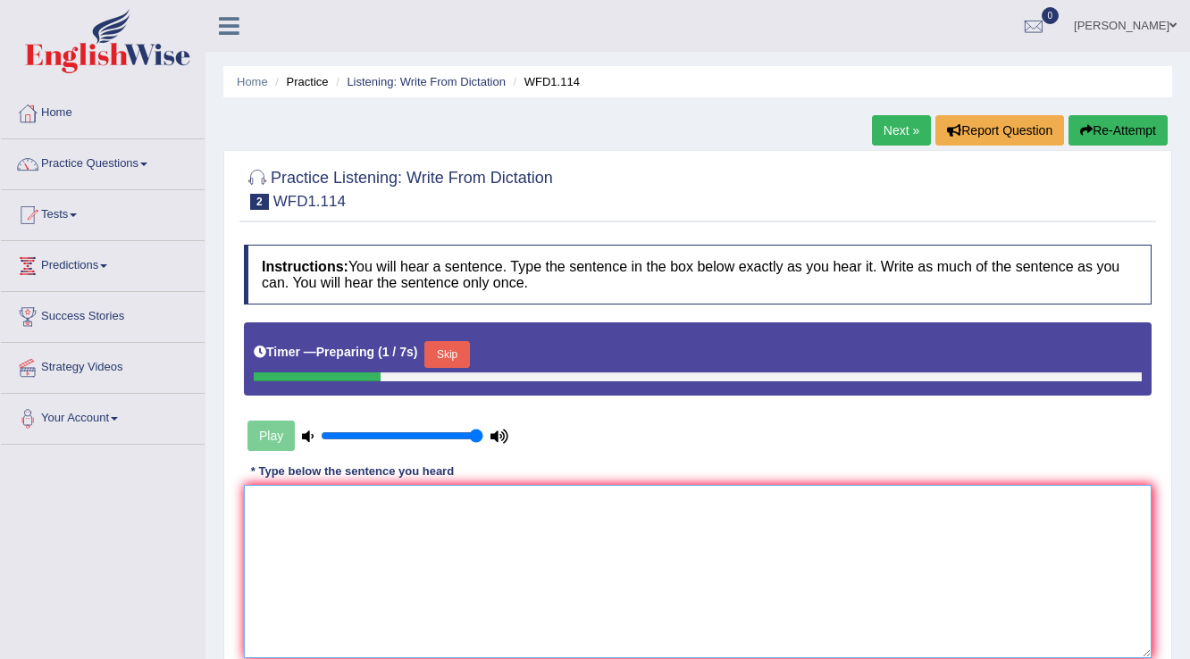
click at [746, 485] on textarea at bounding box center [698, 571] width 908 height 173
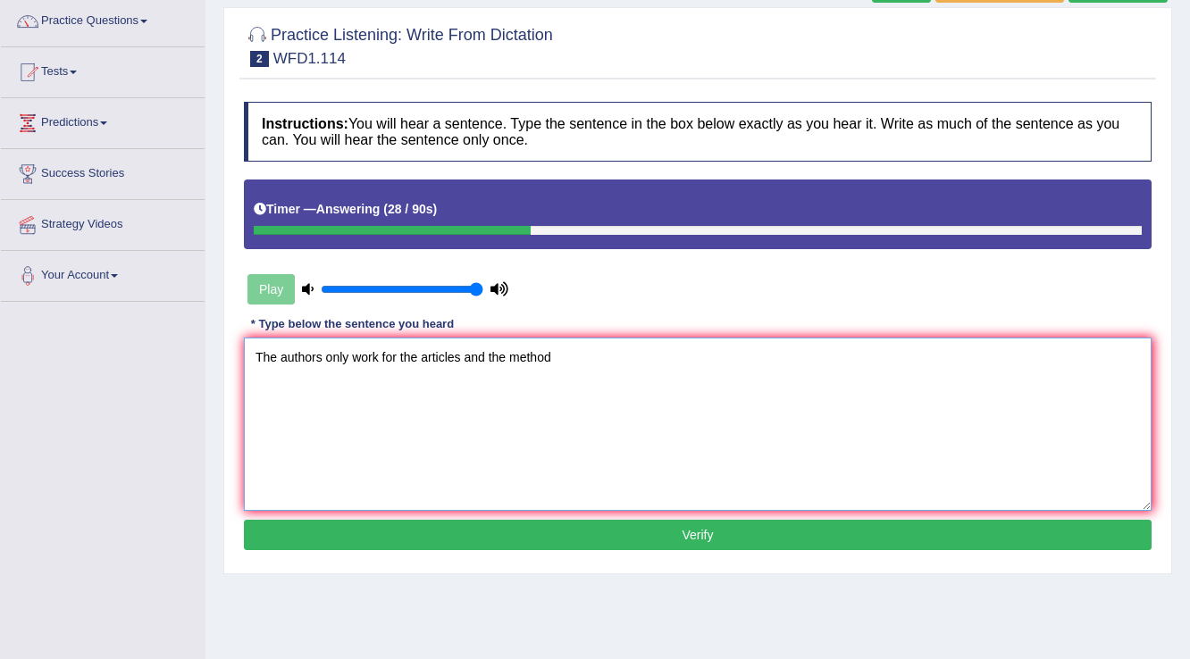
type textarea "The authors only work for the articles and the method"
click at [499, 529] on button "Verify" at bounding box center [698, 535] width 908 height 30
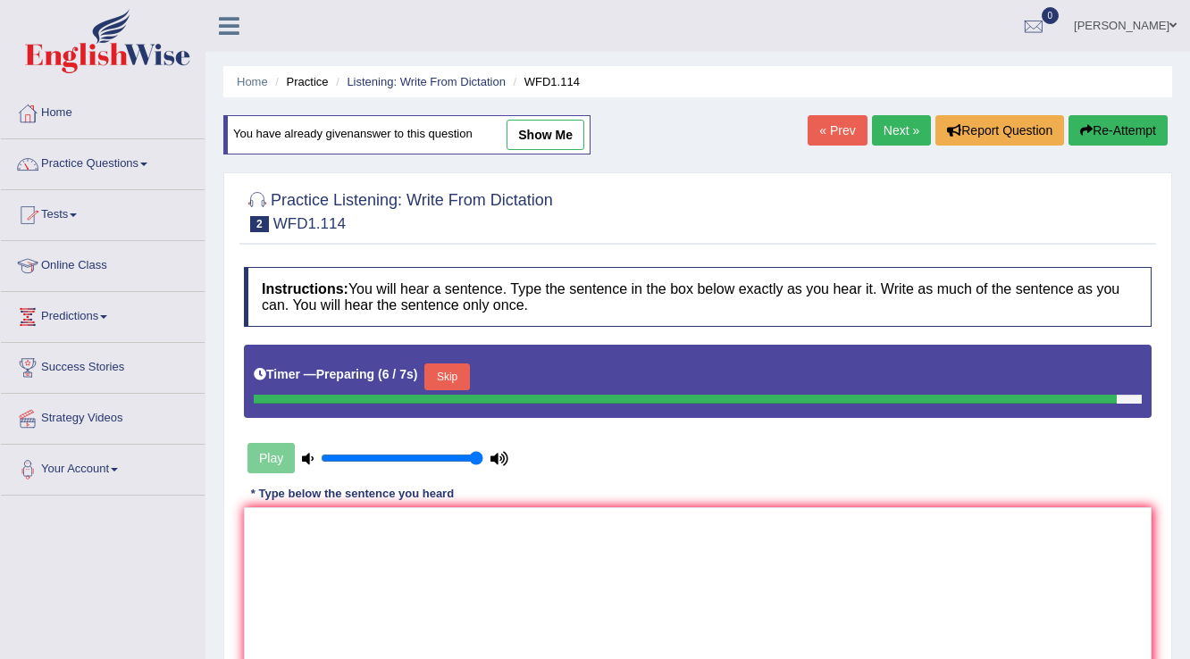
click at [69, 262] on link "Online Class" at bounding box center [103, 263] width 204 height 45
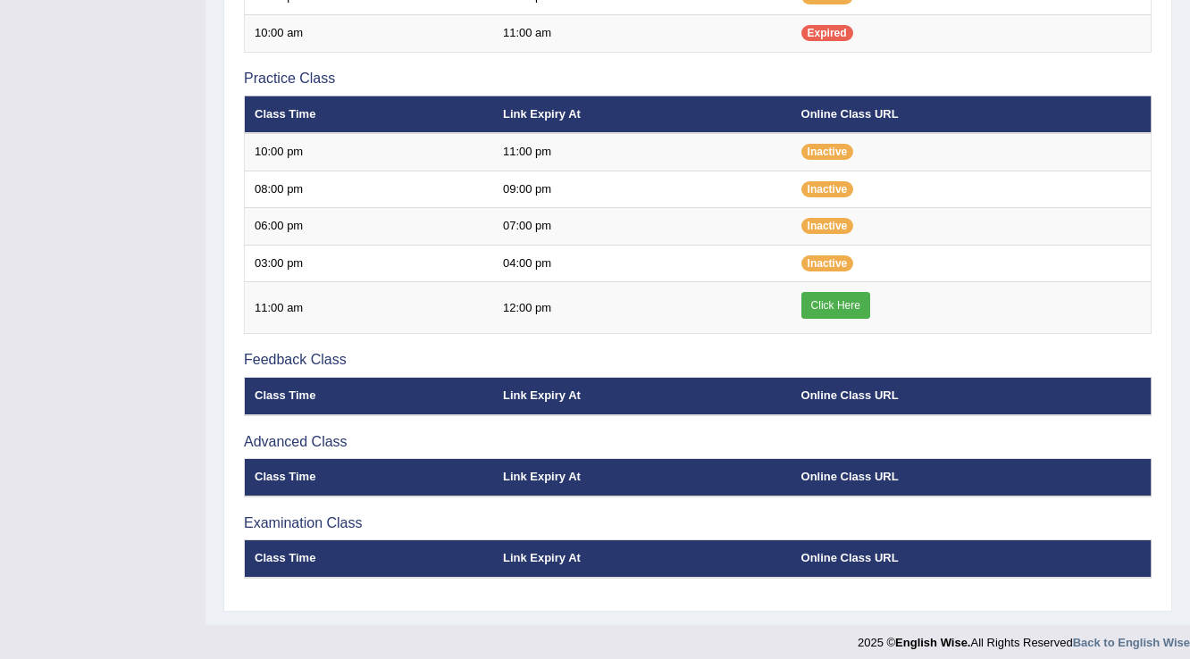
scroll to position [572, 0]
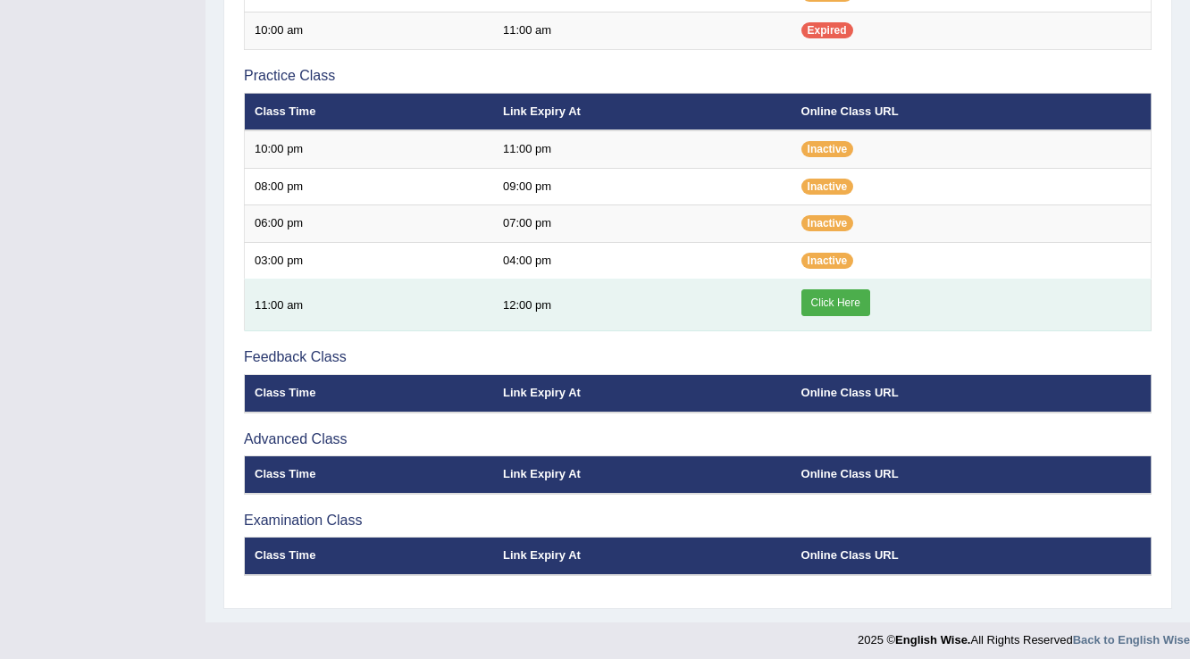
click at [843, 297] on link "Click Here" at bounding box center [835, 302] width 69 height 27
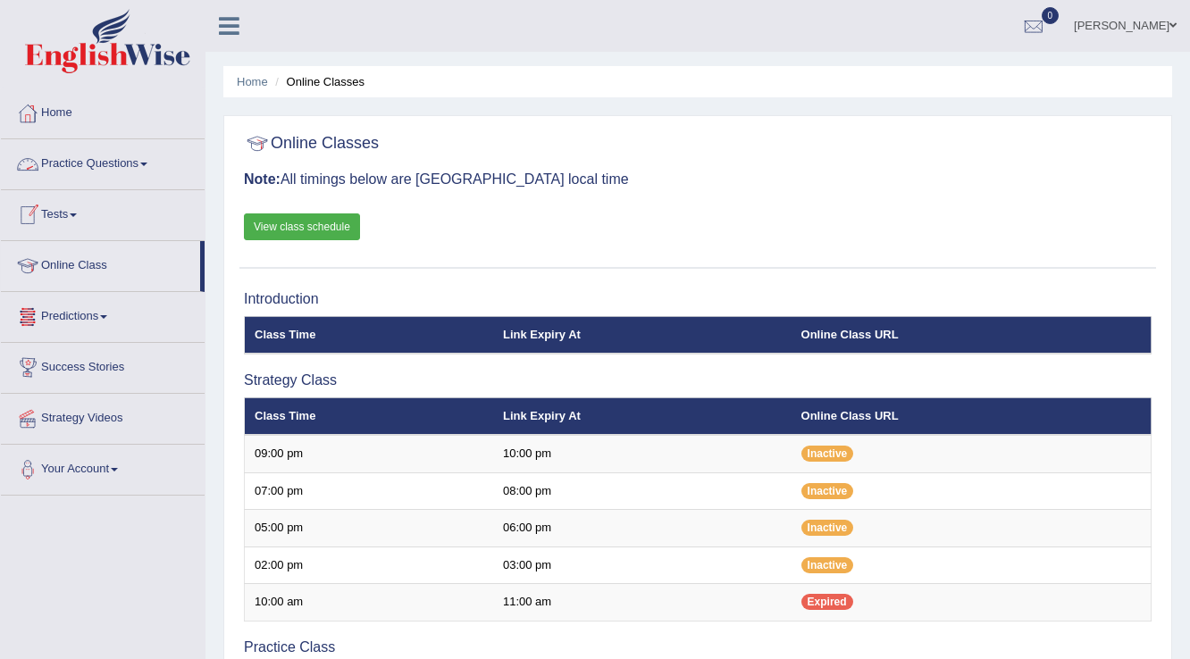
click at [85, 176] on link "Practice Questions" at bounding box center [103, 161] width 204 height 45
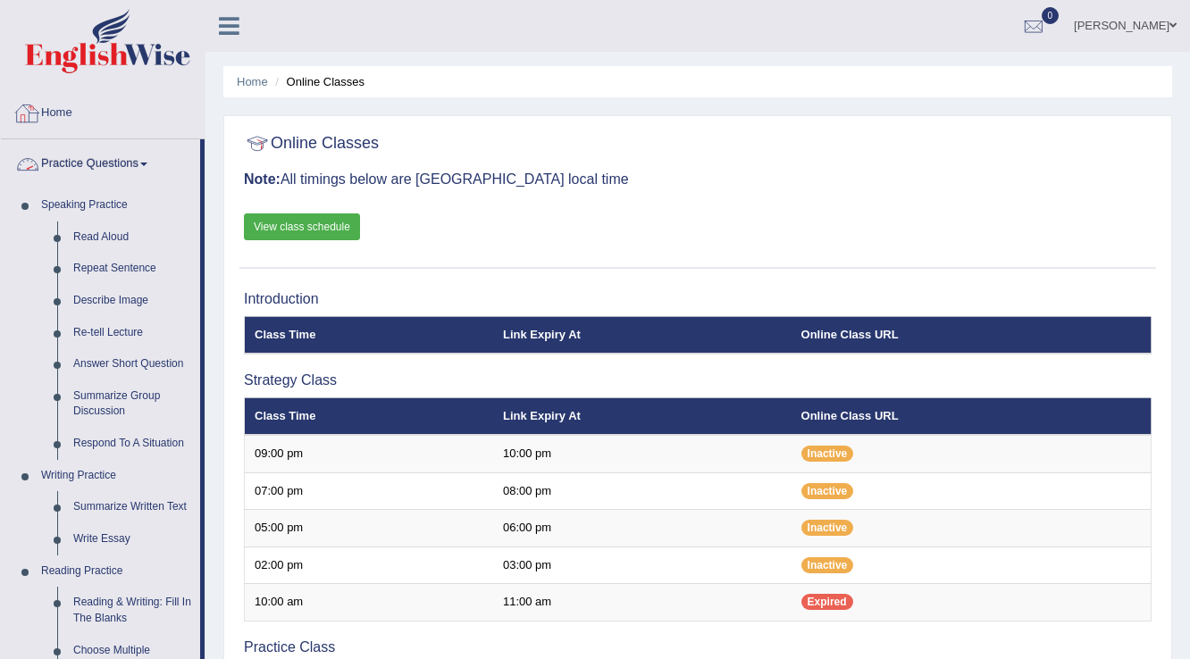
click at [88, 115] on link "Home" at bounding box center [103, 110] width 204 height 45
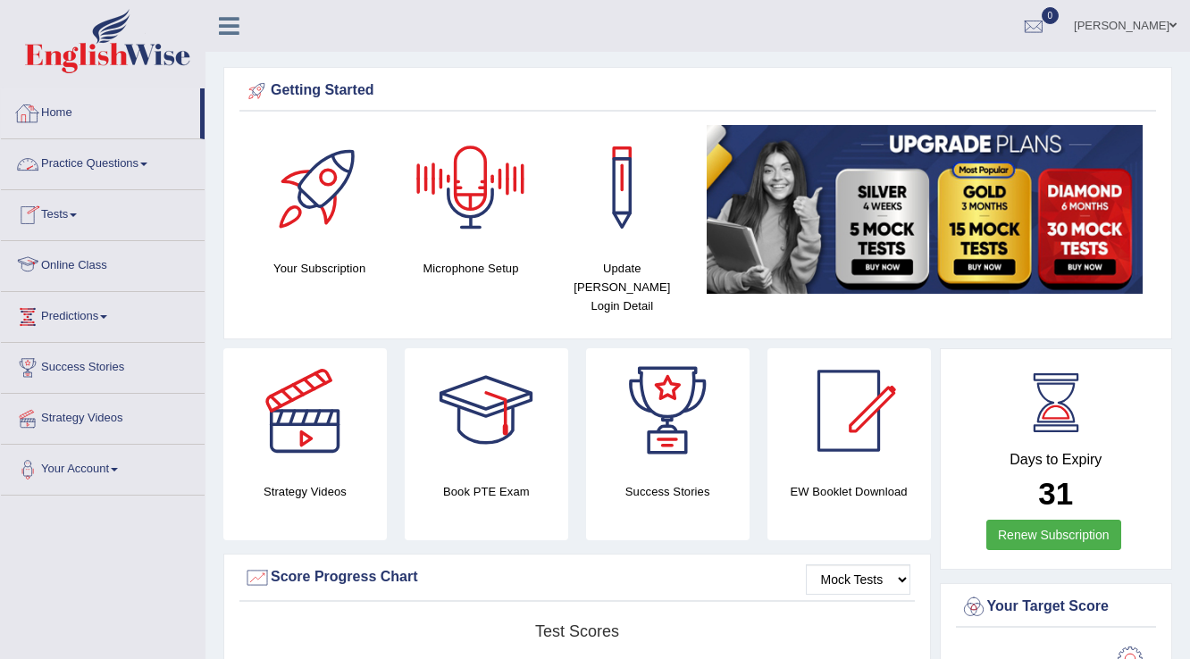
click at [62, 114] on link "Home" at bounding box center [100, 110] width 199 height 45
click at [488, 238] on div at bounding box center [470, 187] width 125 height 125
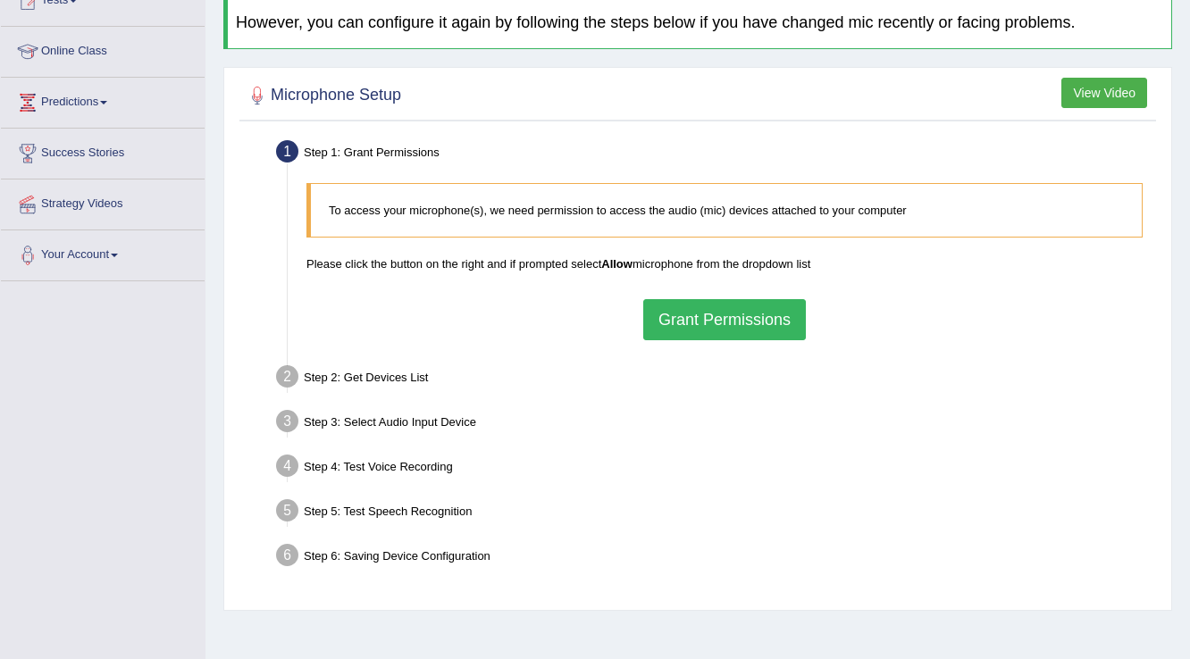
click at [714, 315] on button "Grant Permissions" at bounding box center [724, 319] width 163 height 41
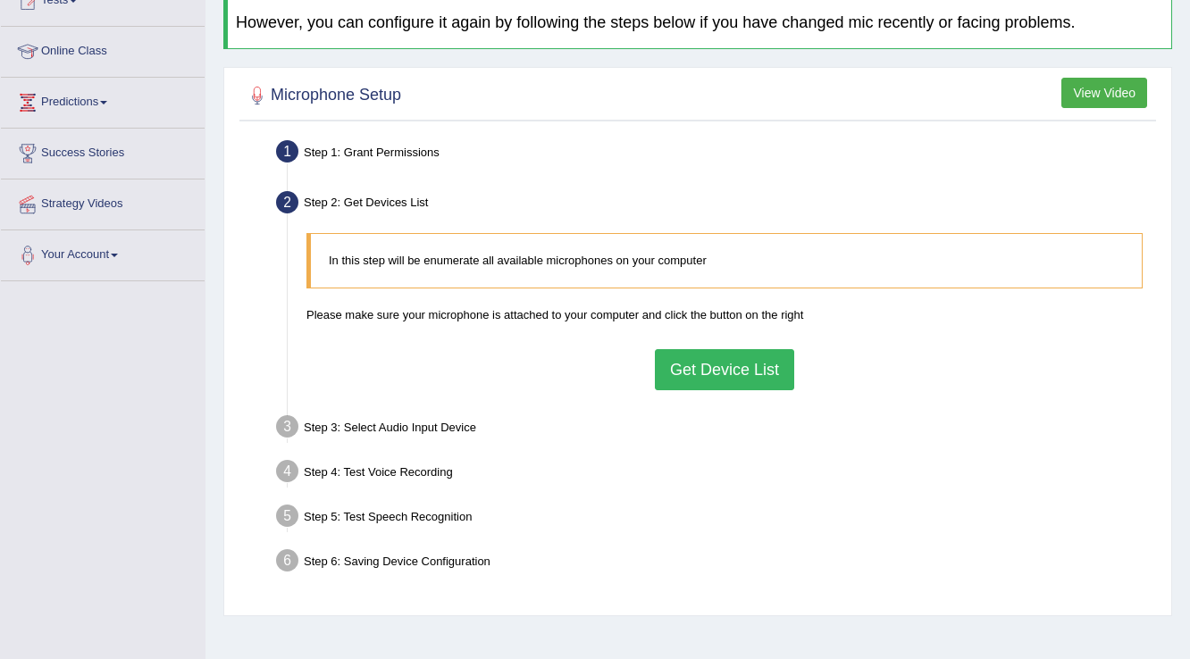
click at [692, 365] on button "Get Device List" at bounding box center [724, 369] width 139 height 41
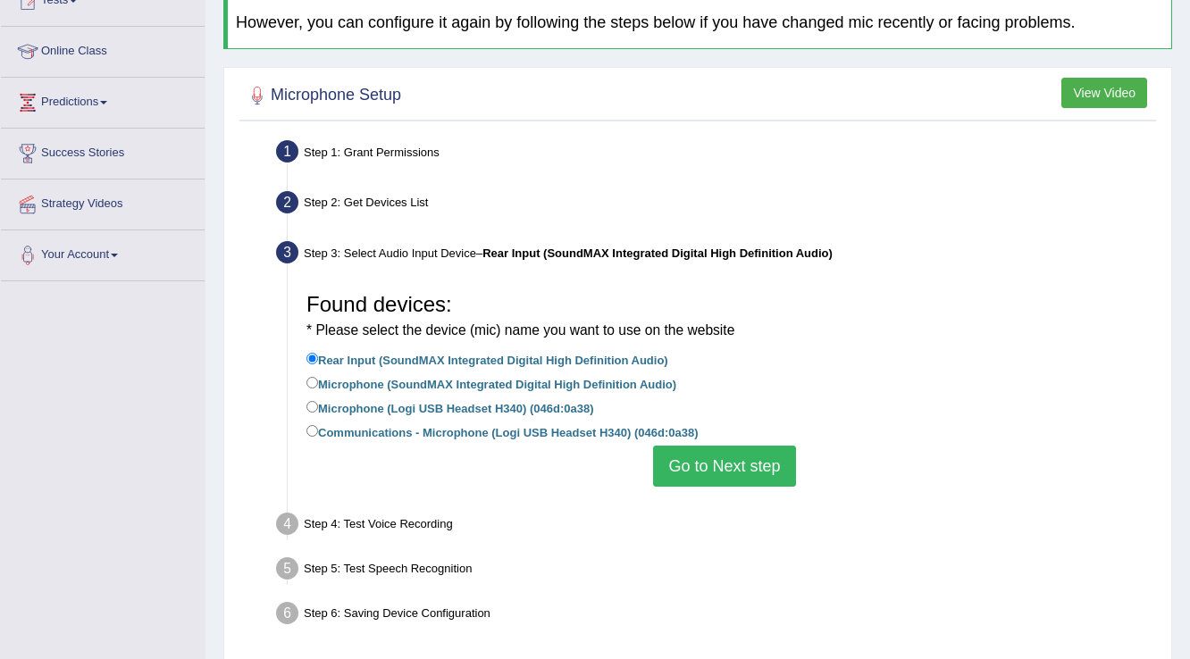
click at [686, 465] on button "Go to Next step" at bounding box center [724, 466] width 142 height 41
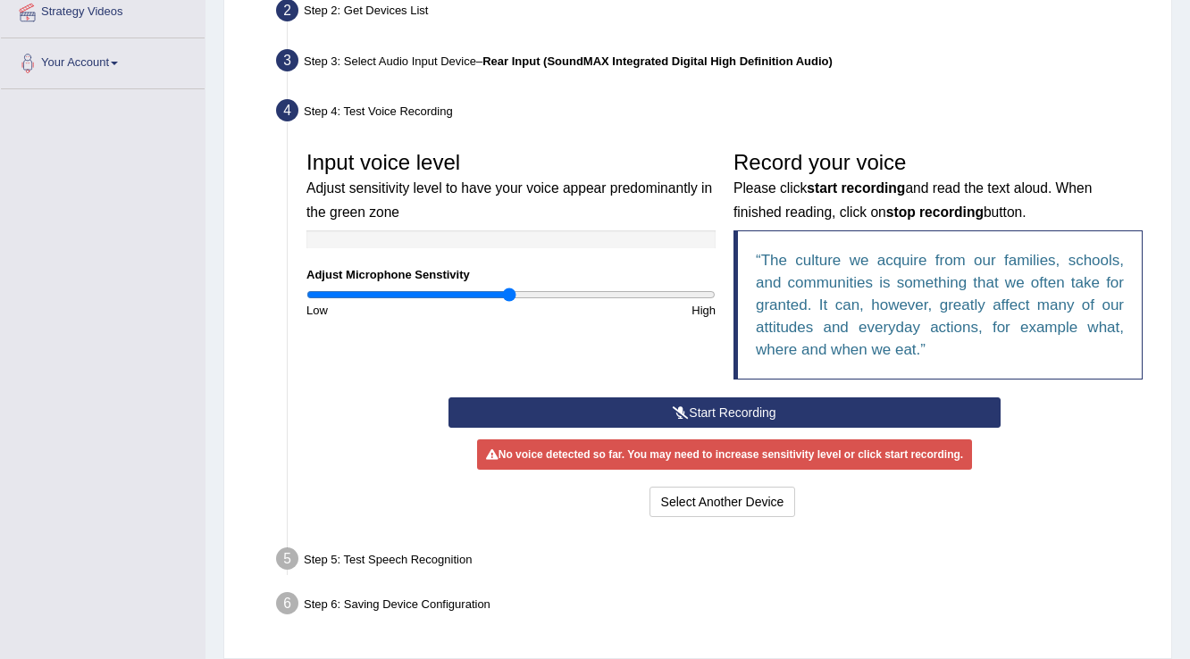
scroll to position [429, 0]
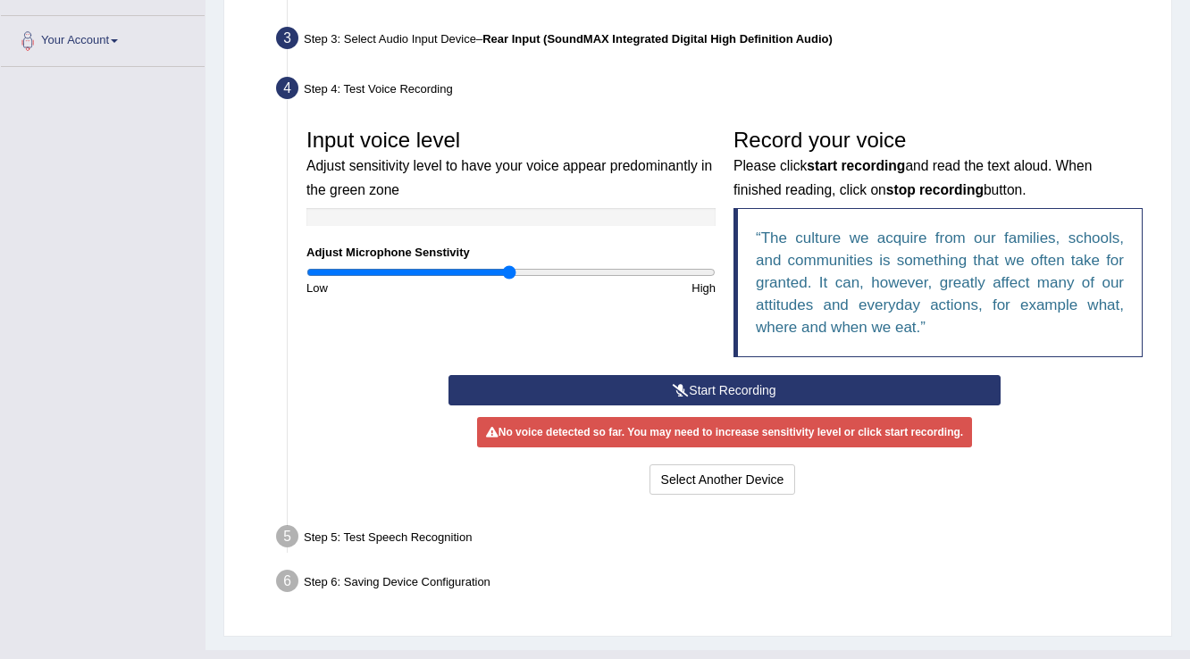
click at [659, 378] on button "Start Recording" at bounding box center [724, 390] width 551 height 30
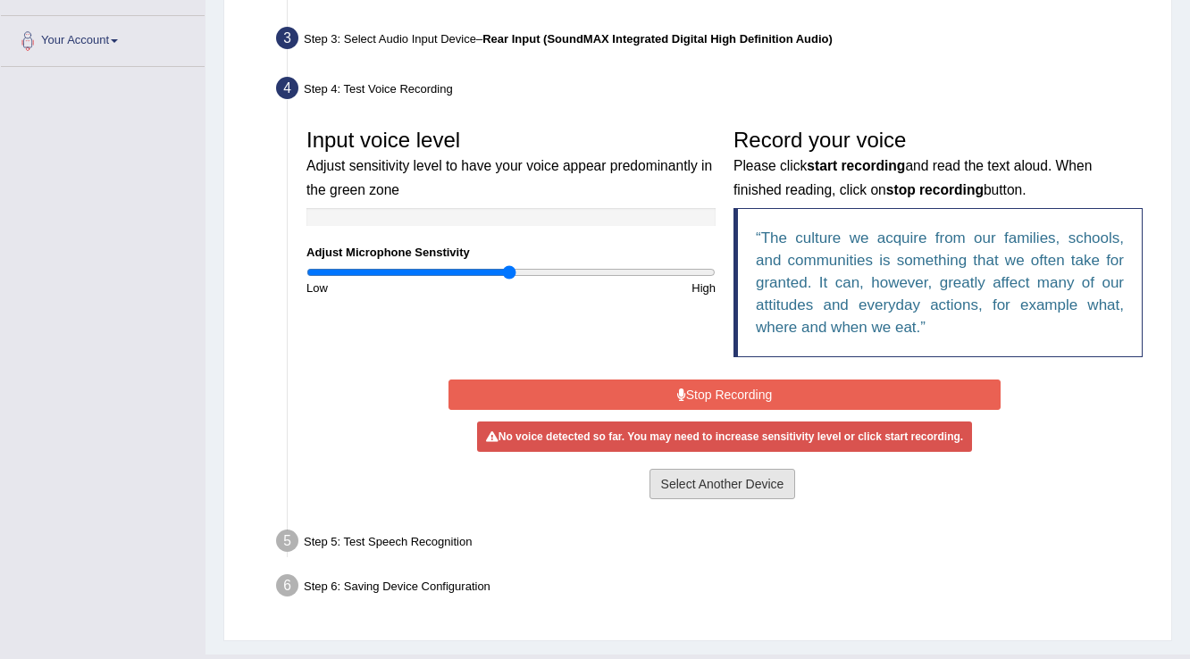
click at [715, 479] on button "Select Another Device" at bounding box center [723, 484] width 147 height 30
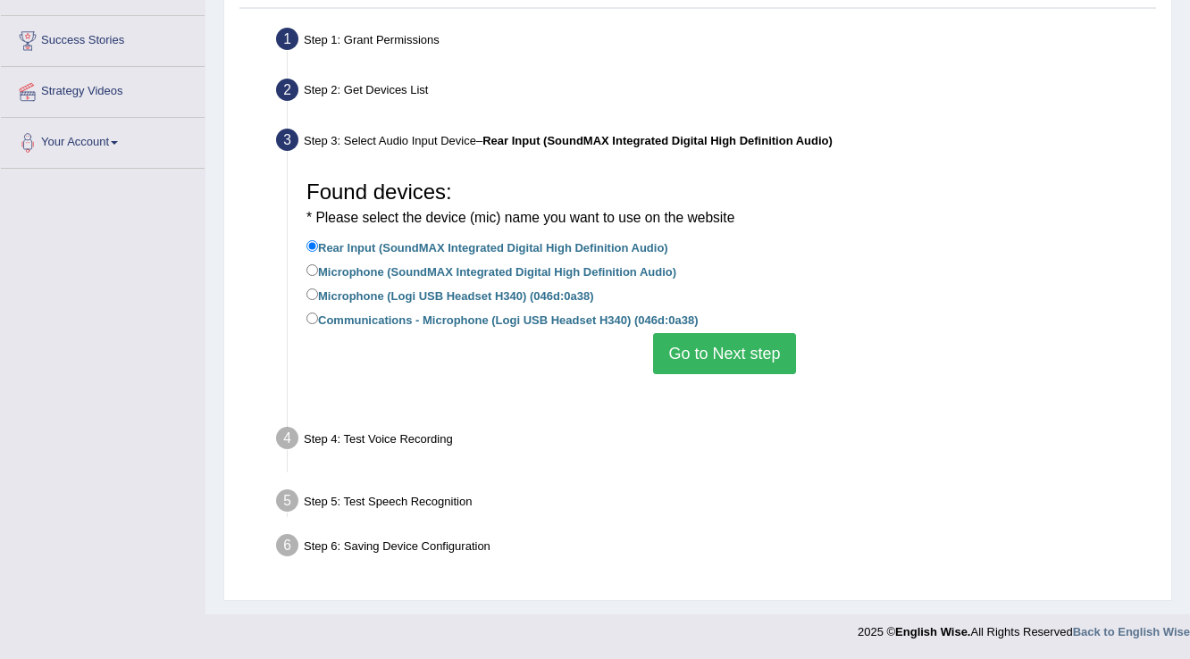
scroll to position [281, 0]
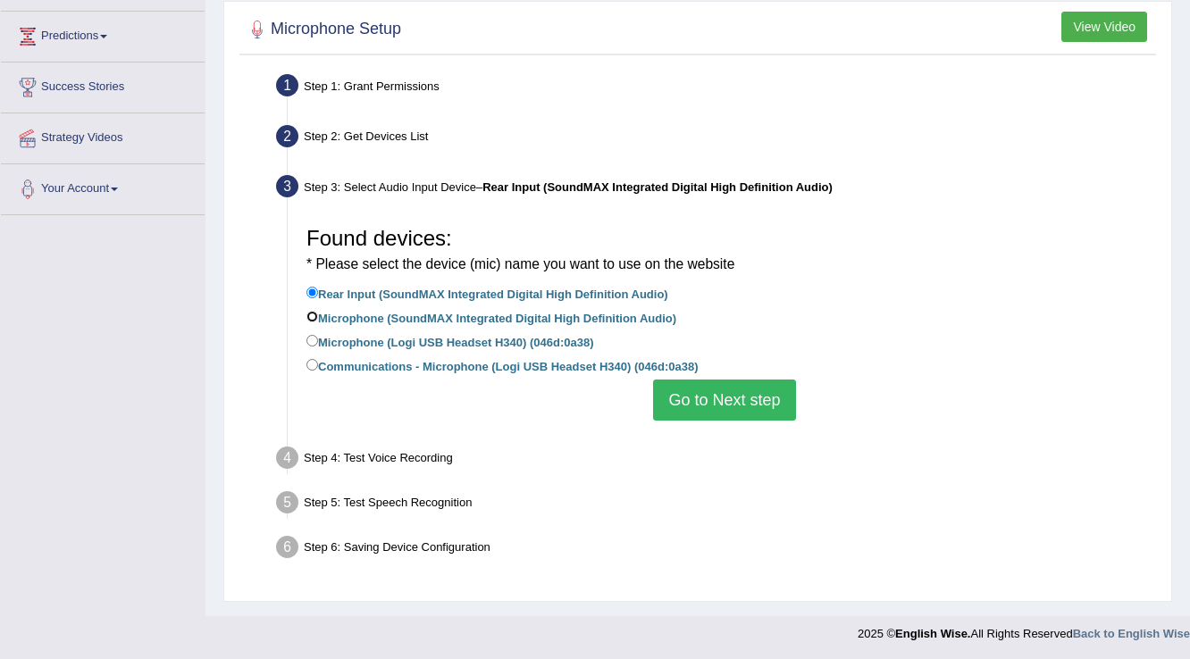
click at [307, 319] on input "Microphone (SoundMAX Integrated Digital High Definition Audio)" at bounding box center [312, 317] width 12 height 12
radio input "true"
click at [761, 389] on button "Go to Next step" at bounding box center [724, 400] width 142 height 41
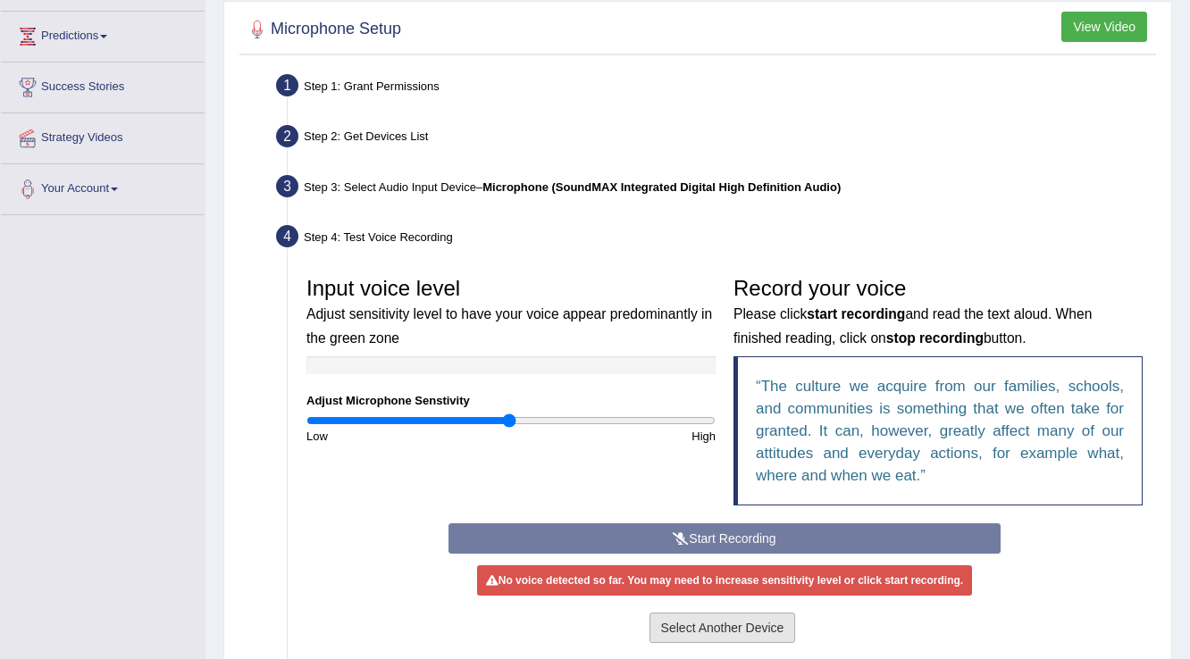
click at [699, 628] on button "Select Another Device" at bounding box center [723, 628] width 147 height 30
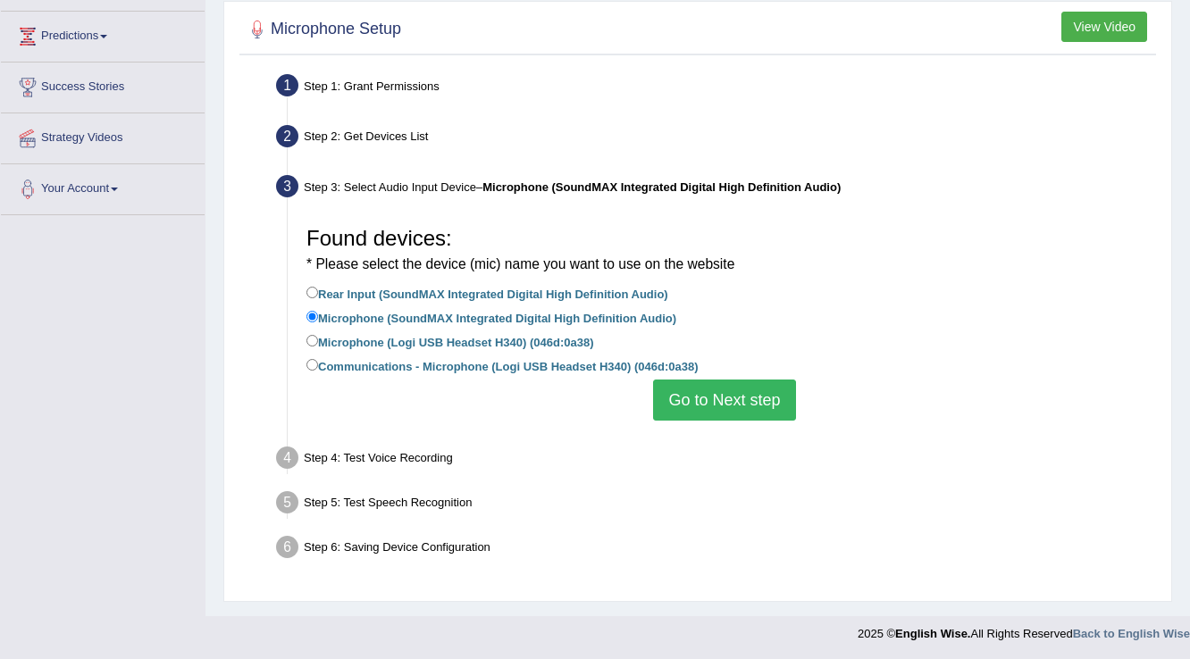
click at [379, 342] on label "Microphone (Logi USB Headset H340) (046d:0a38)" at bounding box center [449, 341] width 287 height 20
click at [318, 342] on input "Microphone (Logi USB Headset H340) (046d:0a38)" at bounding box center [312, 341] width 12 height 12
radio input "true"
click at [667, 395] on button "Go to Next step" at bounding box center [724, 400] width 142 height 41
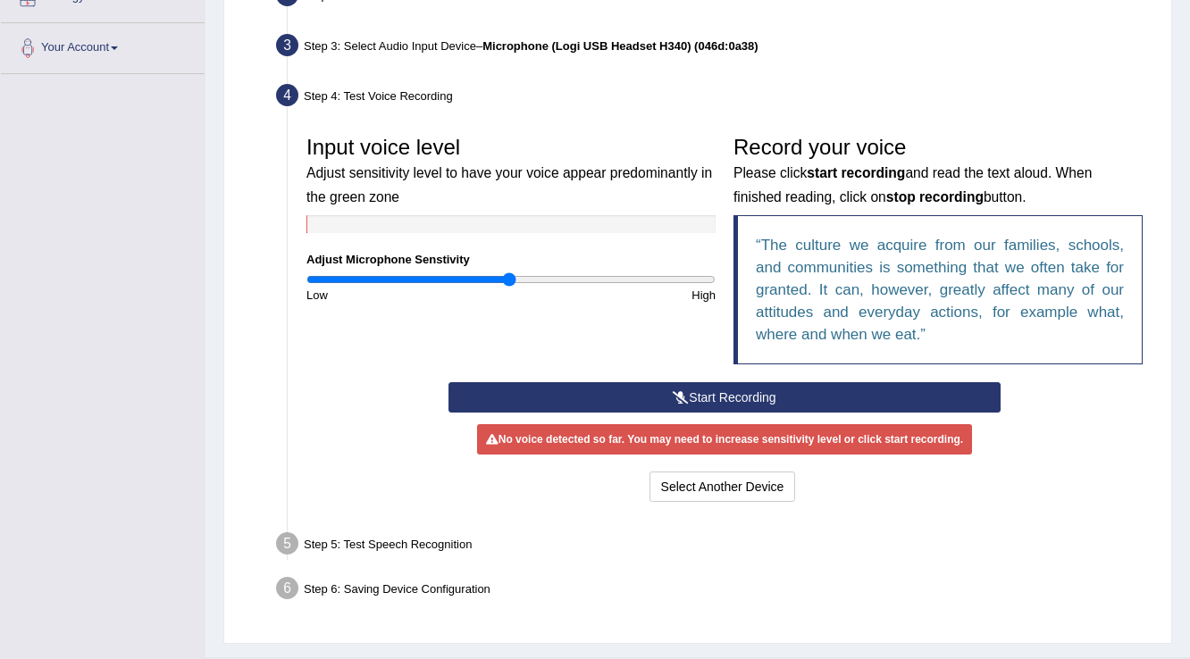
scroll to position [424, 0]
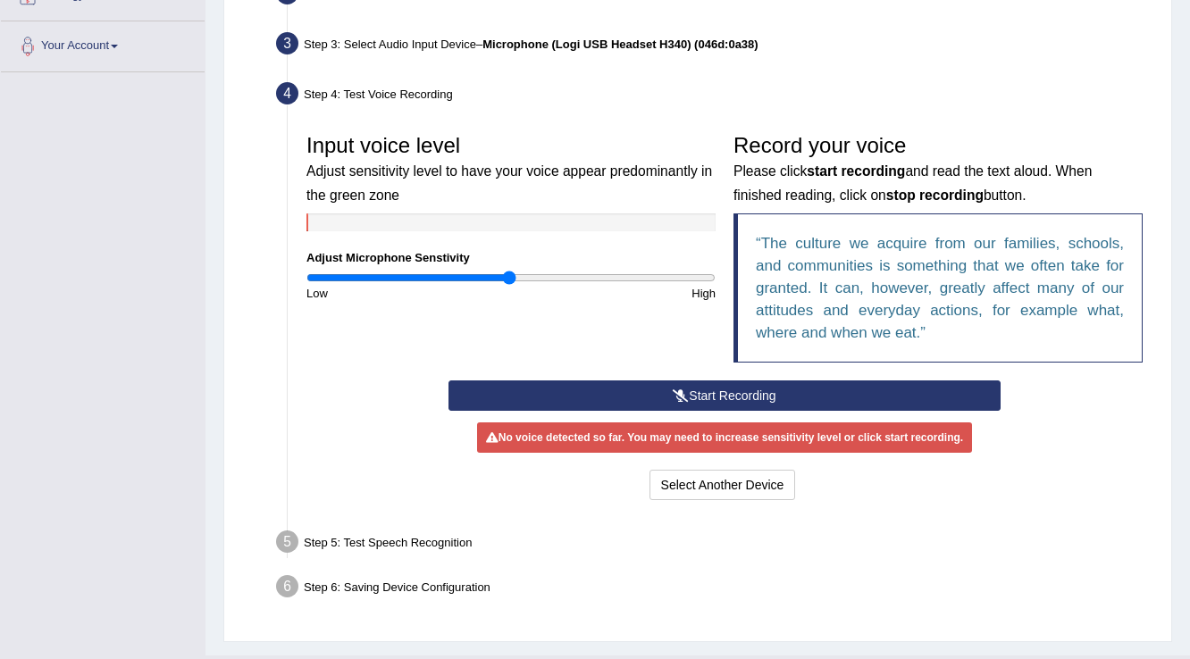
click at [625, 375] on div "Input voice level Adjust sensitivity level to have your voice appear predominan…" at bounding box center [725, 253] width 854 height 256
click at [625, 387] on button "Start Recording" at bounding box center [724, 396] width 551 height 30
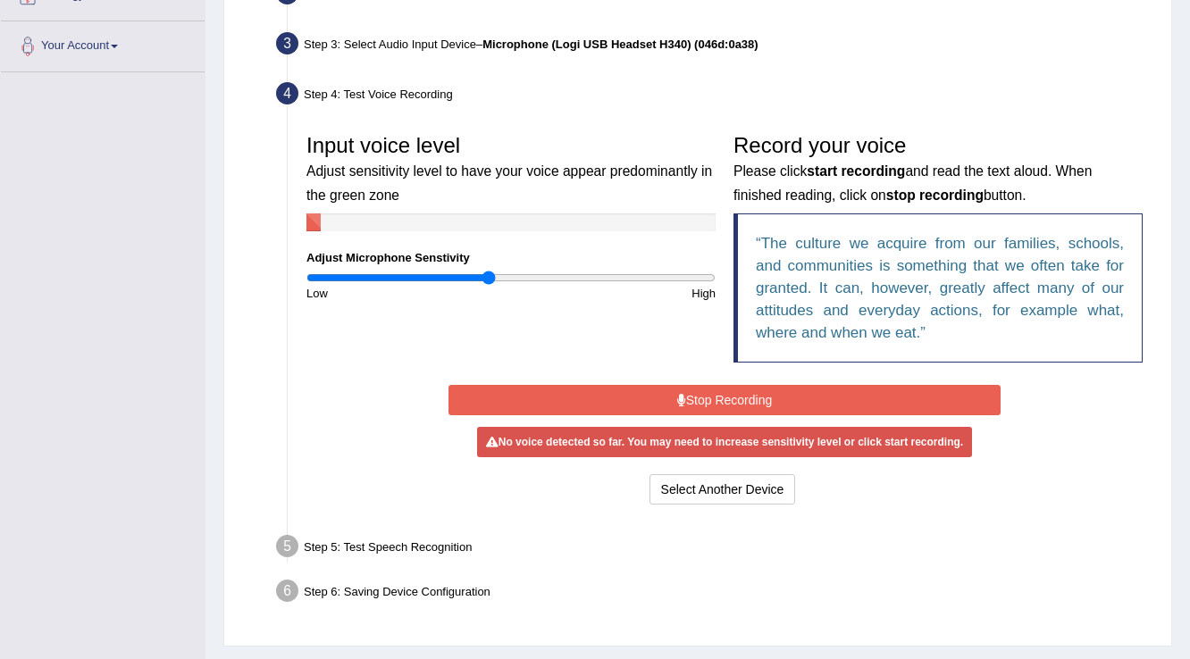
type input "0.9"
click at [489, 272] on input "range" at bounding box center [510, 278] width 409 height 14
click at [606, 385] on button "Stop Recording" at bounding box center [724, 400] width 551 height 30
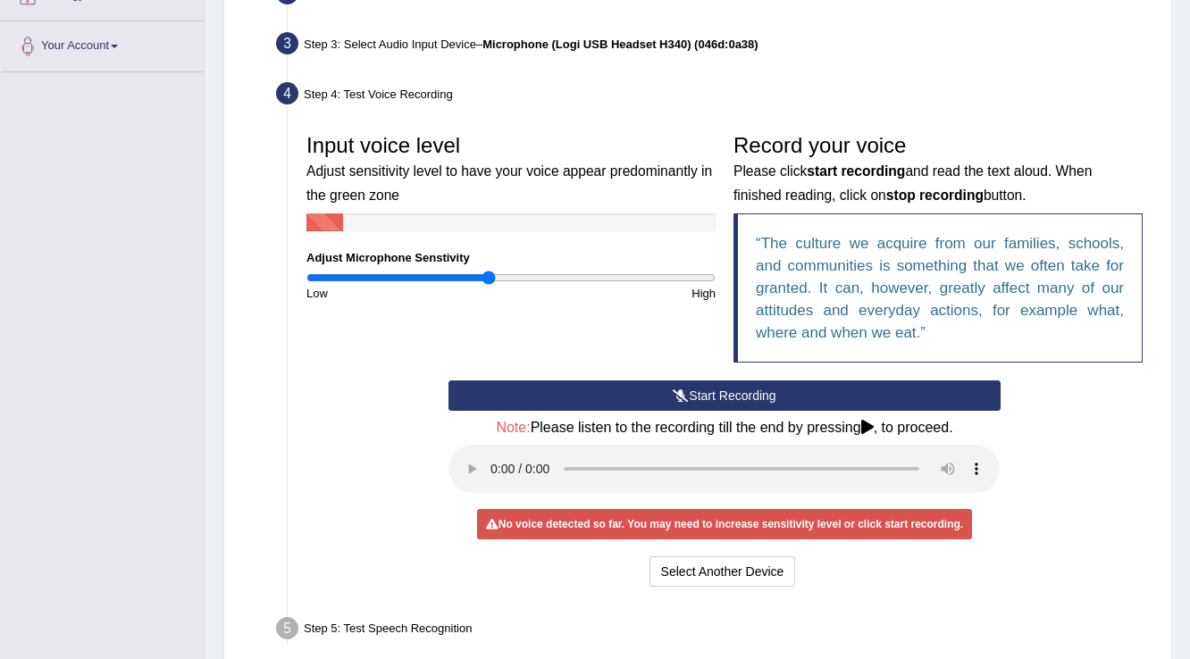
click at [609, 394] on button "Start Recording" at bounding box center [724, 396] width 551 height 30
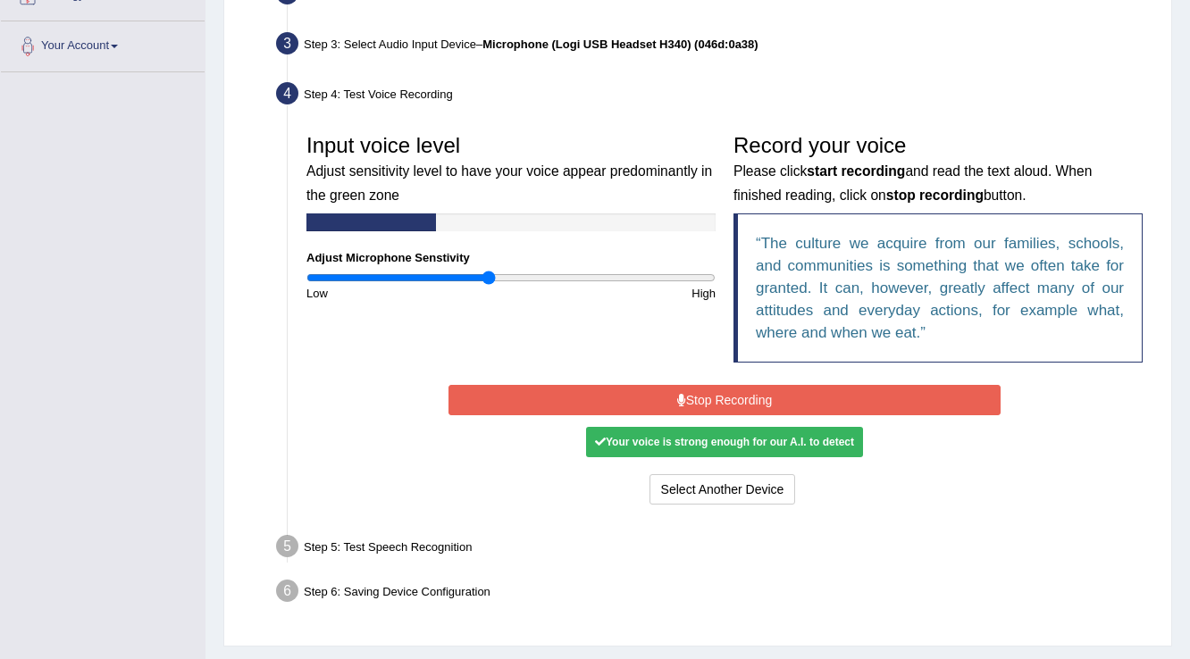
click at [609, 394] on button "Stop Recording" at bounding box center [724, 400] width 551 height 30
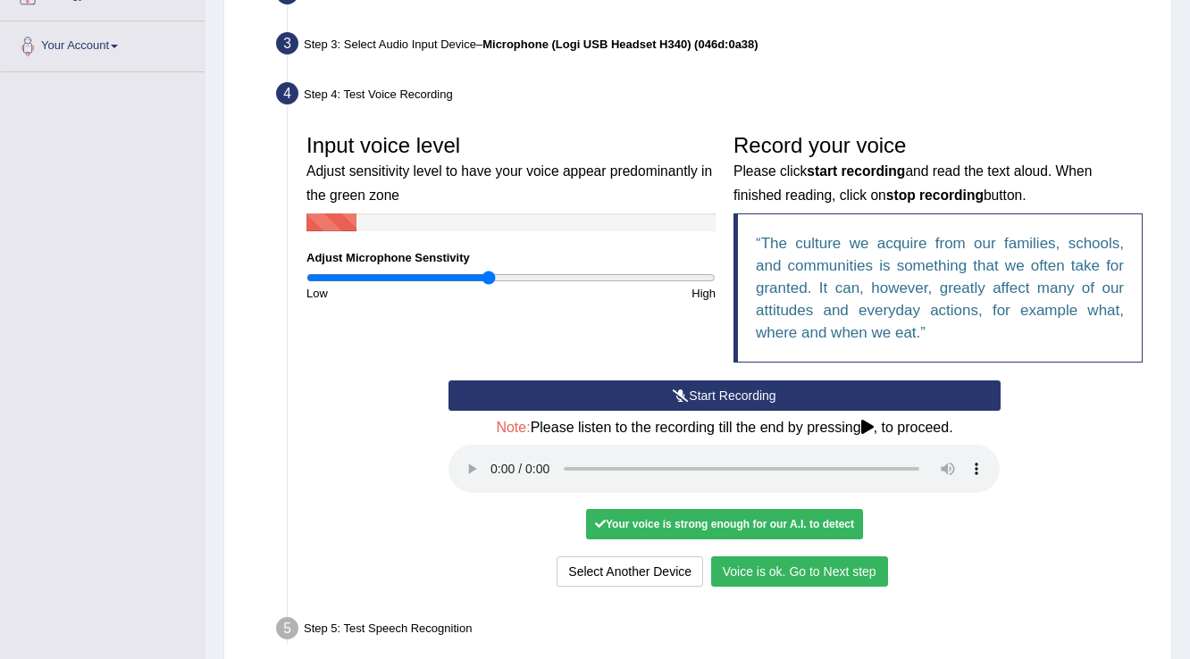
click at [807, 567] on button "Voice is ok. Go to Next step" at bounding box center [799, 572] width 177 height 30
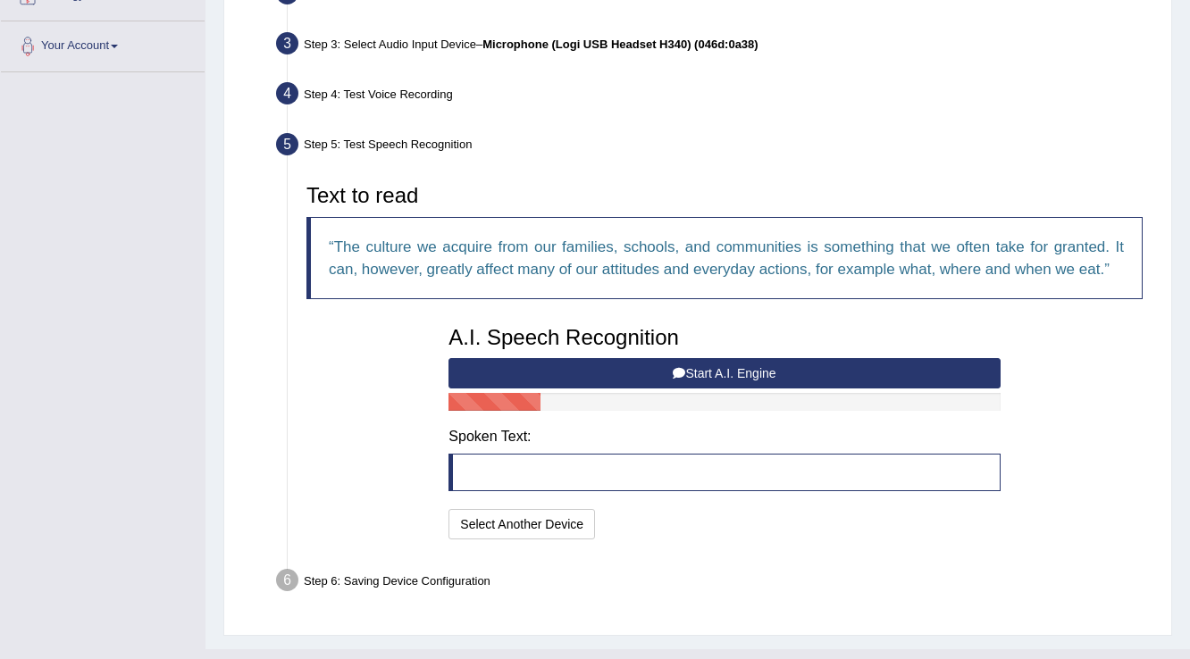
click at [613, 379] on button "Start A.I. Engine" at bounding box center [724, 373] width 551 height 30
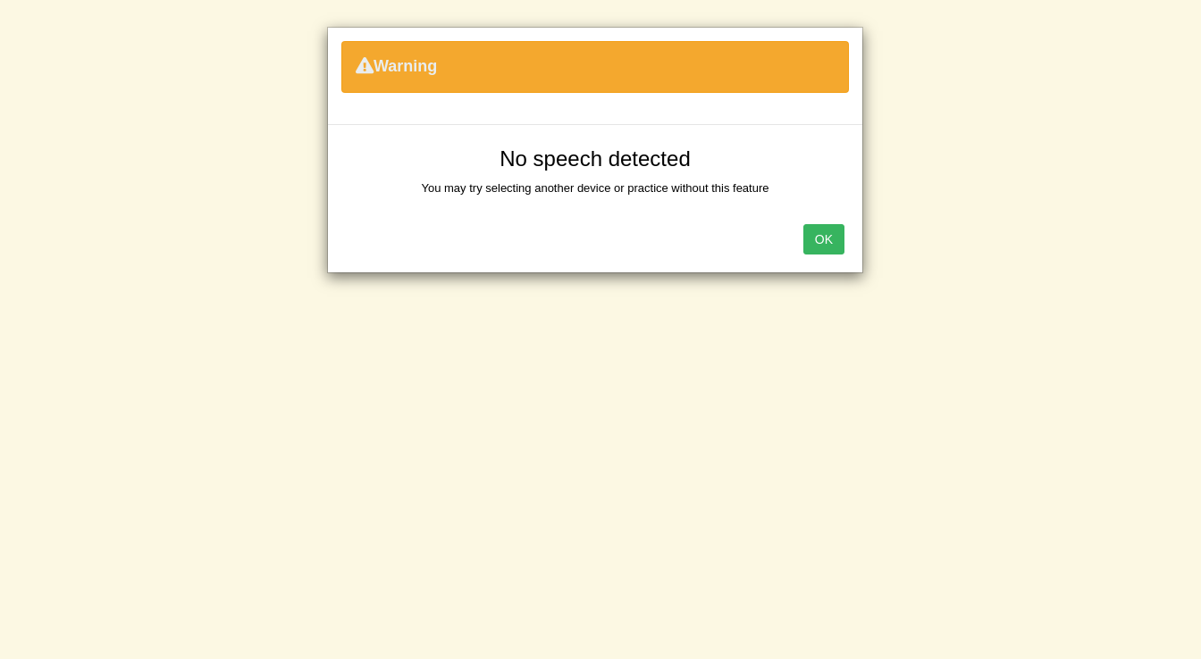
click at [835, 244] on button "OK" at bounding box center [823, 239] width 41 height 30
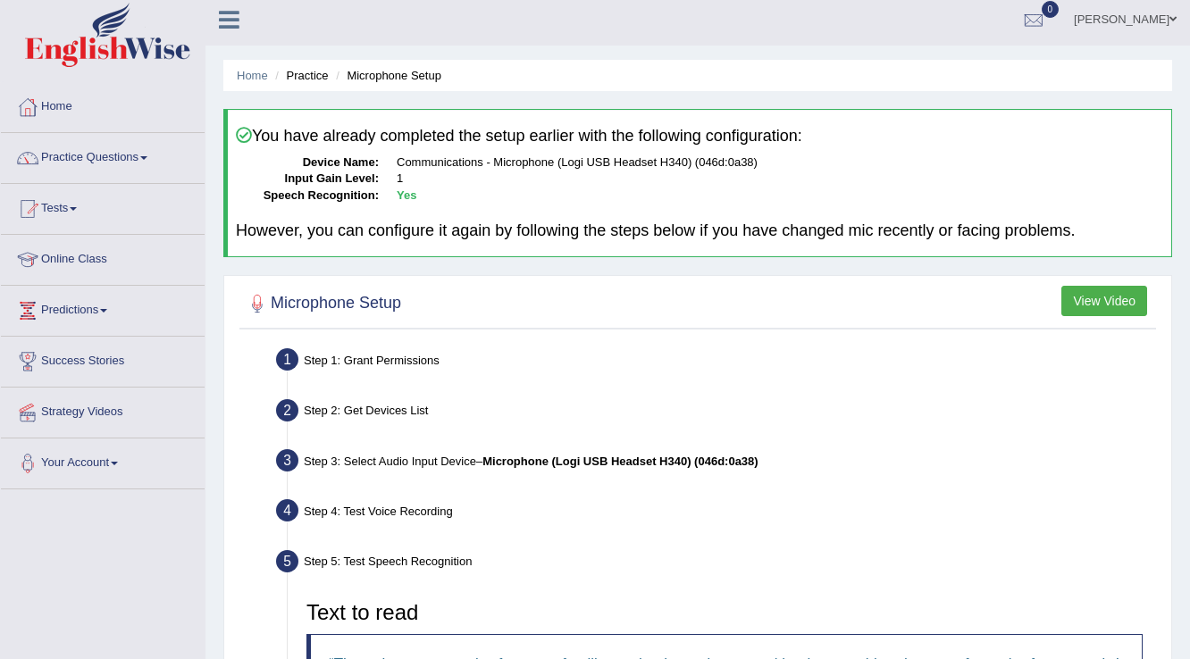
scroll to position [0, 0]
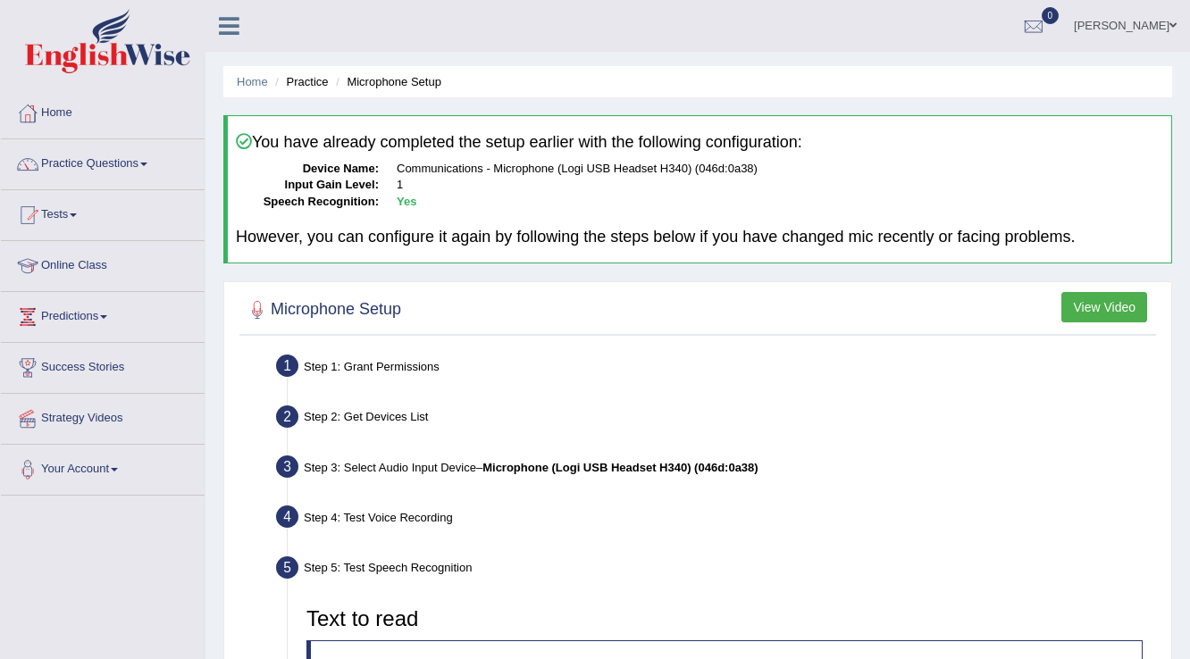
click at [71, 273] on link "Online Class" at bounding box center [103, 263] width 204 height 45
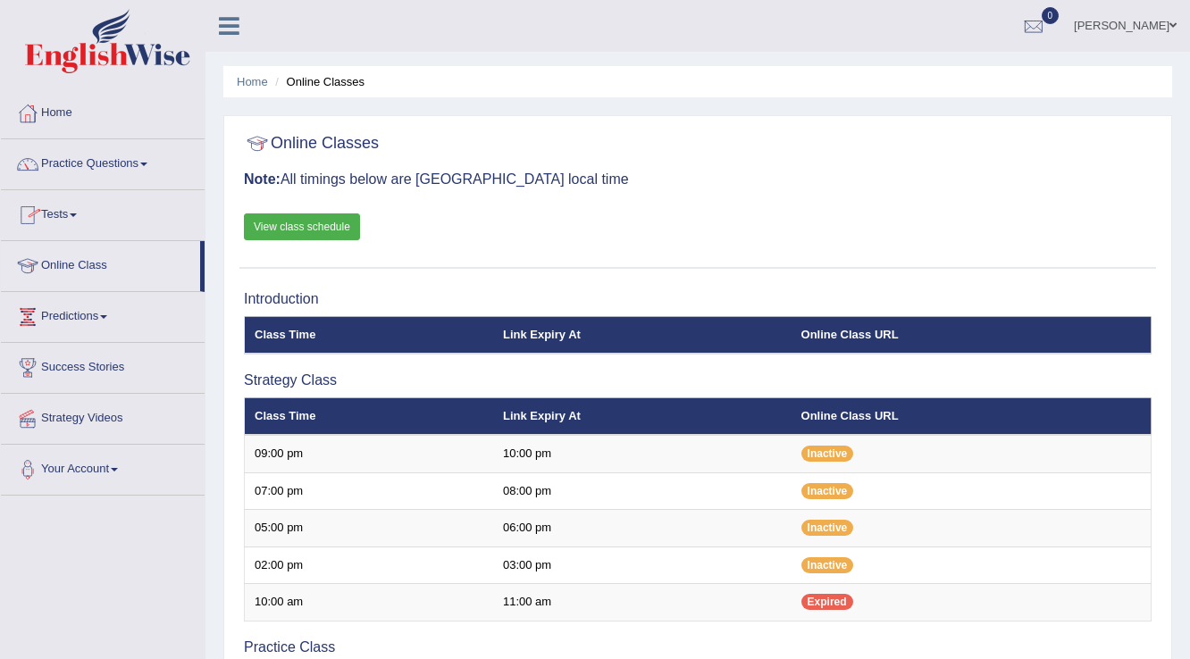
click at [261, 225] on link "View class schedule" at bounding box center [302, 227] width 116 height 27
click at [1152, 32] on link "Brenda Aylas" at bounding box center [1126, 23] width 130 height 46
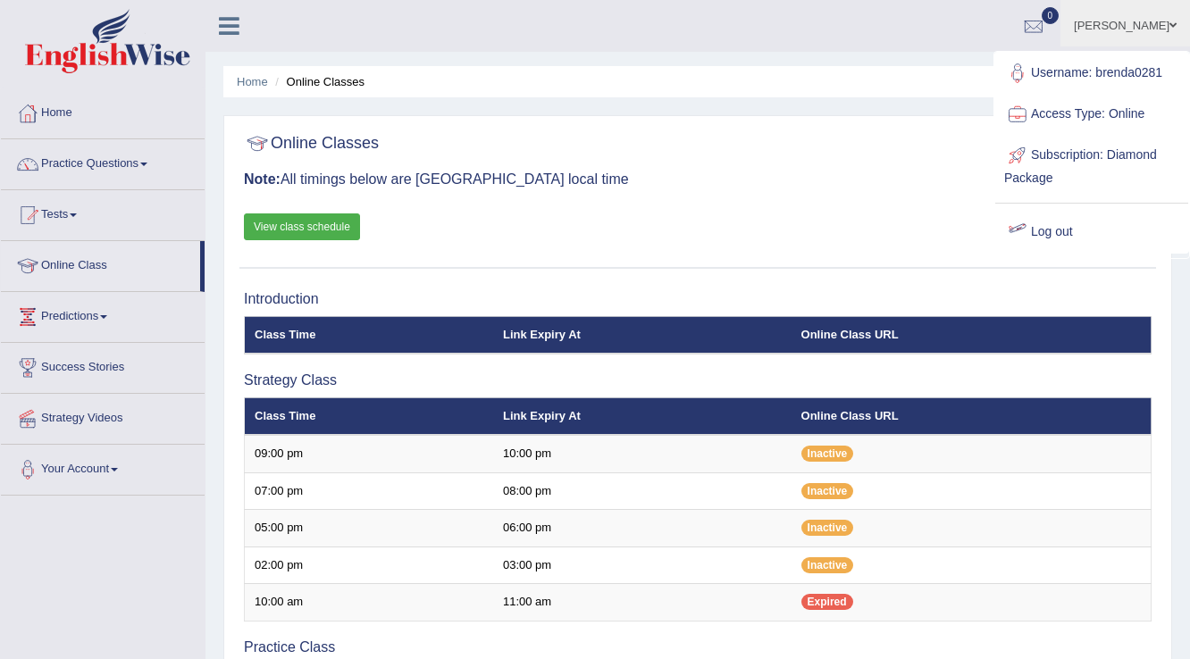
click at [1053, 236] on link "Log out" at bounding box center [1091, 232] width 193 height 41
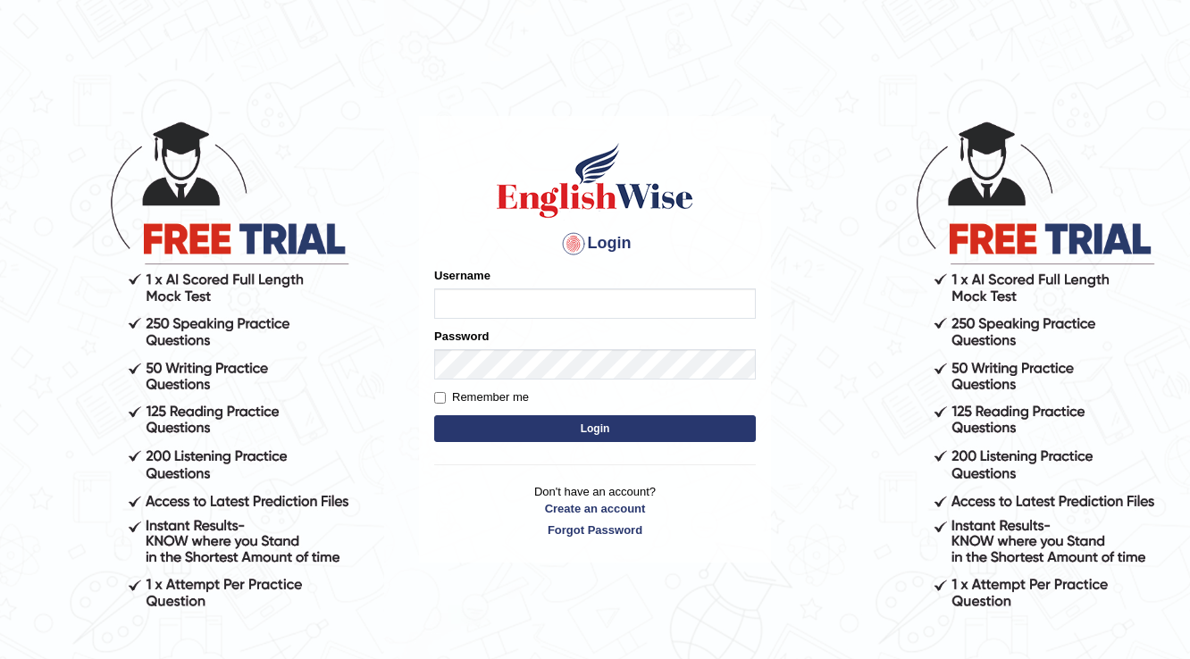
click at [965, 82] on body "Login Please fix the following errors: Username Password Remember me Login Don'…" at bounding box center [595, 389] width 1190 height 659
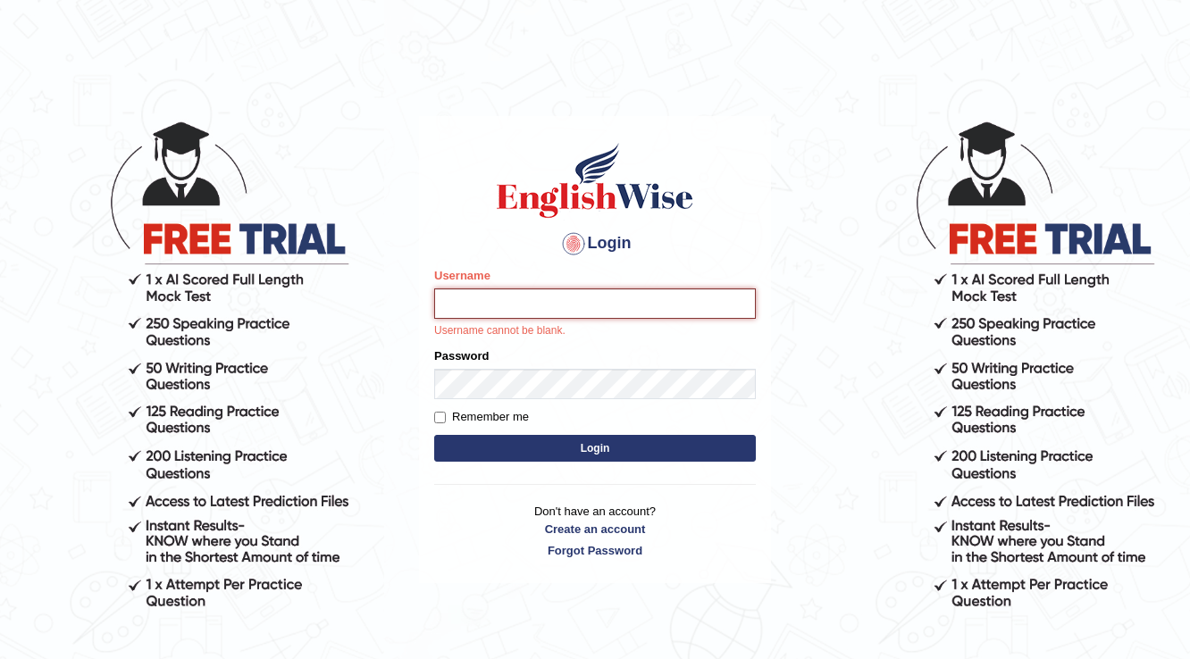
click at [667, 317] on input "Username" at bounding box center [595, 304] width 322 height 30
type input "prabhhsiimransingh"
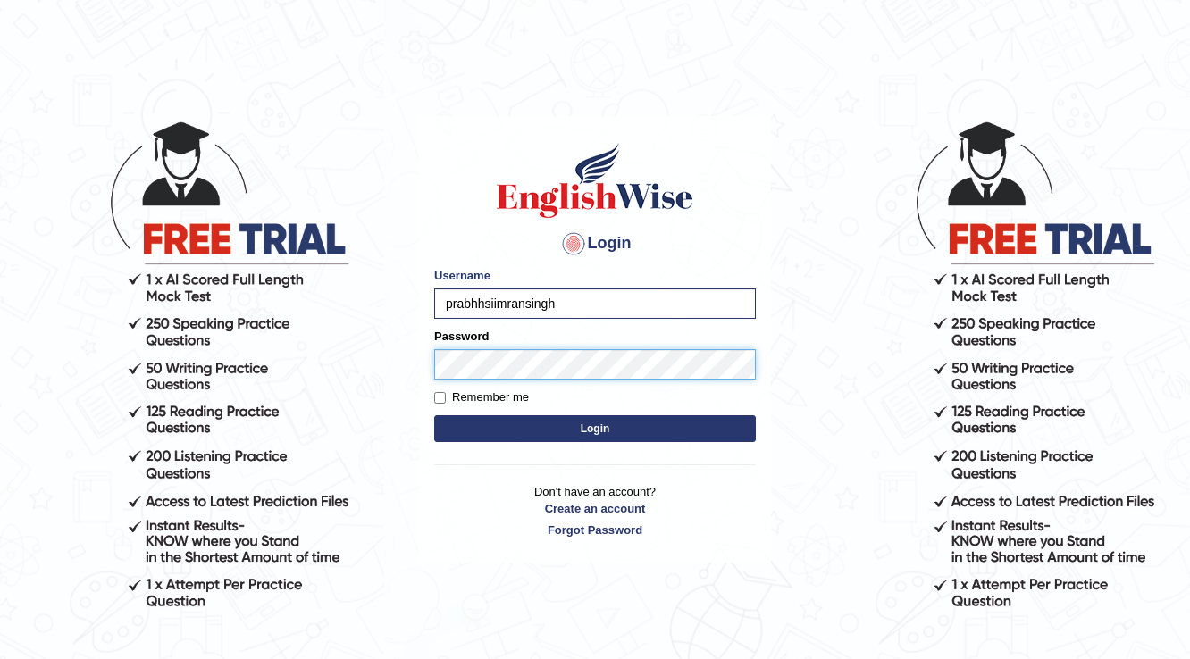
click at [434, 415] on button "Login" at bounding box center [595, 428] width 322 height 27
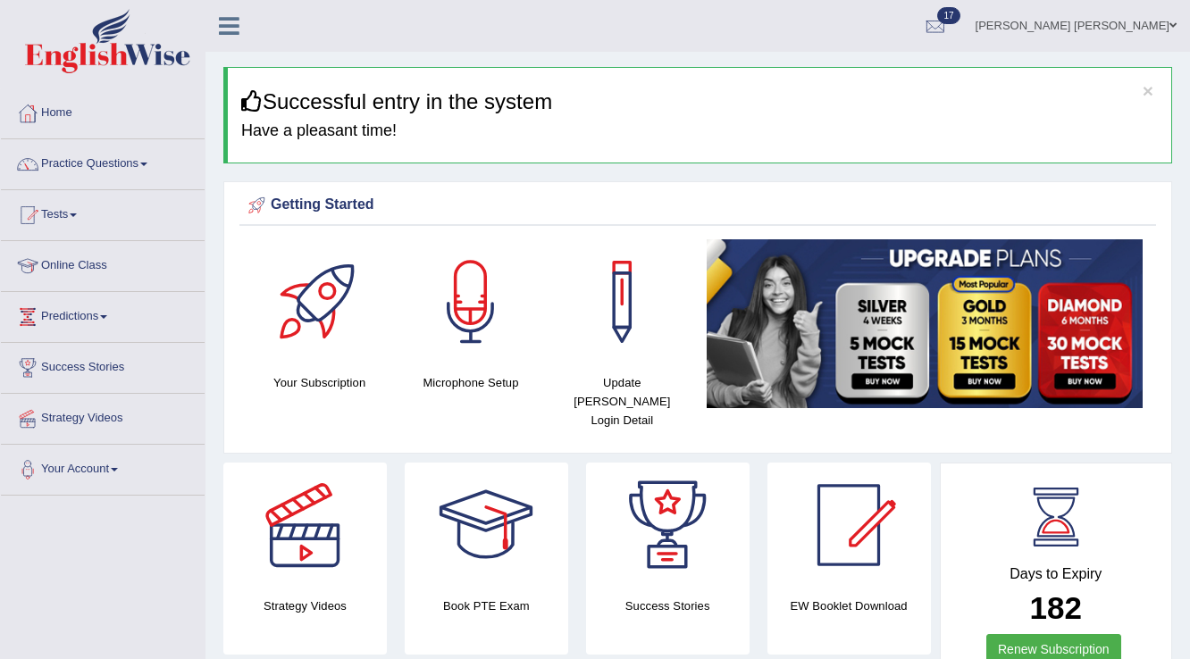
click at [63, 211] on link "Tests" at bounding box center [103, 212] width 204 height 45
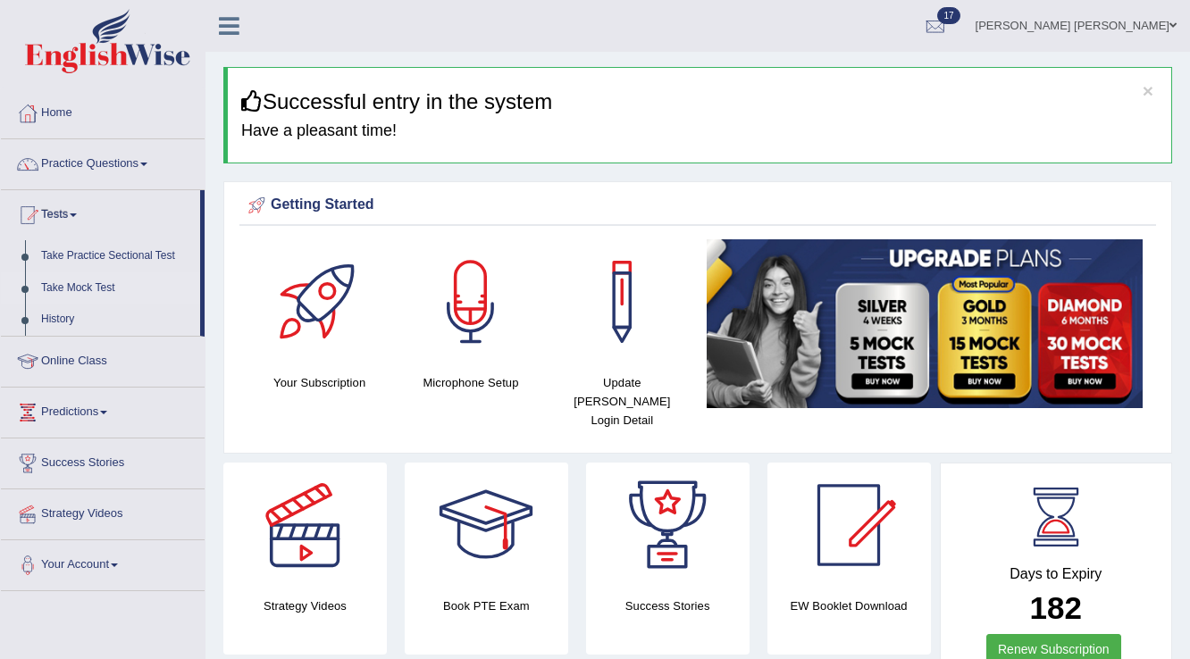
click at [75, 285] on link "Take Mock Test" at bounding box center [116, 289] width 167 height 32
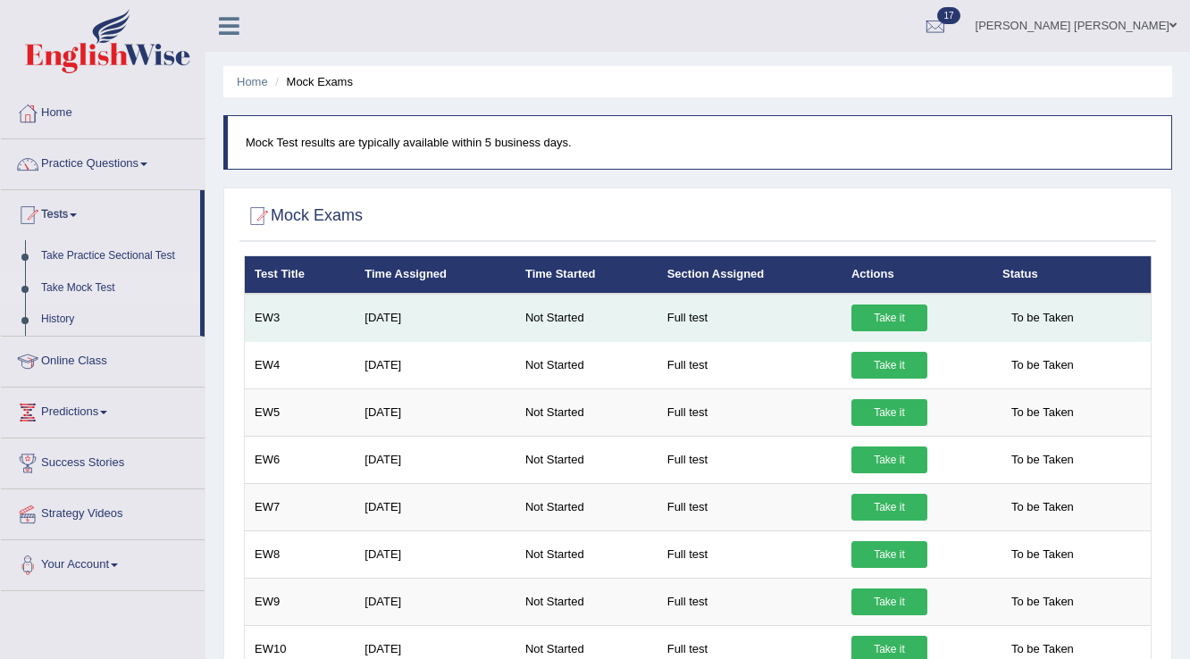
click at [893, 320] on link "Take it" at bounding box center [889, 318] width 76 height 27
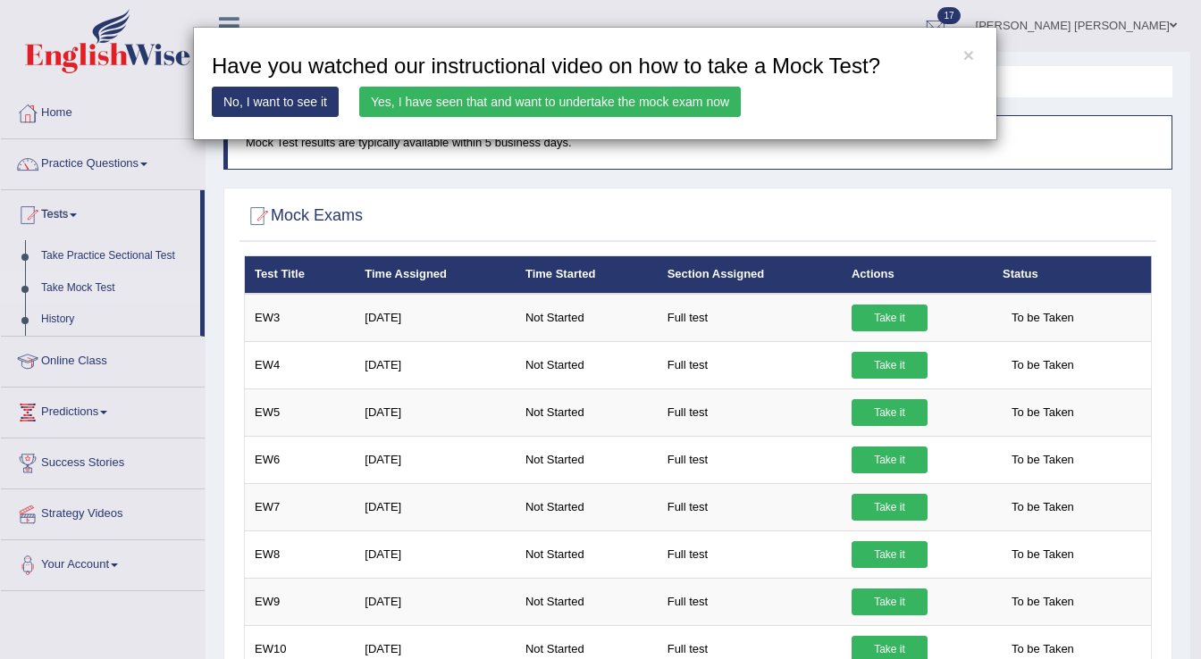
click at [453, 105] on link "Yes, I have seen that and want to undertake the mock exam now" at bounding box center [550, 102] width 382 height 30
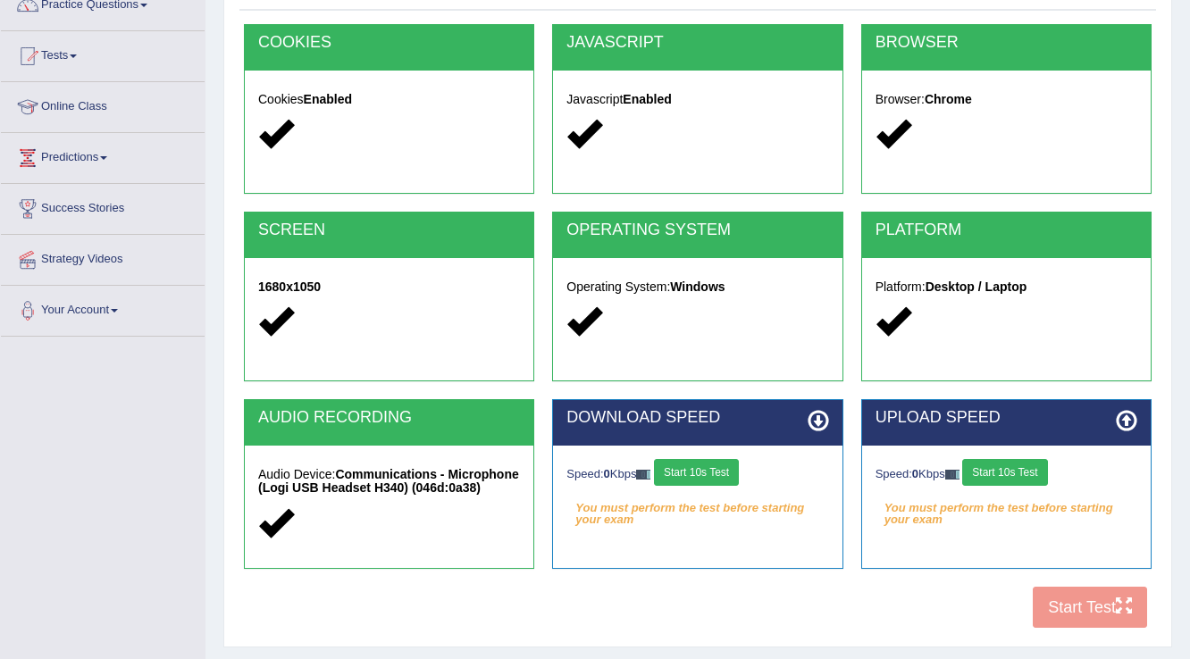
scroll to position [279, 0]
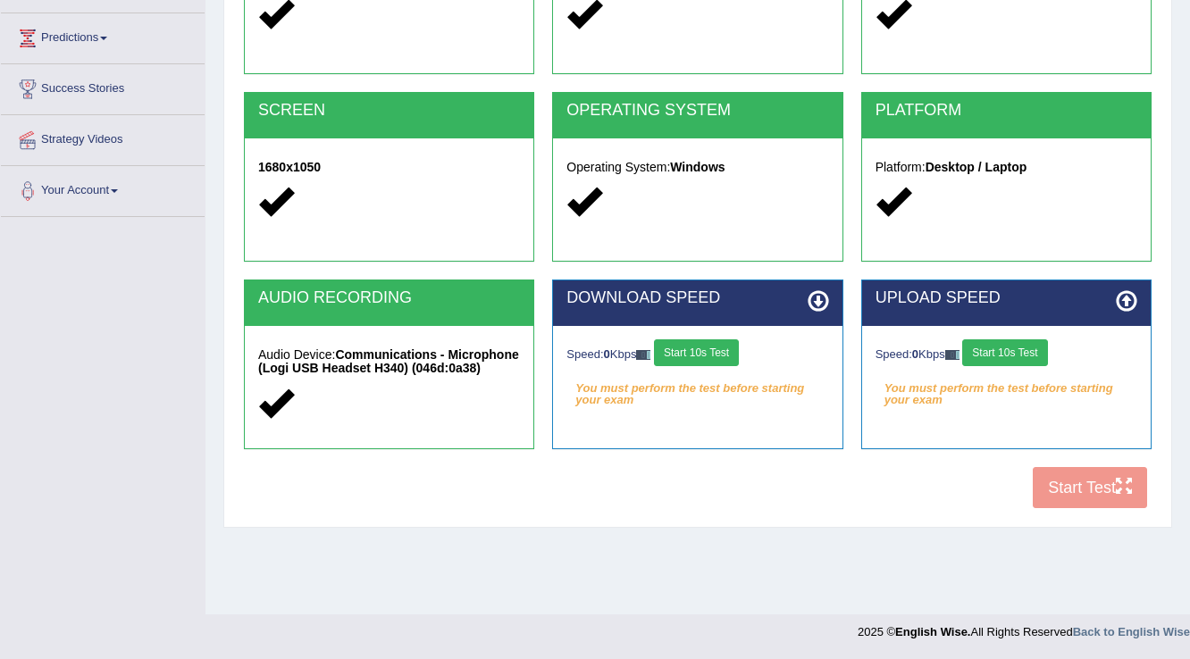
click at [725, 343] on button "Start 10s Test" at bounding box center [696, 353] width 85 height 27
click at [1007, 354] on button "Start 10s Test" at bounding box center [1004, 353] width 85 height 27
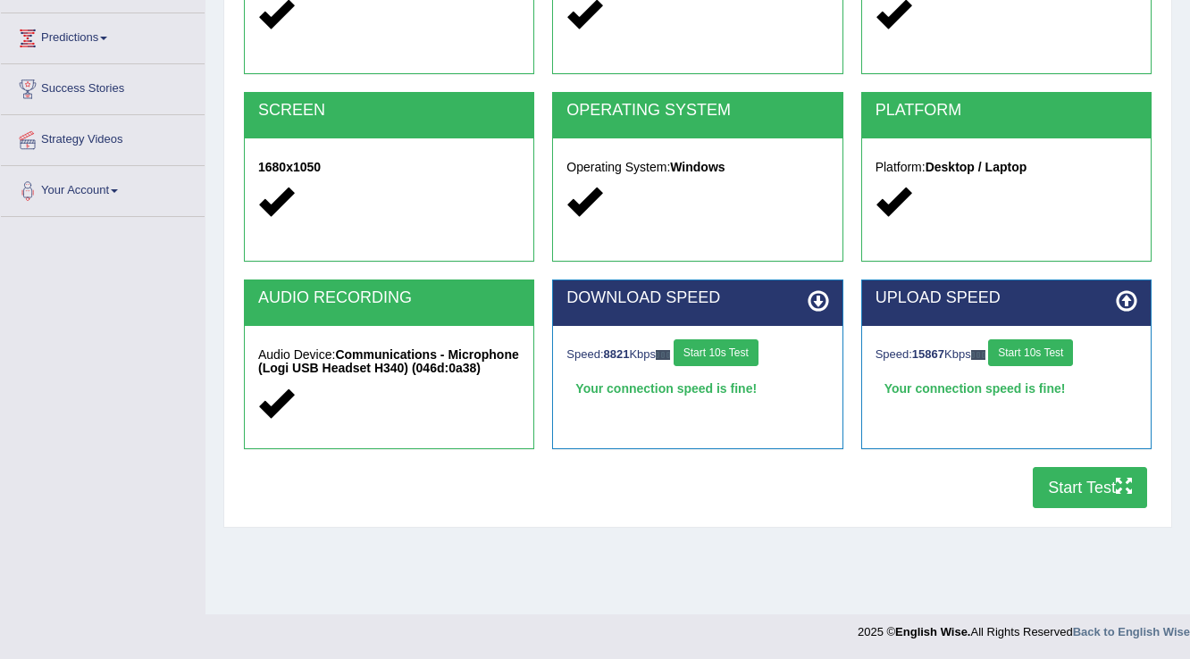
click at [1090, 486] on button "Start Test" at bounding box center [1090, 487] width 114 height 41
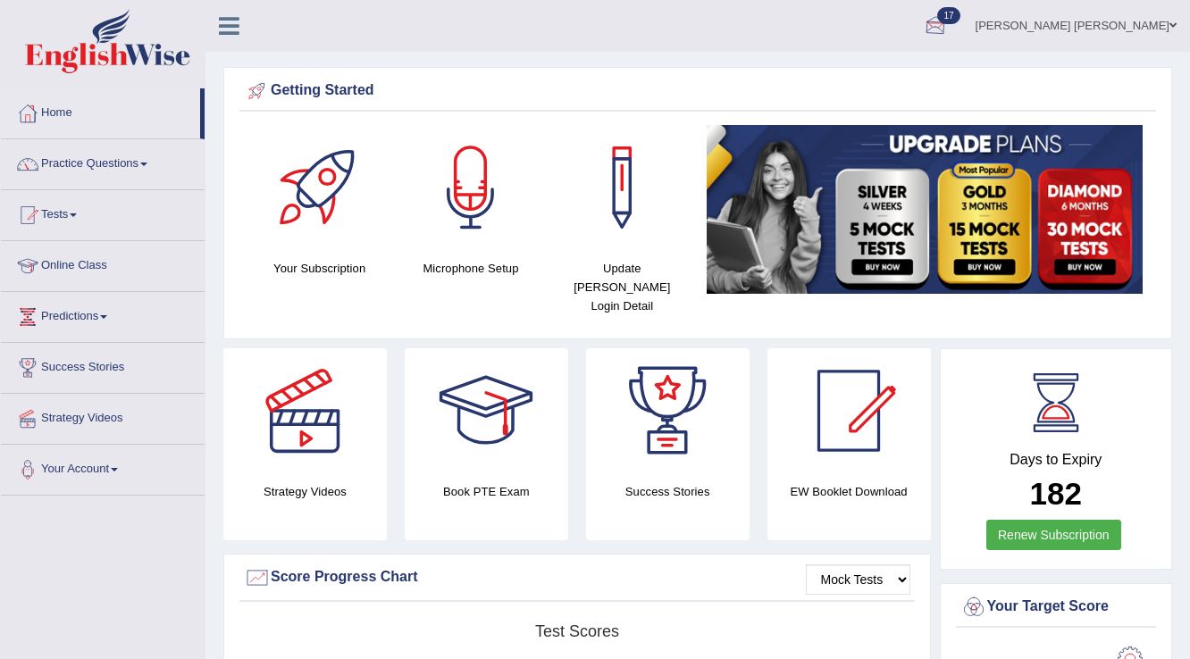
click at [1087, 15] on link "Prabh Simran Singh" at bounding box center [1076, 23] width 228 height 46
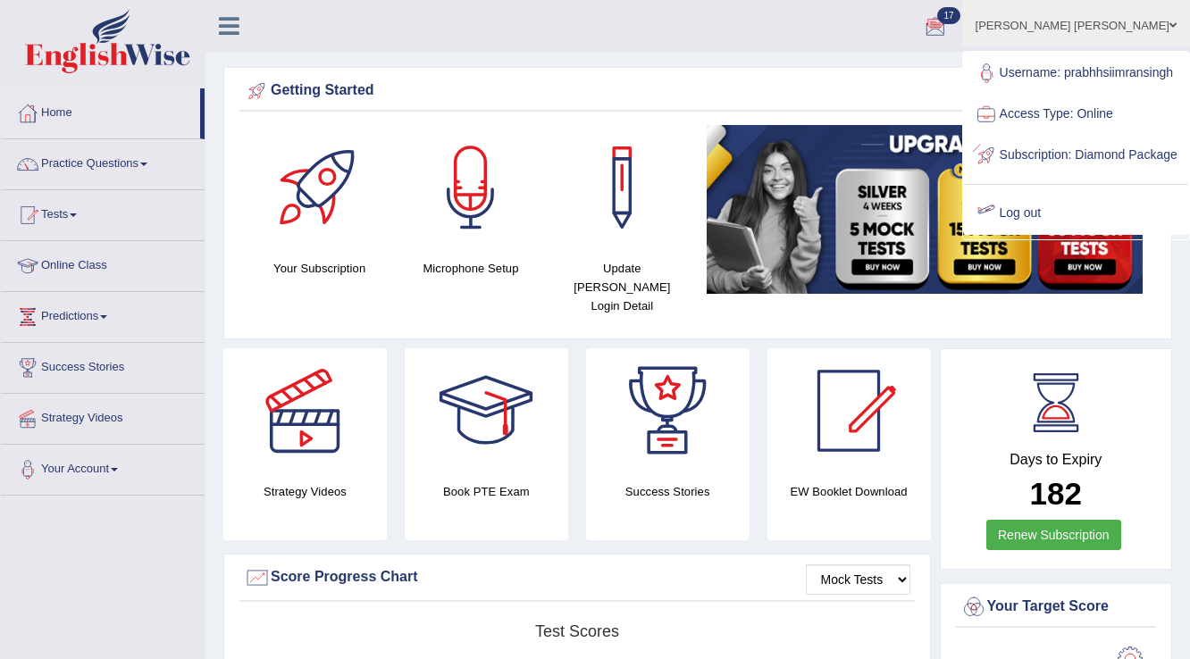
click at [1051, 234] on link "Log out" at bounding box center [1076, 213] width 224 height 41
